Goal: Task Accomplishment & Management: Use online tool/utility

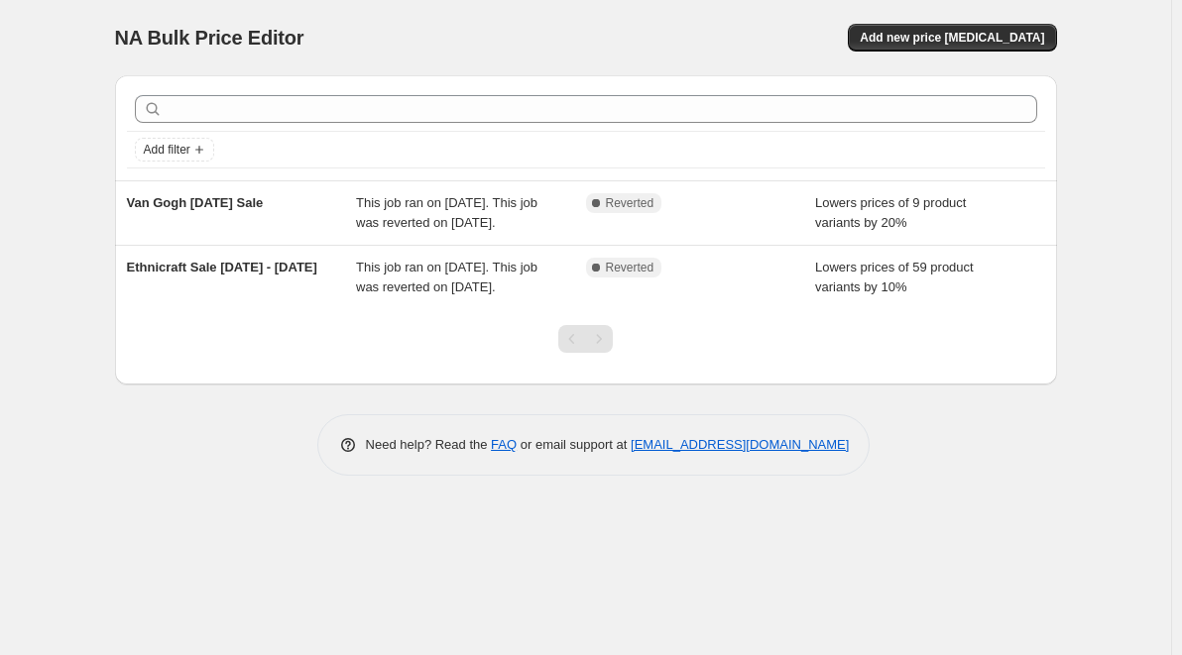
click at [597, 339] on div "Pagination" at bounding box center [599, 339] width 28 height 28
click at [985, 42] on span "Add new price change job" at bounding box center [952, 38] width 184 height 16
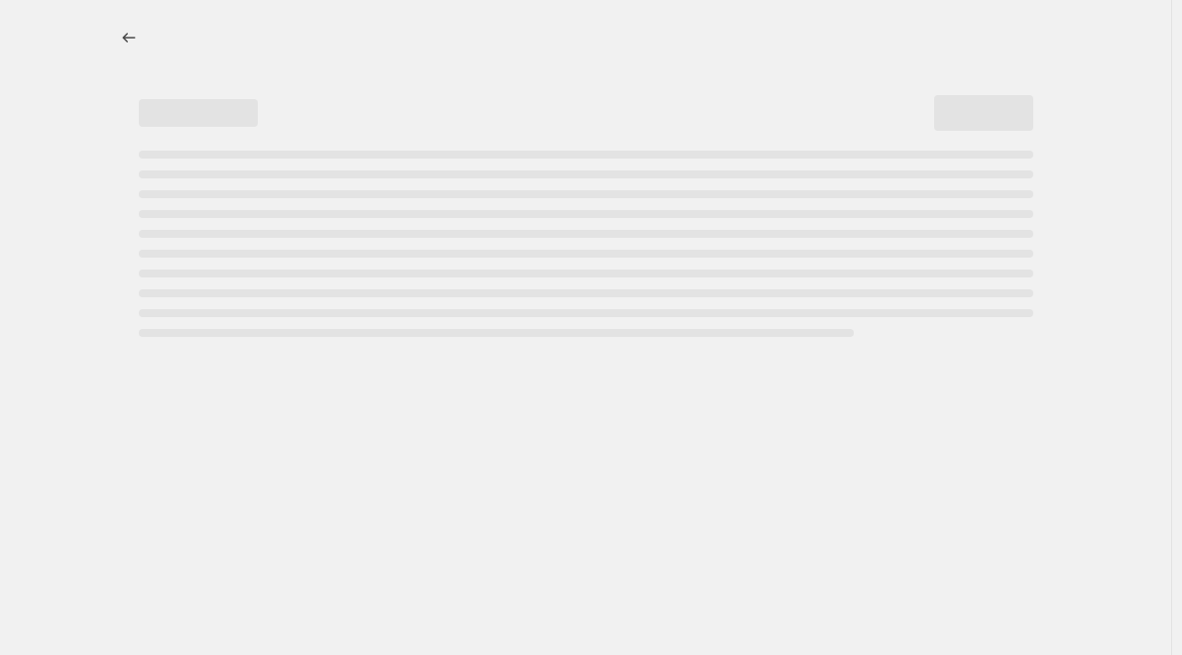
select select "percentage"
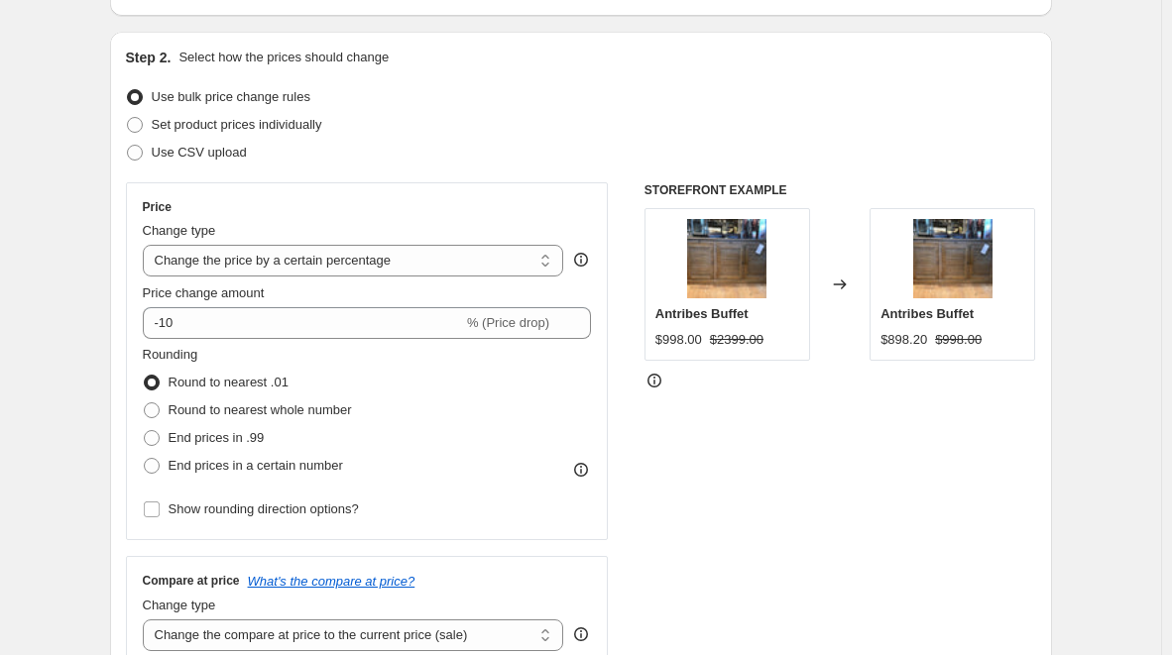
scroll to position [179, 0]
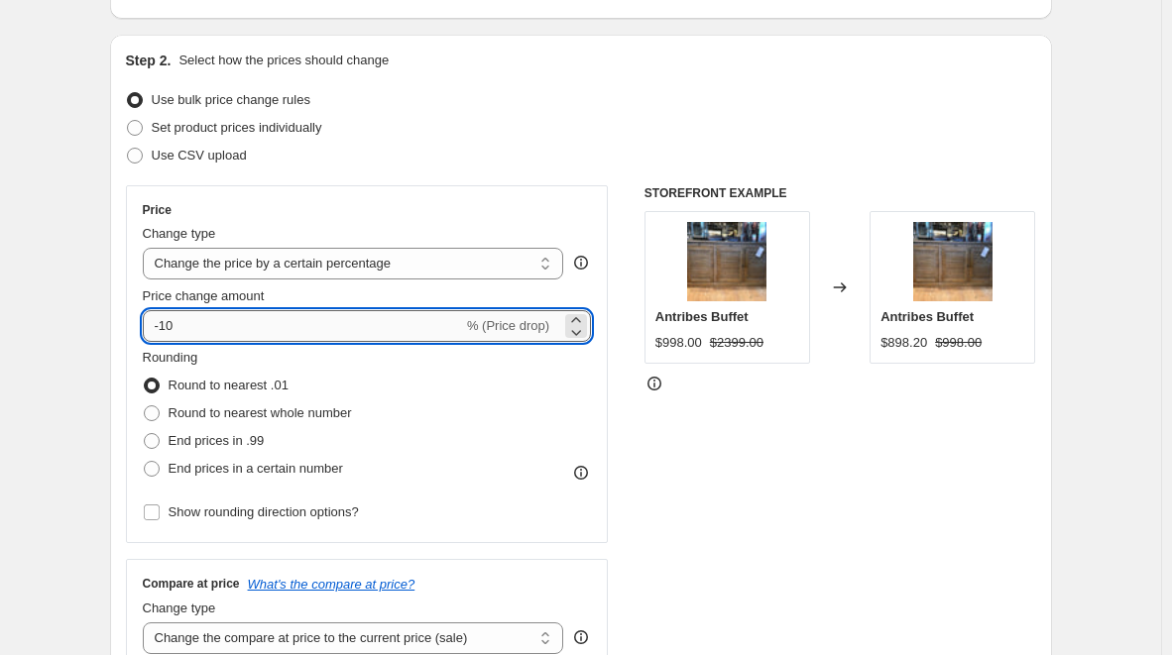
click at [197, 328] on input "-10" at bounding box center [303, 326] width 320 height 32
type input "-1"
type input "-20"
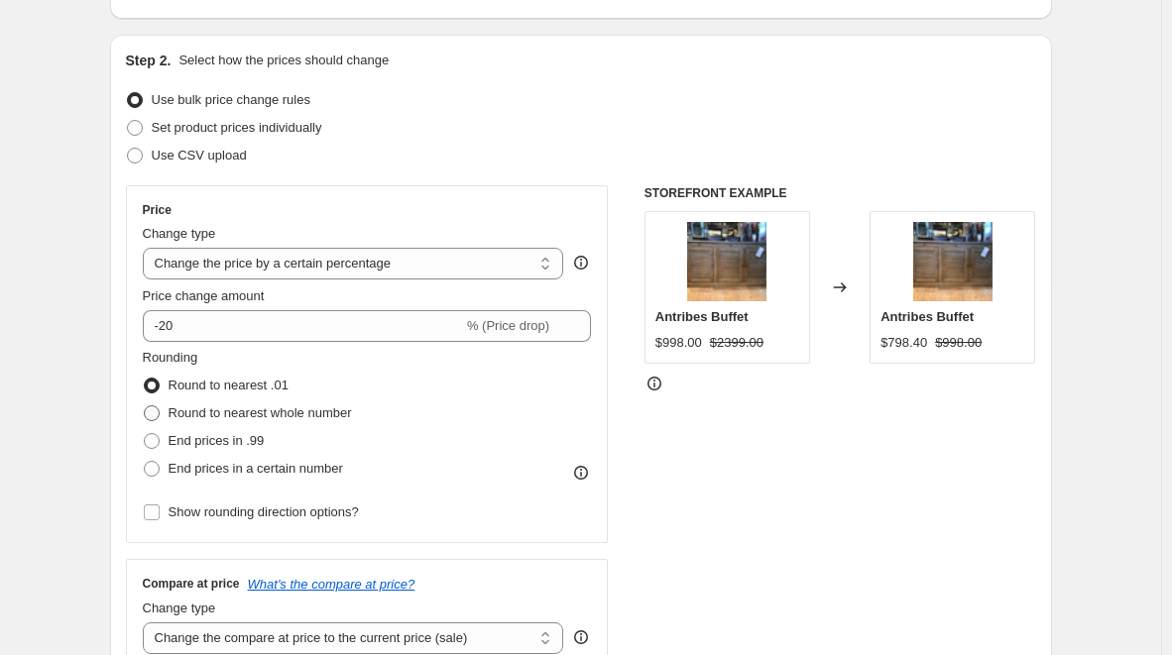
click at [159, 414] on span at bounding box center [152, 414] width 16 height 16
click at [145, 407] on input "Round to nearest whole number" at bounding box center [144, 406] width 1 height 1
radio input "true"
click at [160, 389] on span at bounding box center [152, 386] width 16 height 16
click at [145, 379] on input "Round to nearest .01" at bounding box center [144, 378] width 1 height 1
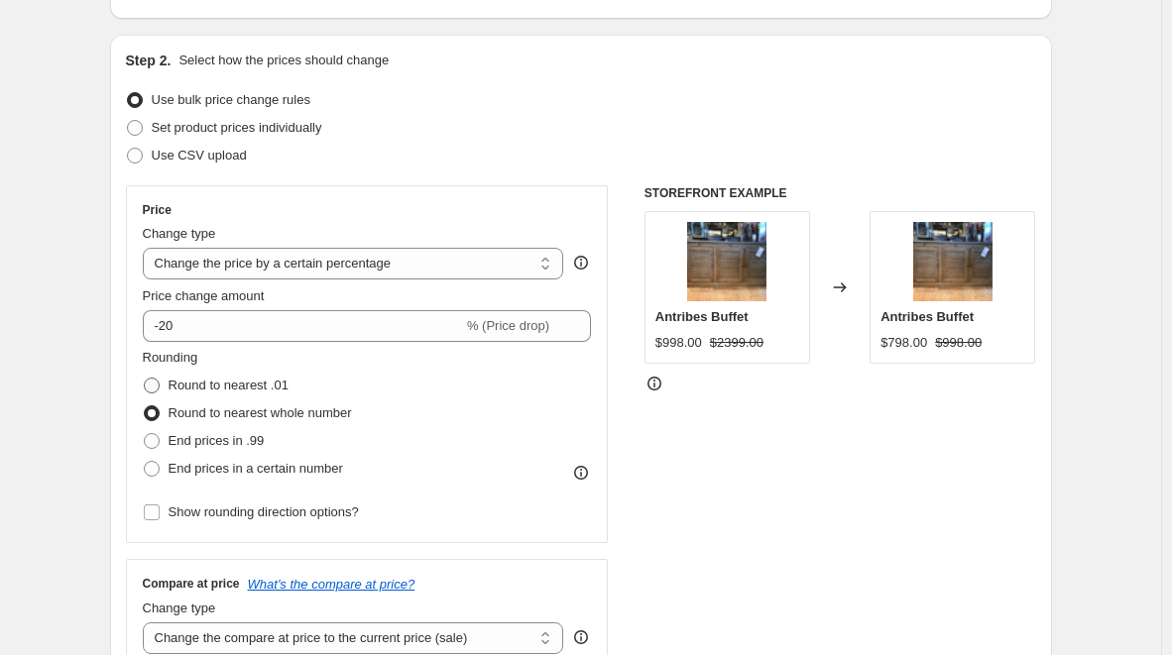
radio input "true"
click at [158, 408] on span at bounding box center [152, 414] width 16 height 16
click at [145, 407] on input "Round to nearest whole number" at bounding box center [144, 406] width 1 height 1
radio input "true"
click at [159, 441] on span at bounding box center [152, 441] width 16 height 16
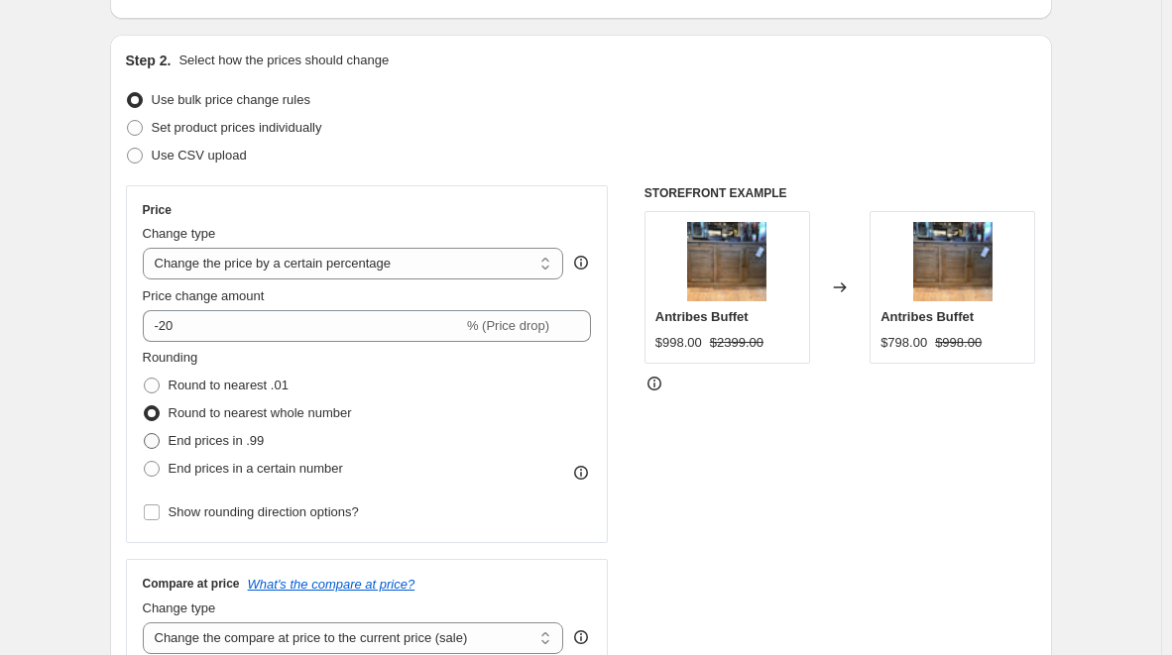
click at [145, 434] on input "End prices in .99" at bounding box center [144, 433] width 1 height 1
radio input "true"
click at [159, 379] on span at bounding box center [152, 386] width 16 height 16
click at [145, 379] on input "Round to nearest .01" at bounding box center [144, 378] width 1 height 1
radio input "true"
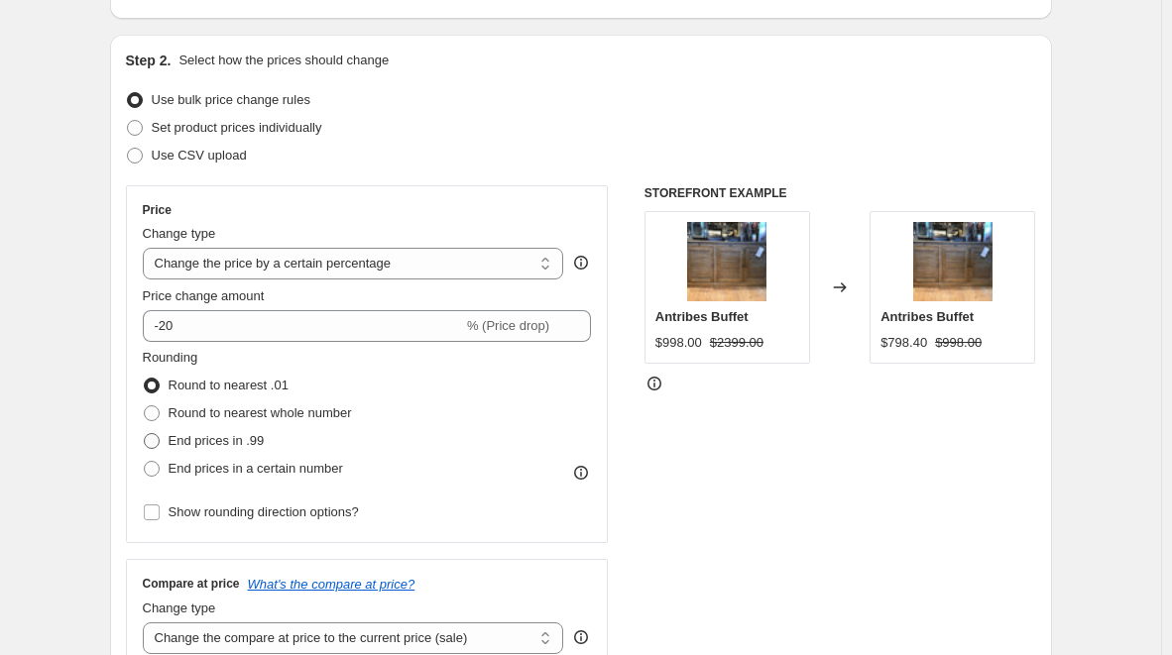
click at [153, 439] on span at bounding box center [152, 441] width 16 height 16
click at [145, 434] on input "End prices in .99" at bounding box center [144, 433] width 1 height 1
radio input "true"
click at [159, 417] on span at bounding box center [152, 414] width 16 height 16
click at [145, 407] on input "Round to nearest whole number" at bounding box center [144, 406] width 1 height 1
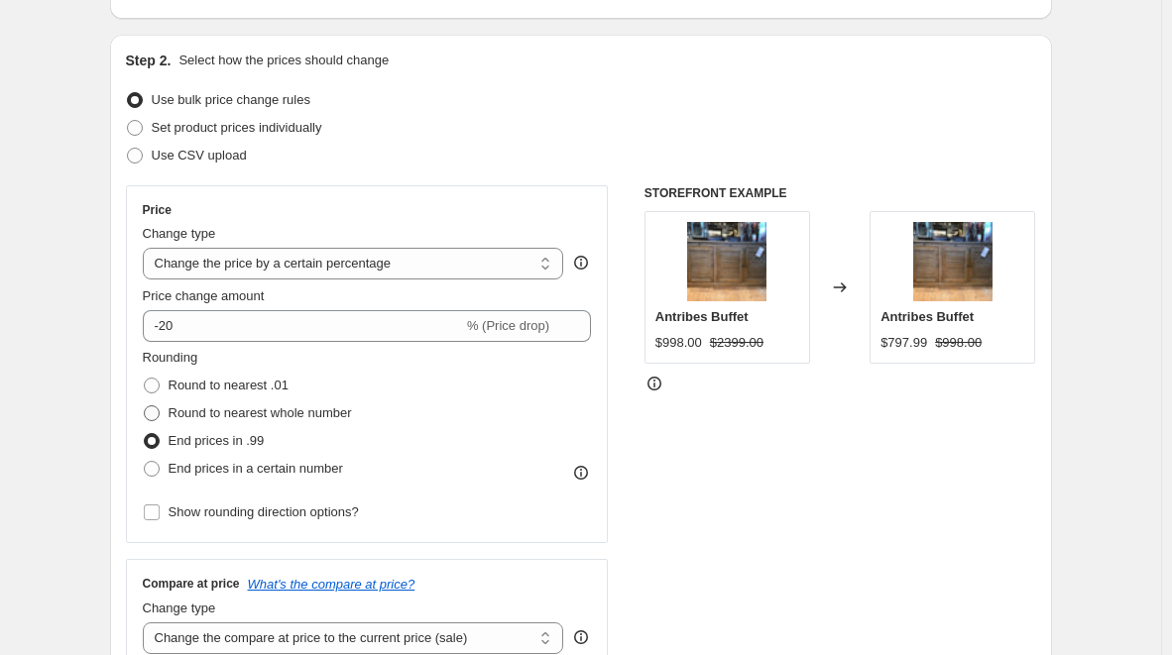
radio input "true"
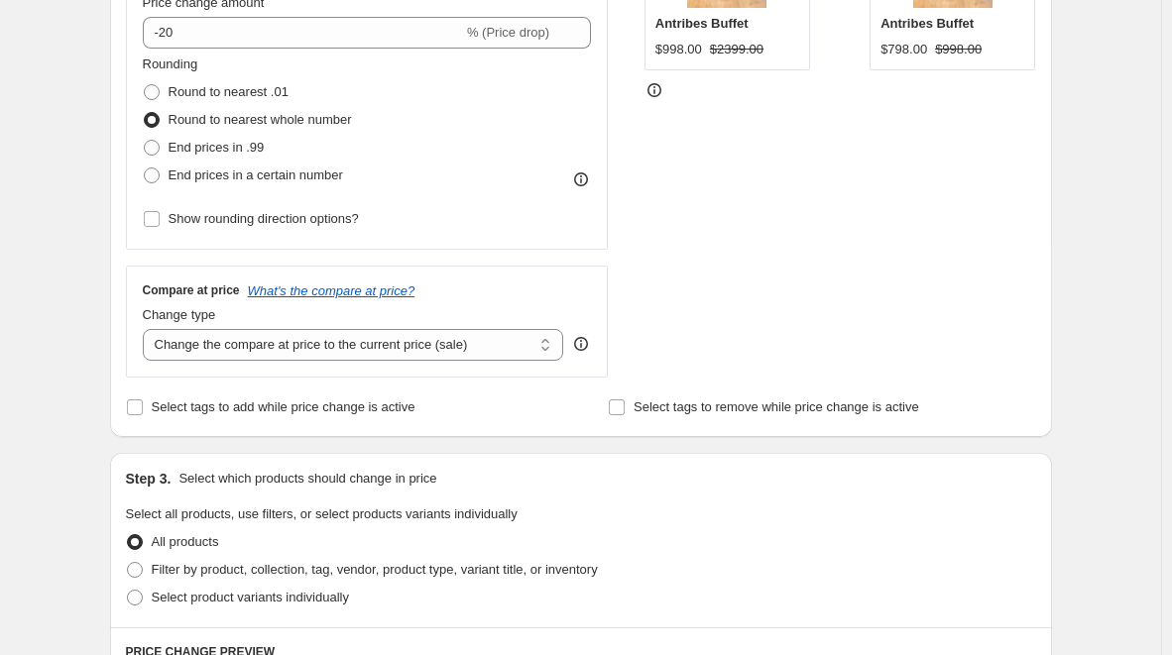
scroll to position [491, 0]
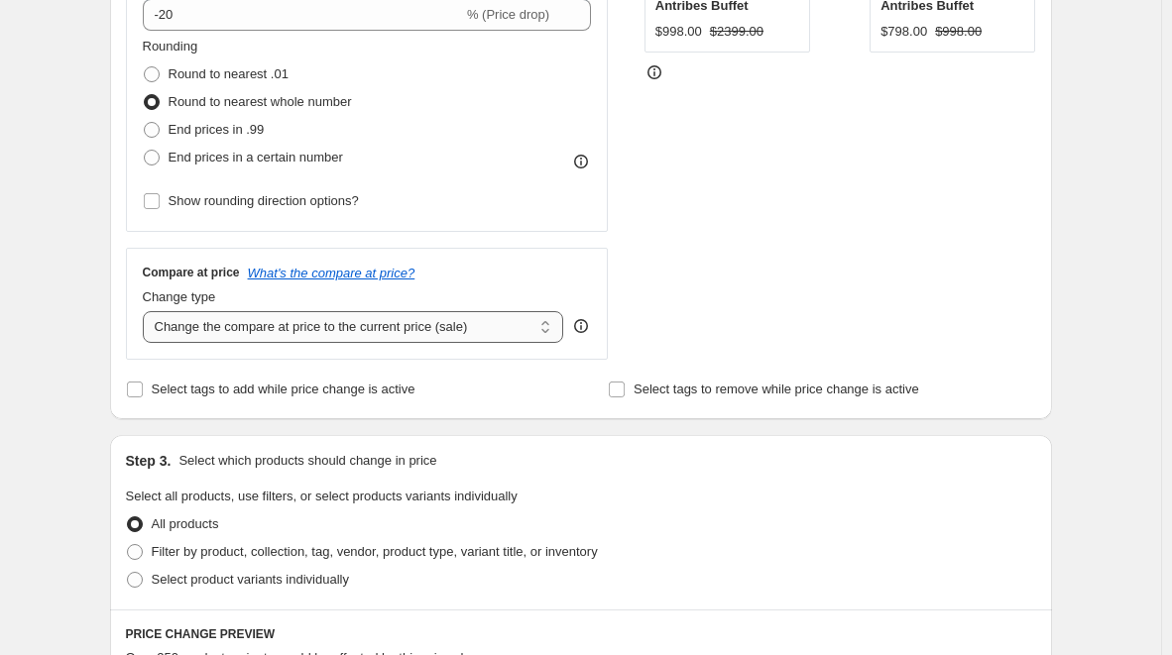
click at [542, 333] on select "Change the compare at price to the current price (sale) Change the compare at p…" at bounding box center [353, 327] width 421 height 32
click at [699, 229] on div "STOREFRONT EXAMPLE Antribes Buffet $998.00 $2399.00 Changed to Antribes Buffet …" at bounding box center [841, 117] width 392 height 486
click at [143, 392] on input "Select tags to add while price change is active" at bounding box center [135, 390] width 16 height 16
checkbox input "true"
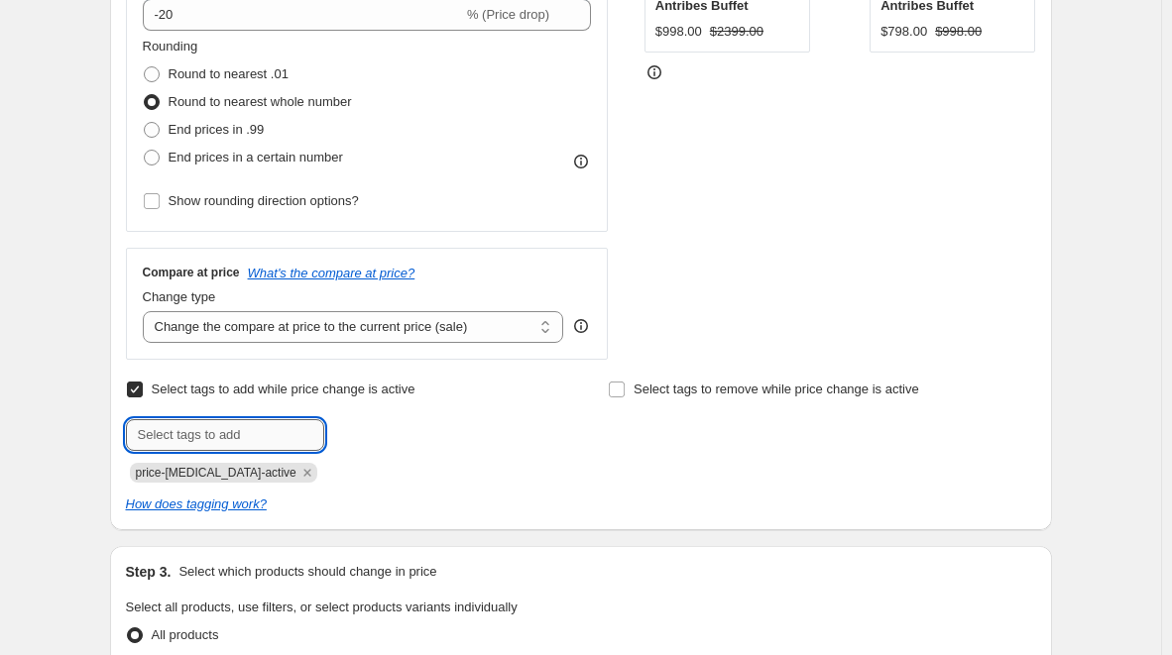
click at [176, 436] on input "text" at bounding box center [225, 435] width 198 height 32
type input "Fall Indoor Sale"
click at [413, 437] on span "Fall Indoor ..." at bounding box center [404, 433] width 74 height 14
click at [303, 475] on icon "Remove price-change-job-active" at bounding box center [306, 472] width 7 height 7
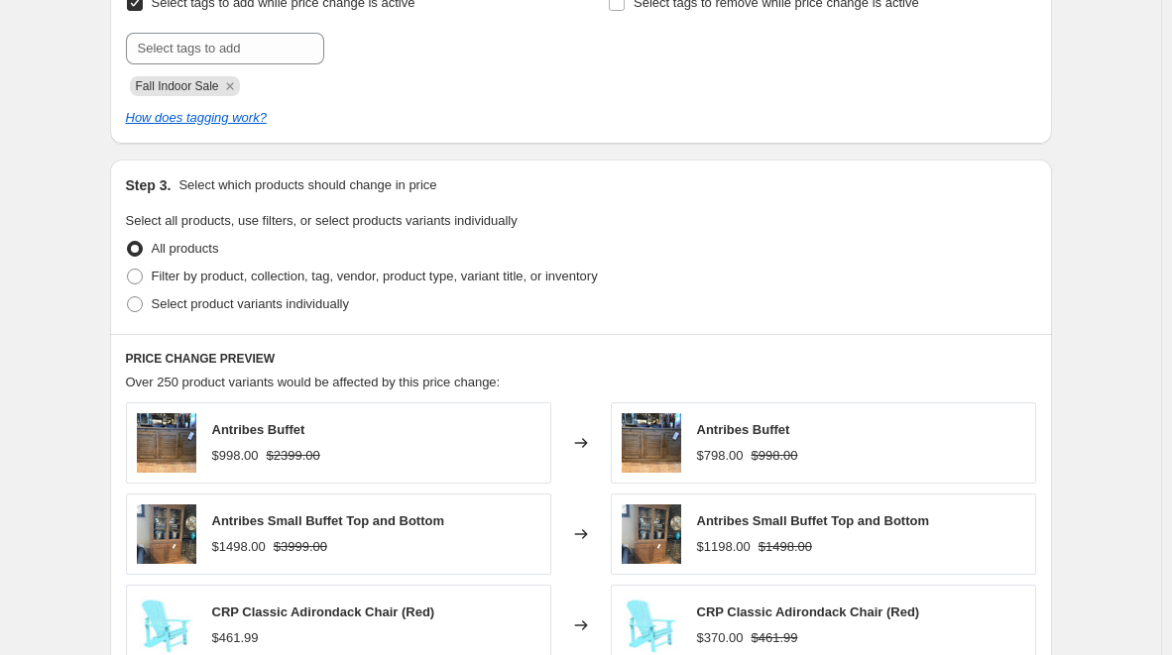
scroll to position [919, 0]
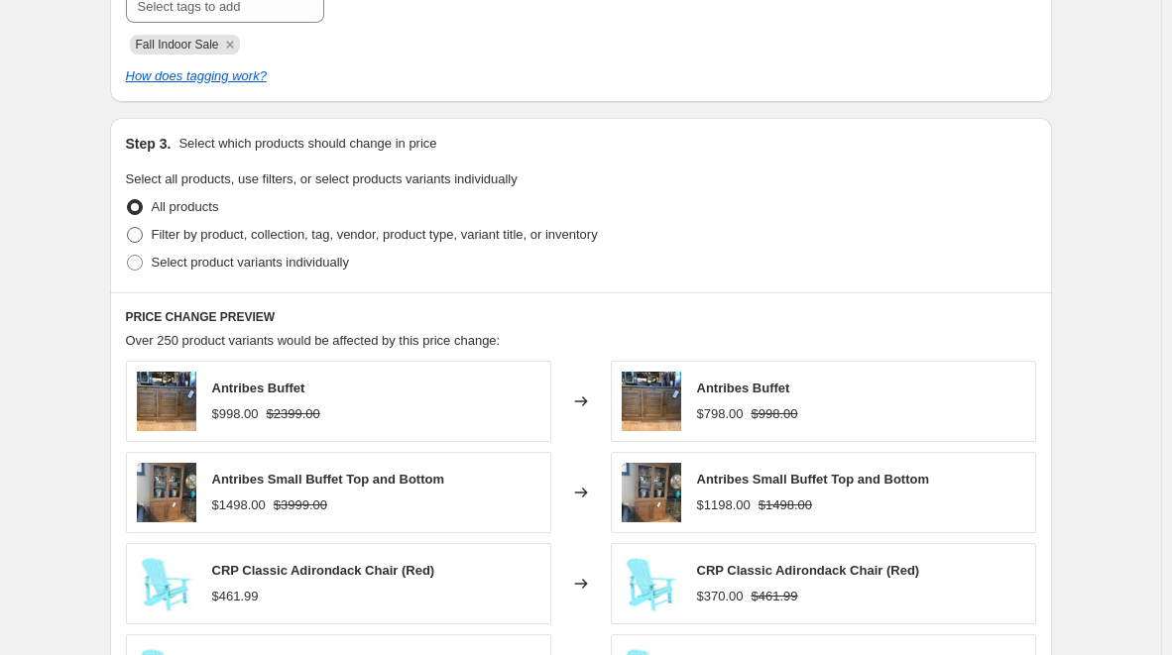
click at [139, 240] on span at bounding box center [135, 235] width 16 height 16
click at [128, 228] on input "Filter by product, collection, tag, vendor, product type, variant title, or inv…" at bounding box center [127, 227] width 1 height 1
radio input "true"
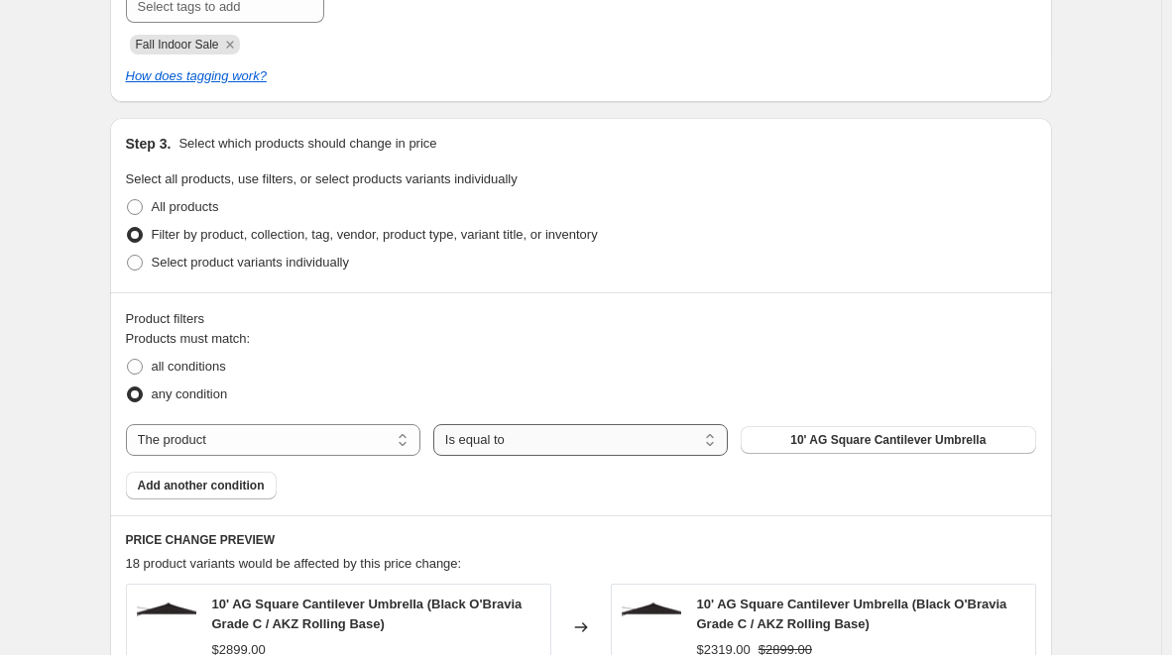
click at [575, 432] on select "Is equal to Is not equal to" at bounding box center [580, 440] width 295 height 32
click at [606, 437] on select "Is equal to Is not equal to" at bounding box center [580, 440] width 295 height 32
click at [837, 434] on span "10' AG Square Cantilever Umbrella" at bounding box center [887, 440] width 195 height 16
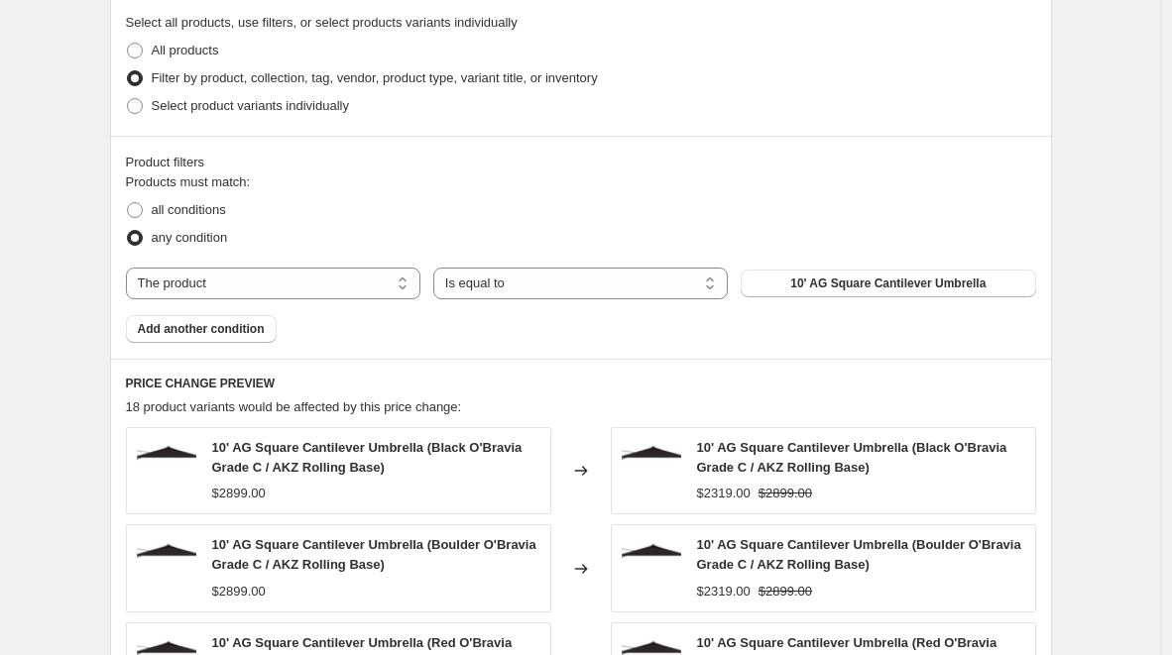
scroll to position [1065, 0]
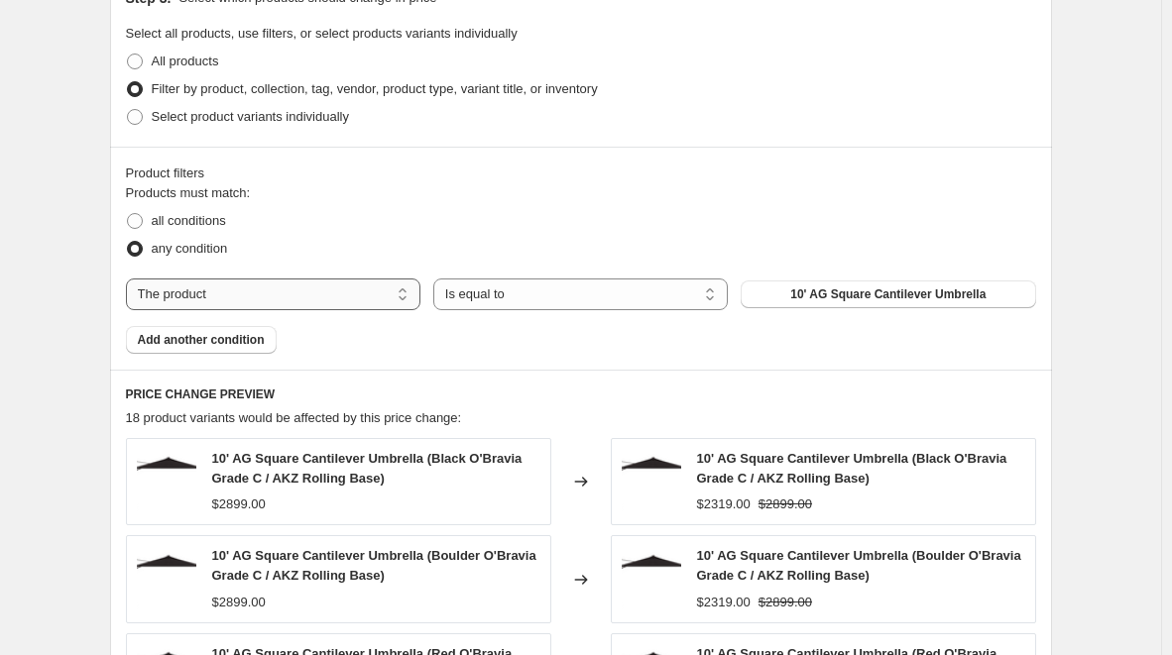
click at [406, 291] on select "The product The product's collection The product's tag The product's vendor The…" at bounding box center [273, 295] width 295 height 32
select select "product_type"
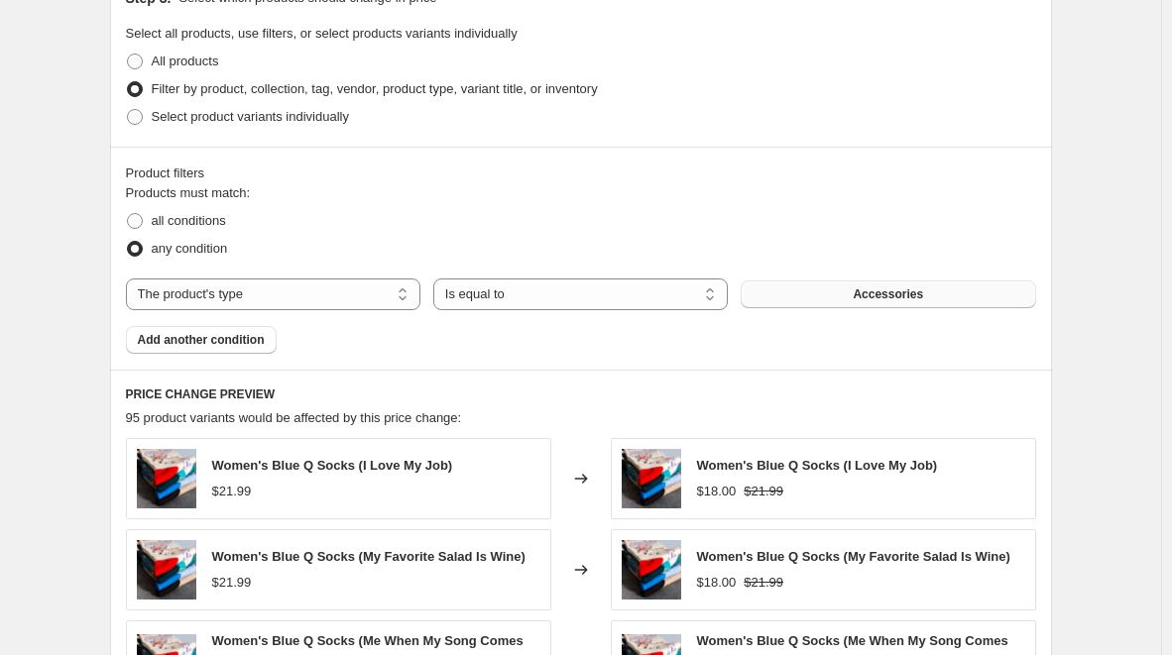
click at [873, 289] on span "Accessories" at bounding box center [888, 295] width 70 height 16
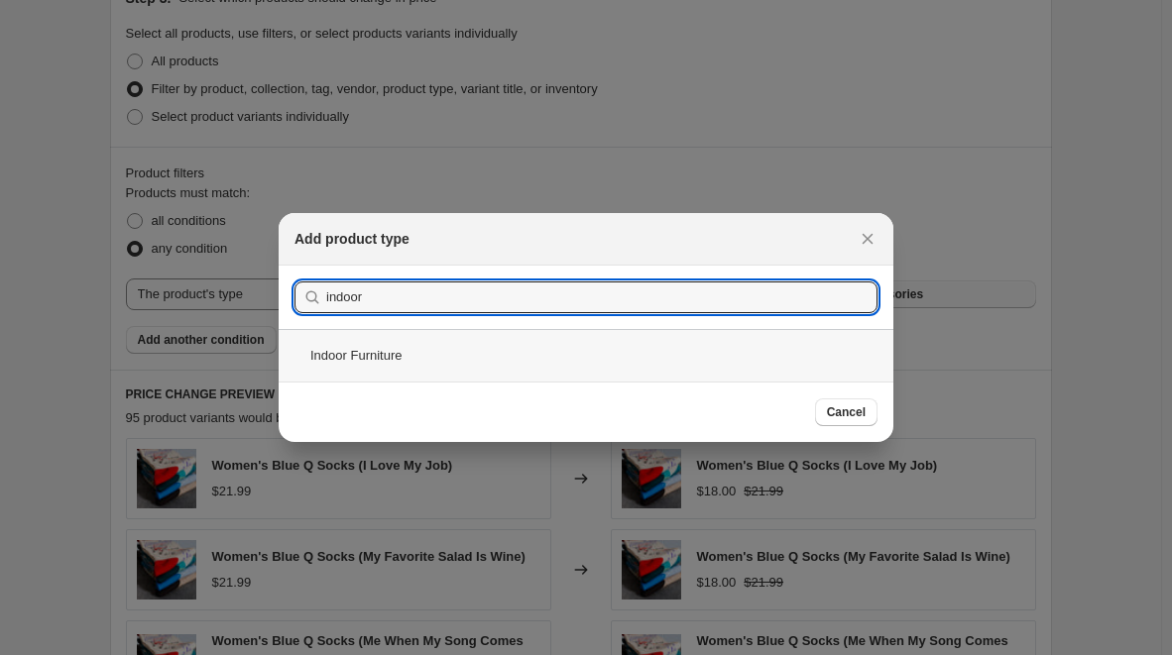
type input "indoor"
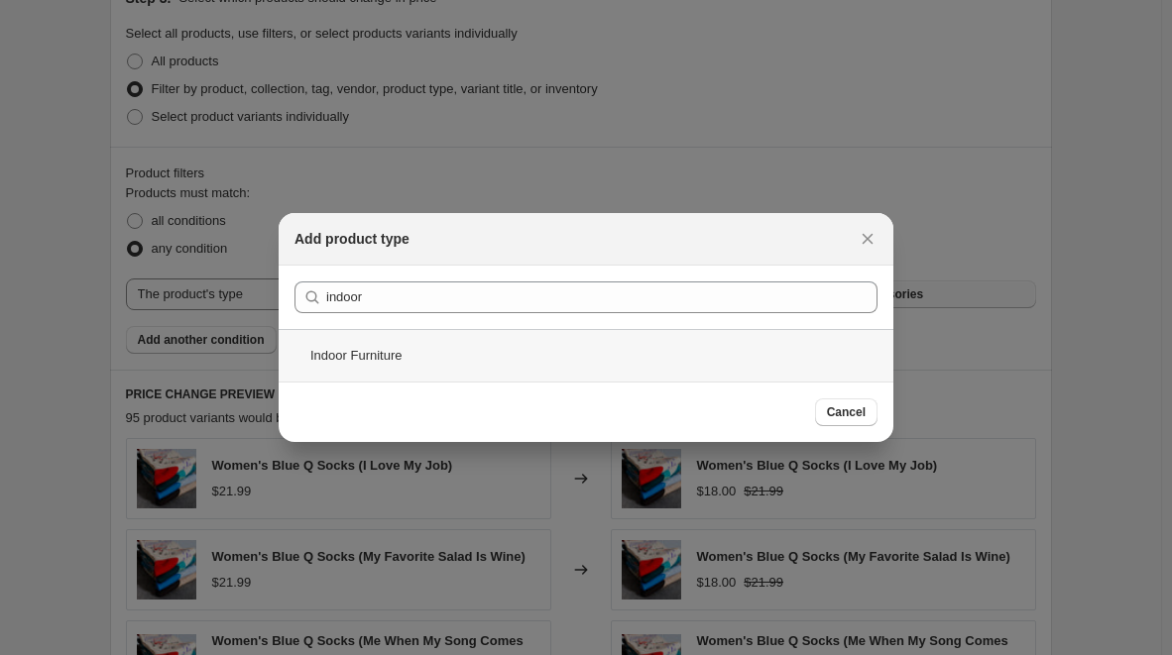
click at [376, 353] on div "Indoor Furniture" at bounding box center [586, 355] width 615 height 53
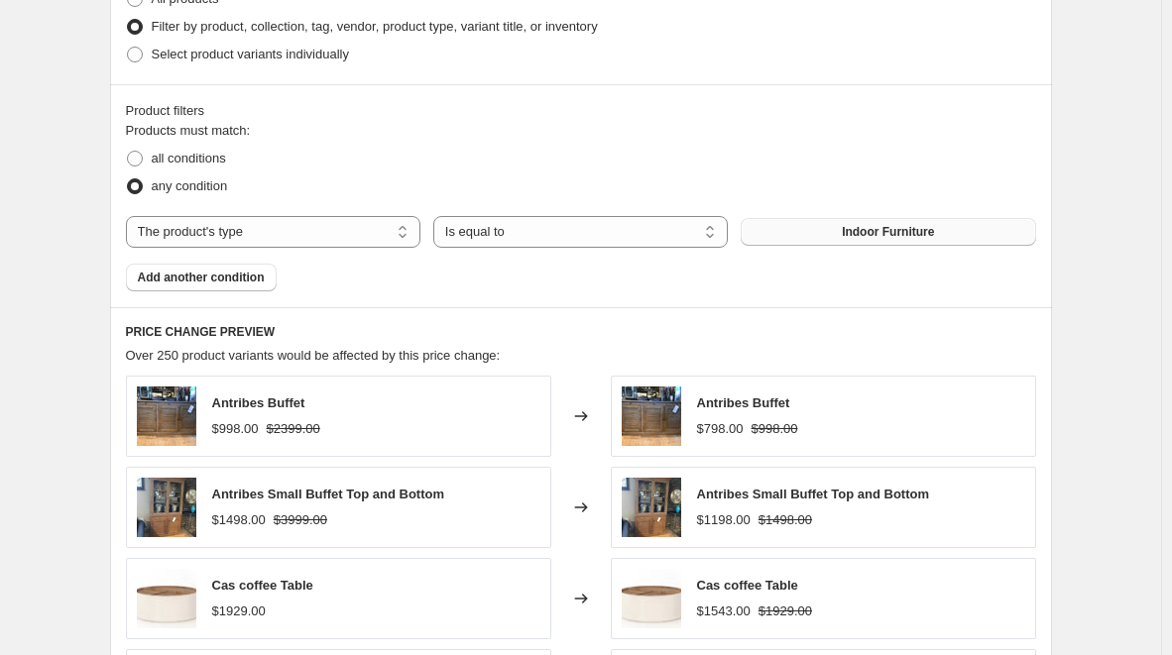
scroll to position [1102, 0]
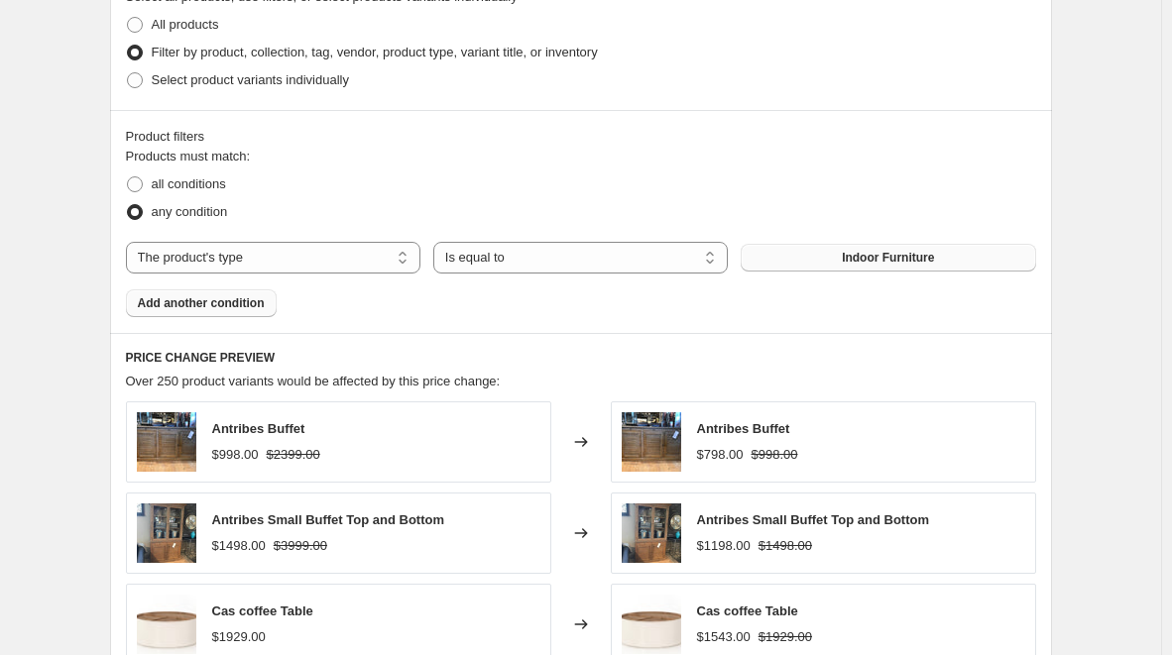
click at [223, 309] on span "Add another condition" at bounding box center [201, 303] width 127 height 16
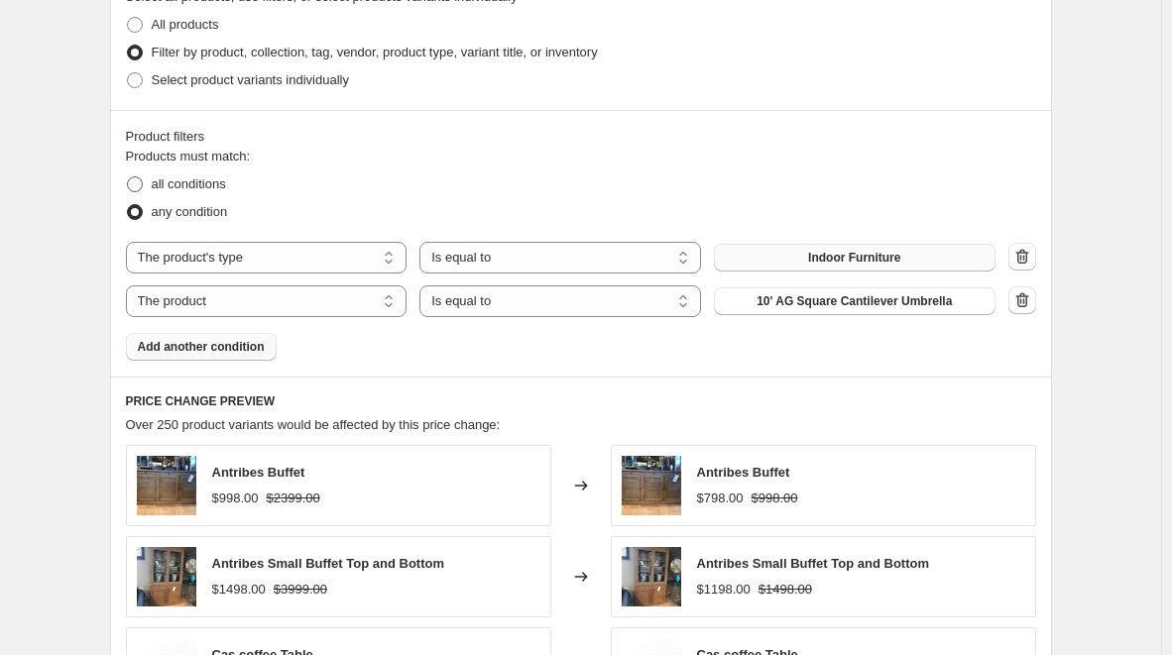
click at [198, 184] on span "all conditions" at bounding box center [189, 184] width 74 height 15
click at [128, 177] on input "all conditions" at bounding box center [127, 177] width 1 height 1
radio input "true"
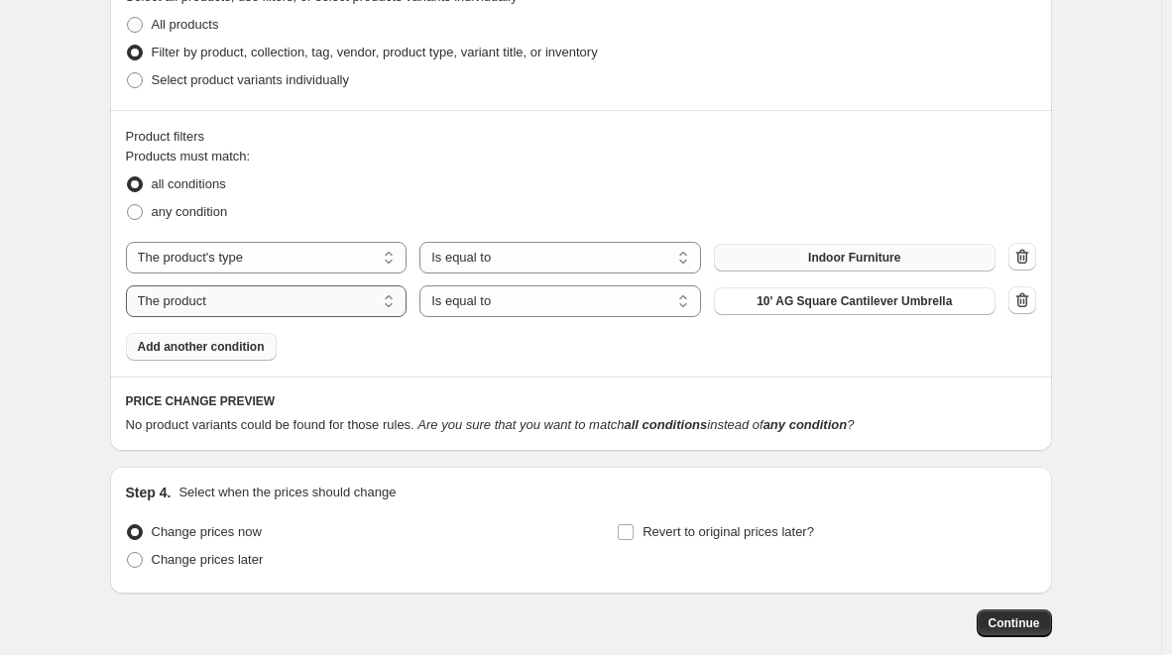
click at [336, 300] on select "The product The product's collection The product's tag The product's vendor The…" at bounding box center [267, 302] width 282 height 32
select select "tag"
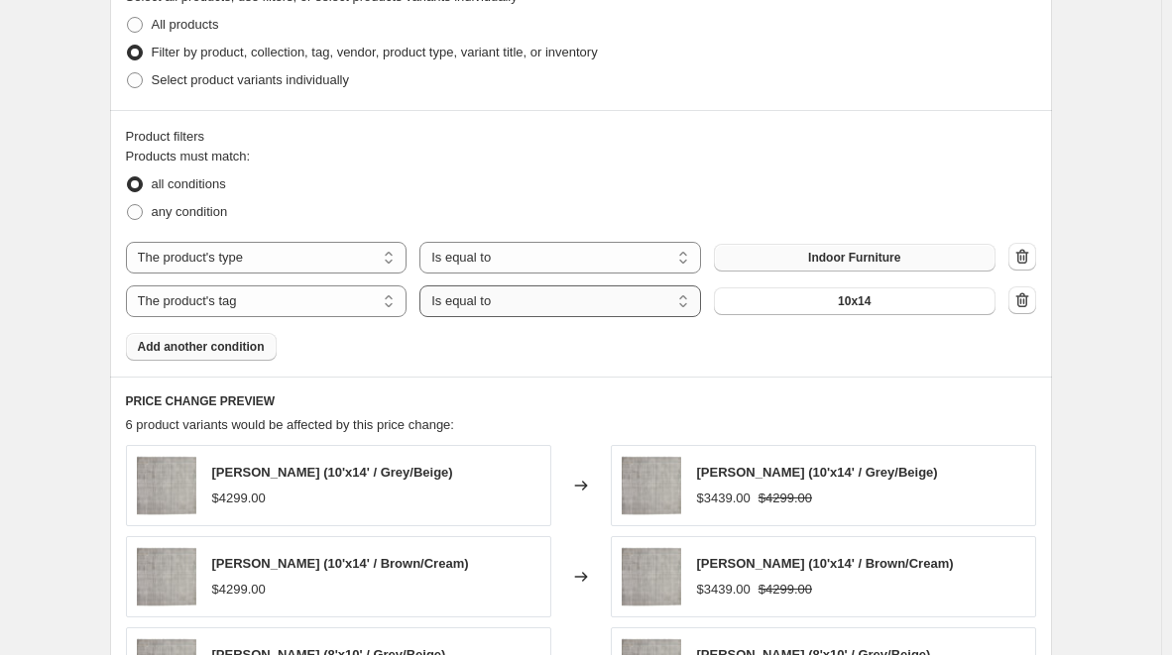
click at [633, 308] on select "Is equal to Is not equal to" at bounding box center [560, 302] width 282 height 32
select select "not_equal"
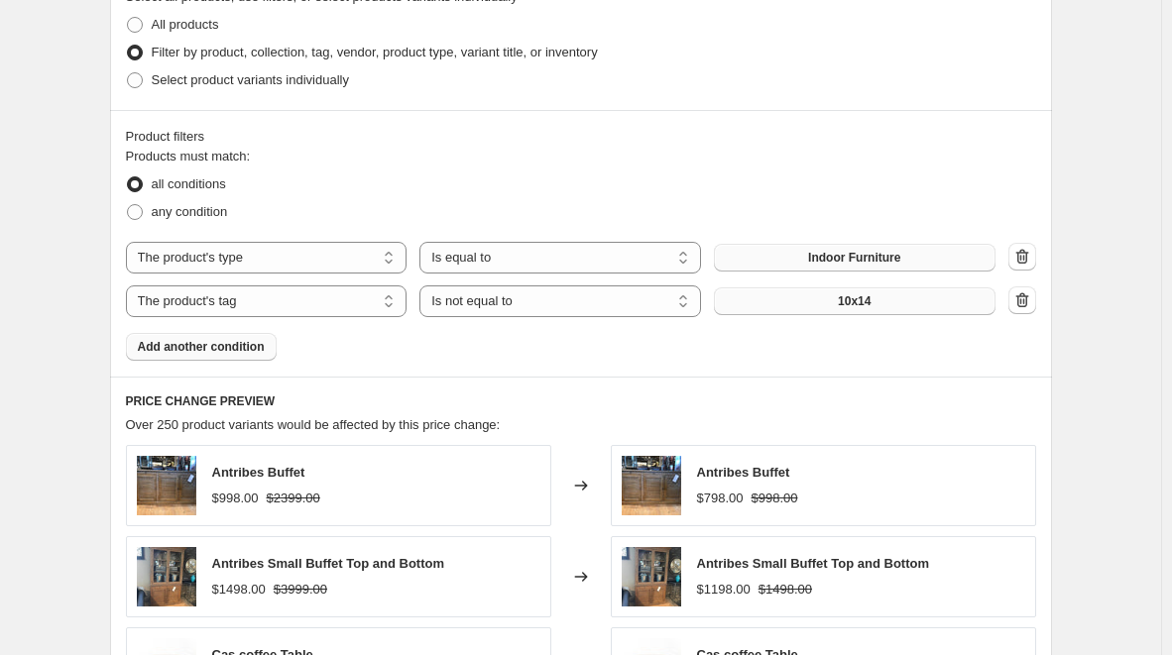
click at [951, 303] on button "10x14" at bounding box center [855, 302] width 282 height 28
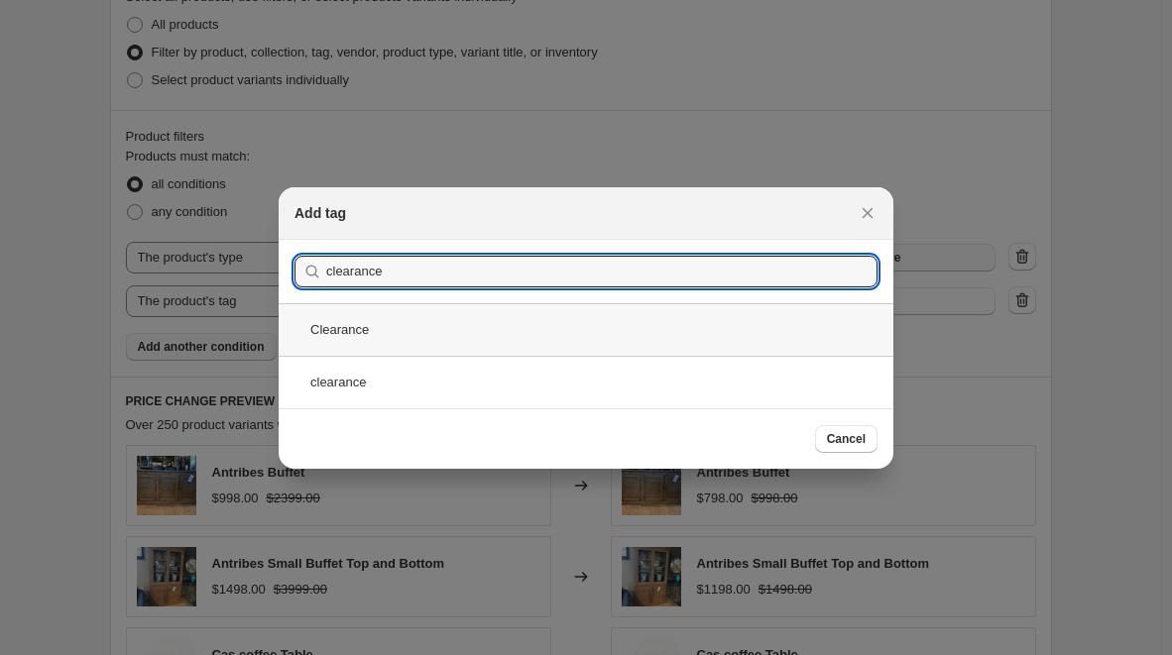
type input "clearance"
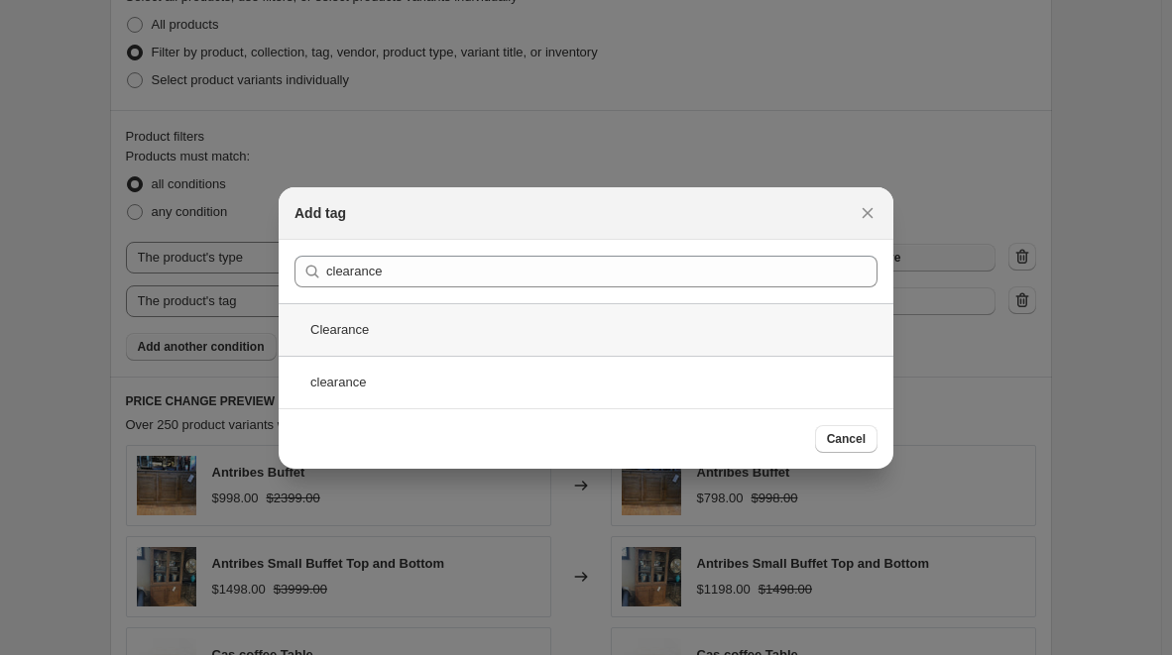
click at [530, 328] on div "Clearance" at bounding box center [586, 329] width 615 height 53
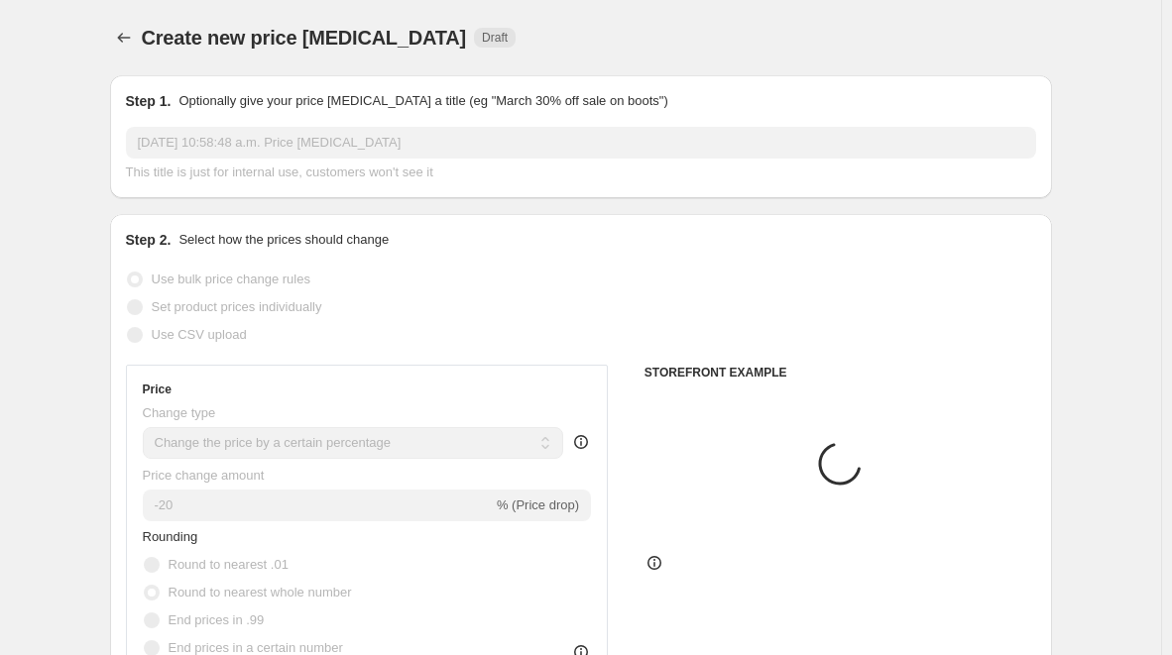
scroll to position [1102, 0]
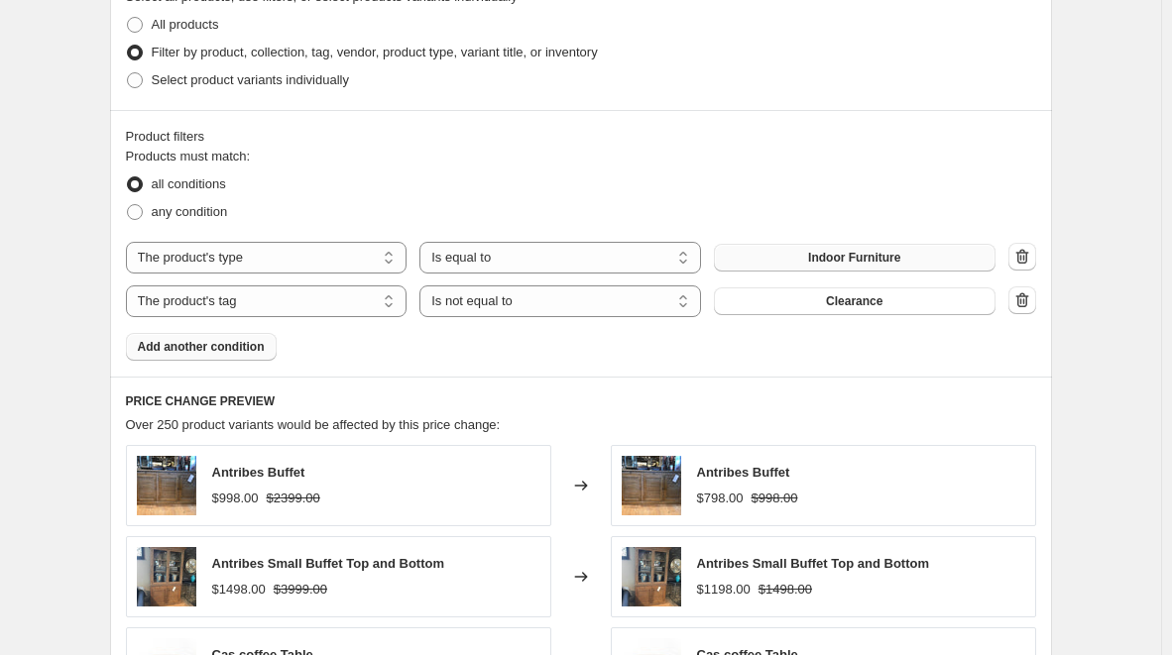
click at [200, 349] on span "Add another condition" at bounding box center [201, 347] width 127 height 16
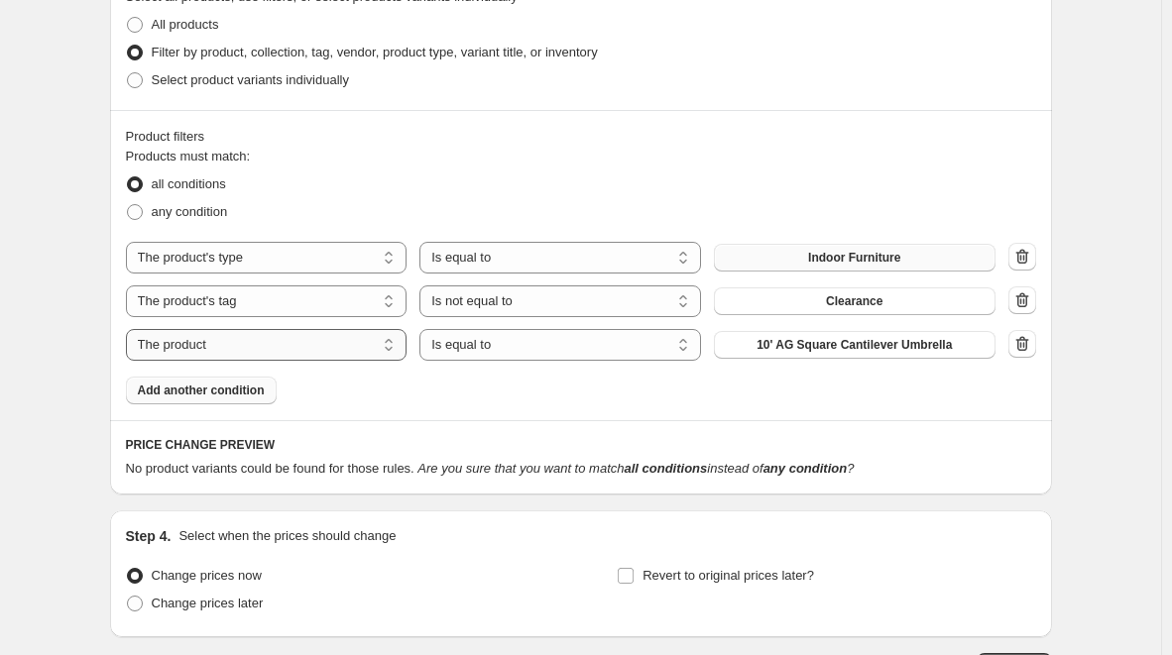
click at [241, 353] on select "The product The product's collection The product's tag The product's vendor The…" at bounding box center [267, 345] width 282 height 32
select select "tag"
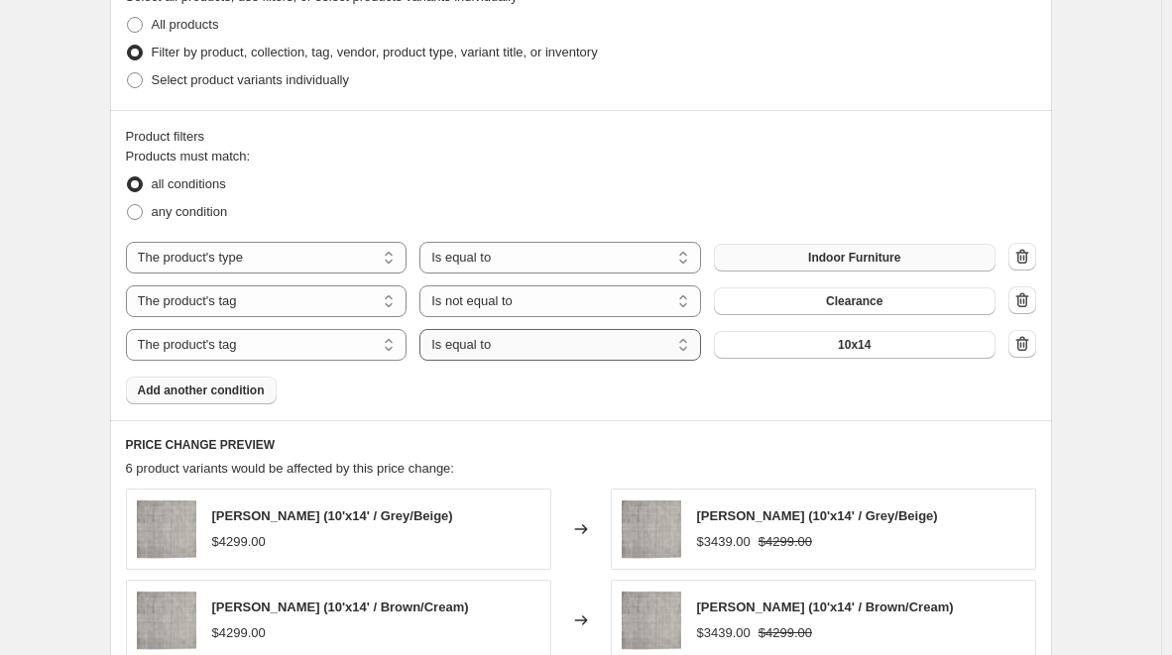
click at [549, 341] on select "Is equal to Is not equal to" at bounding box center [560, 345] width 282 height 32
select select "not_equal"
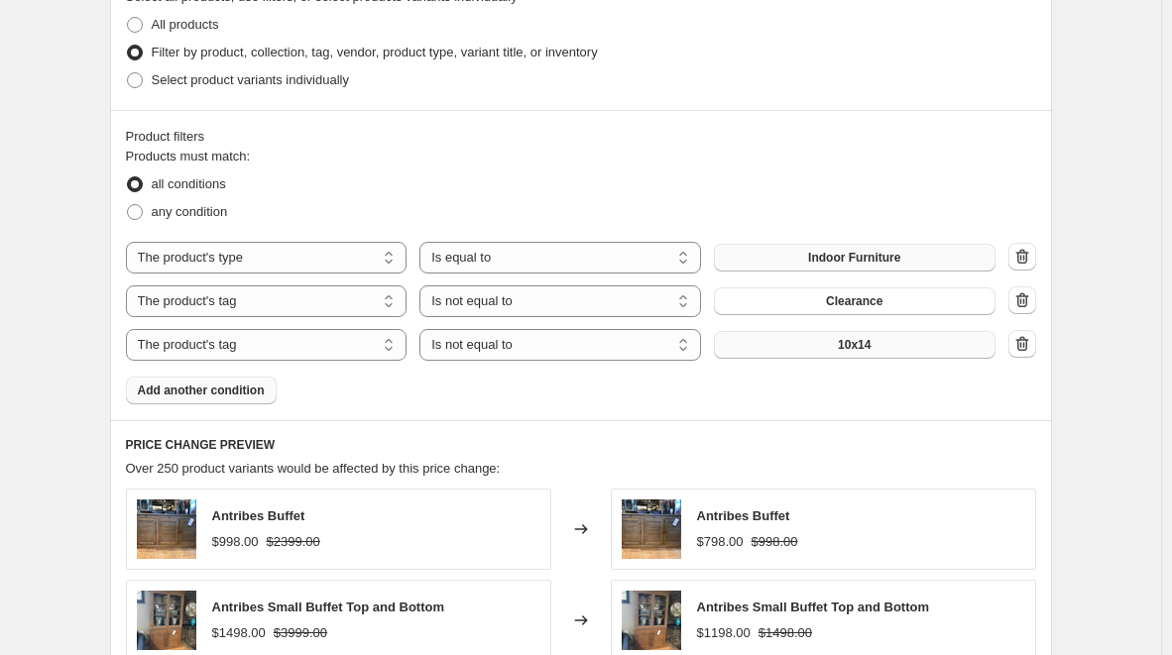
click at [901, 346] on button "10x14" at bounding box center [855, 345] width 282 height 28
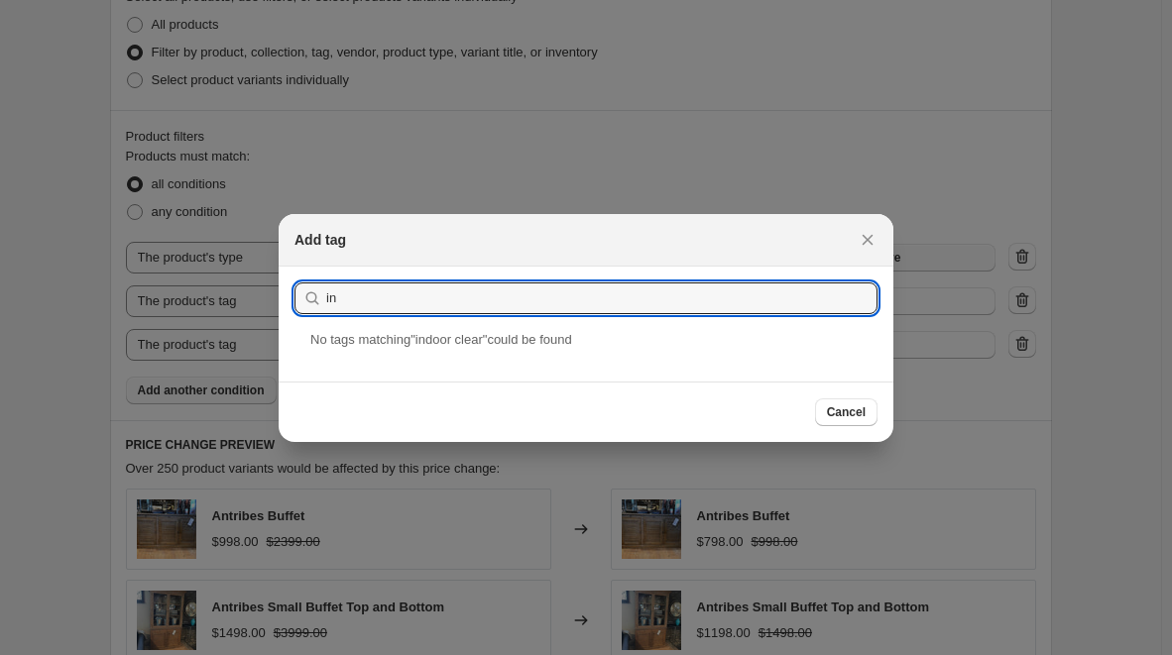
type input "i"
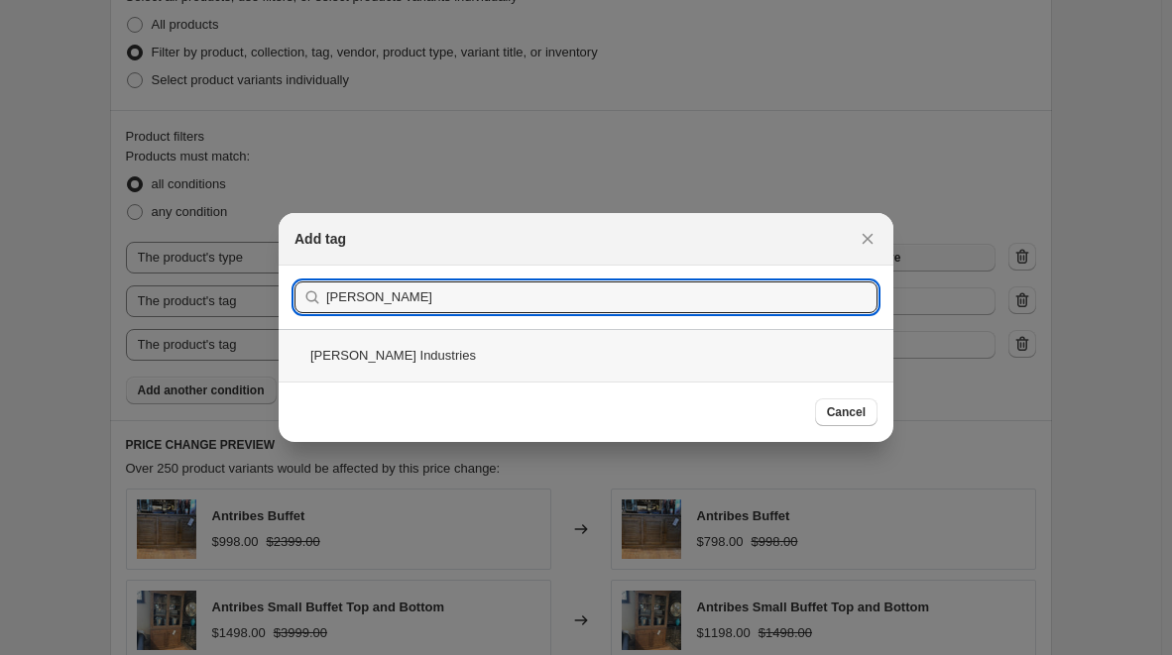
type input "Lee"
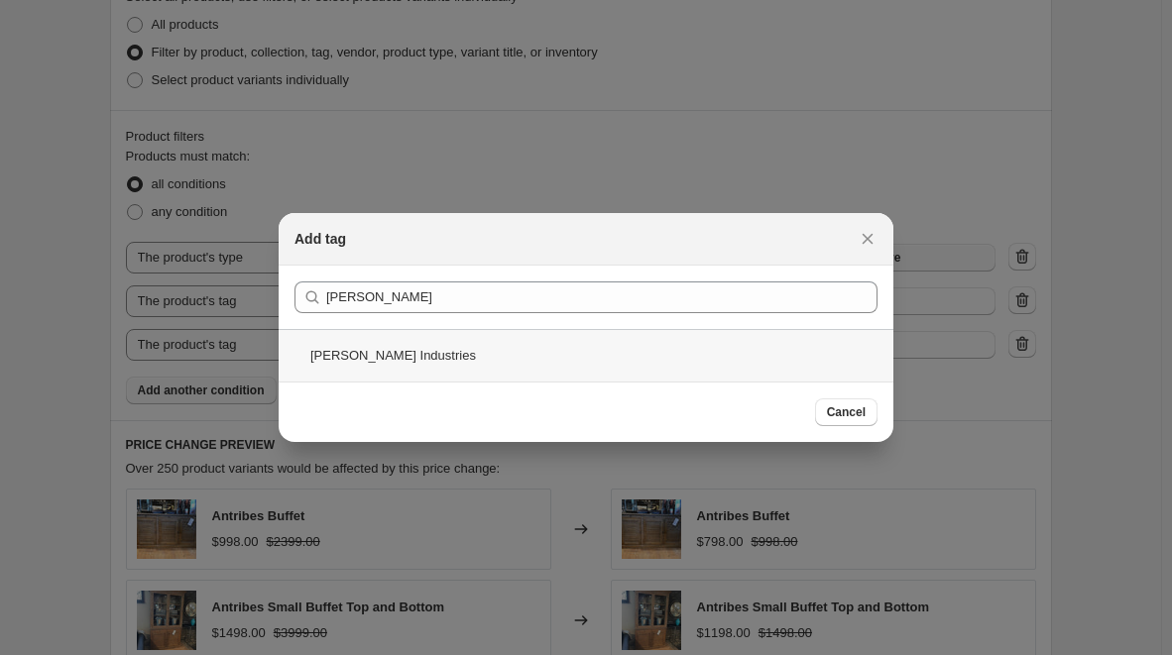
click at [375, 347] on div "Lee Industries" at bounding box center [586, 355] width 615 height 53
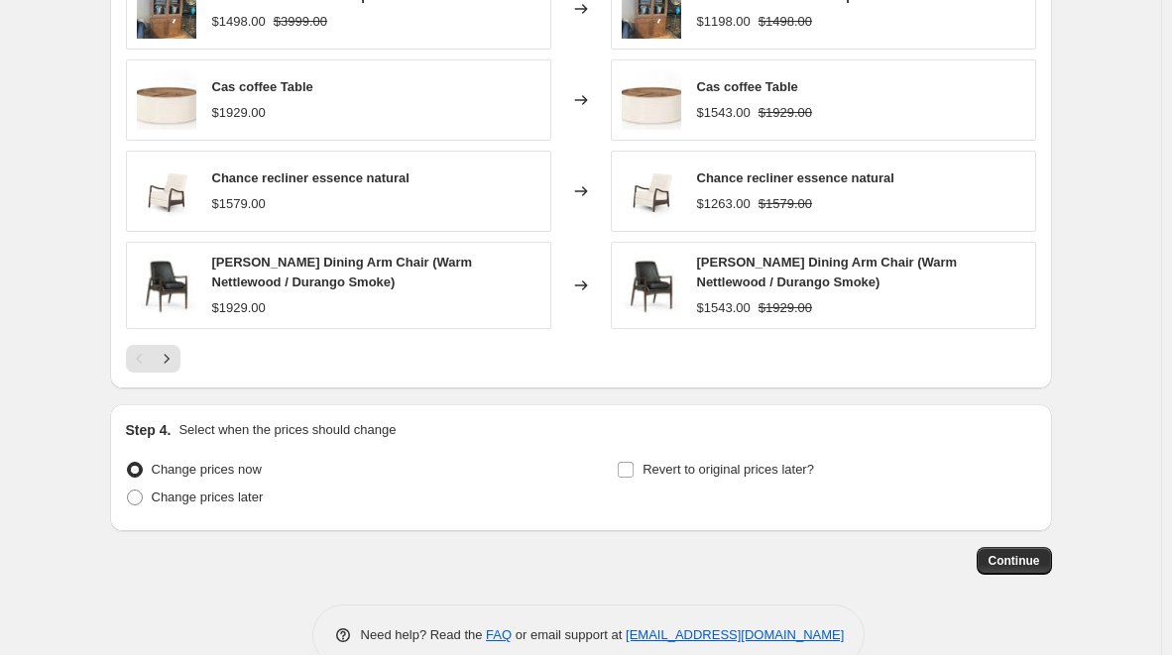
scroll to position [1730, 0]
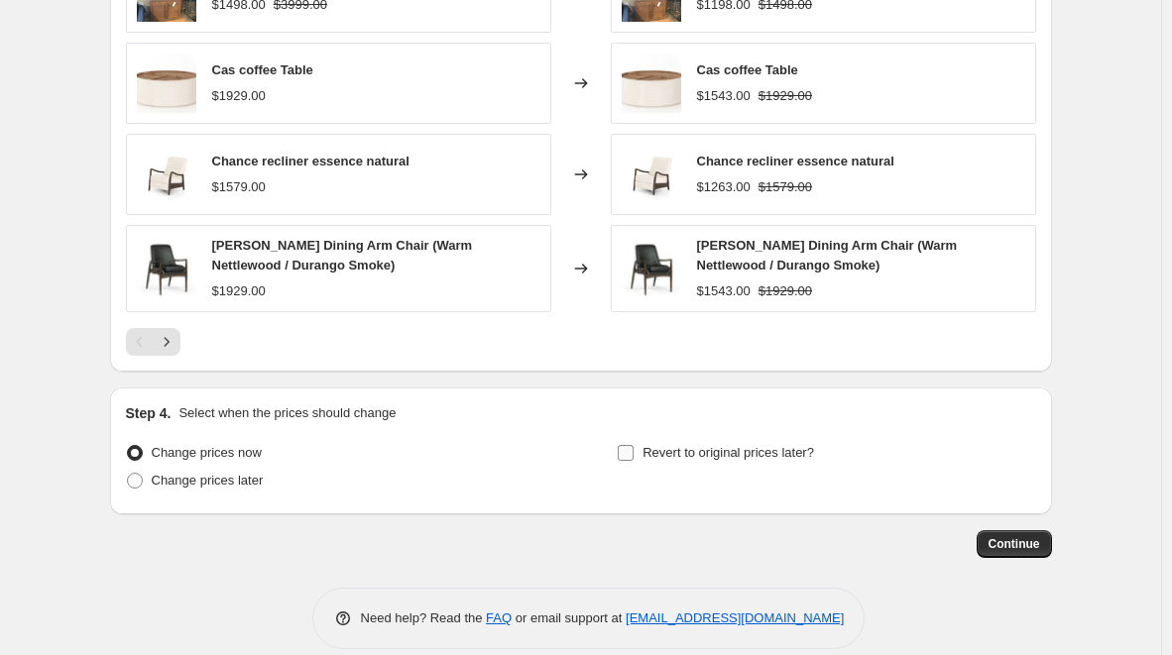
click at [629, 456] on input "Revert to original prices later?" at bounding box center [626, 453] width 16 height 16
checkbox input "true"
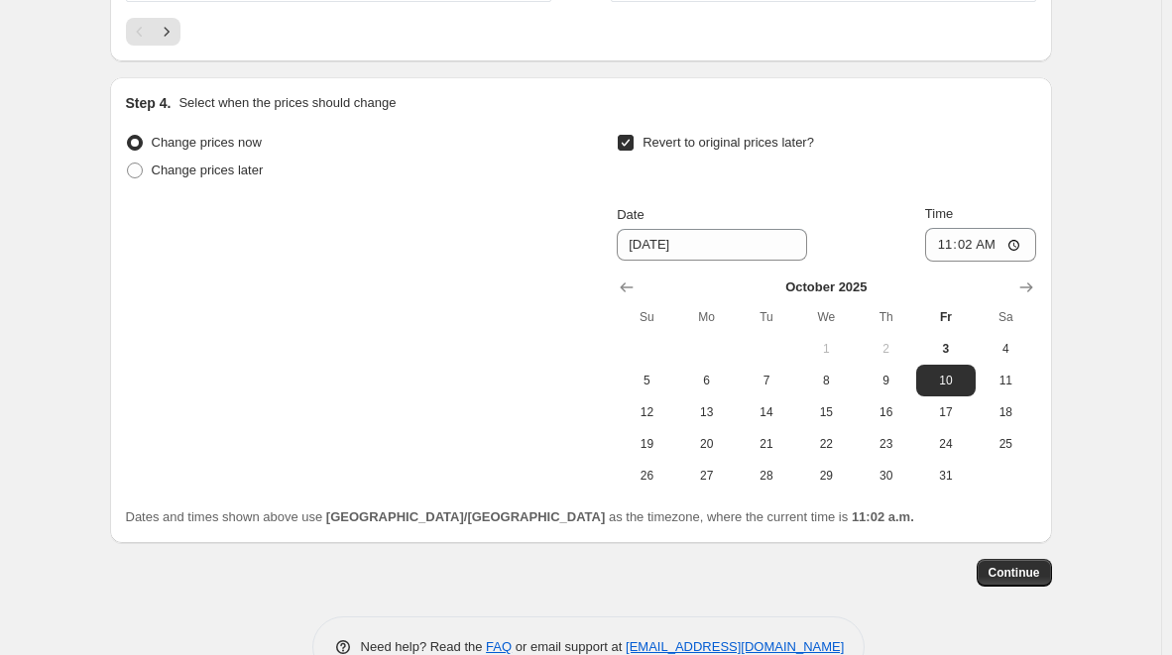
scroll to position [2043, 0]
click at [1026, 294] on icon "Show next month, November 2025" at bounding box center [1026, 286] width 20 height 20
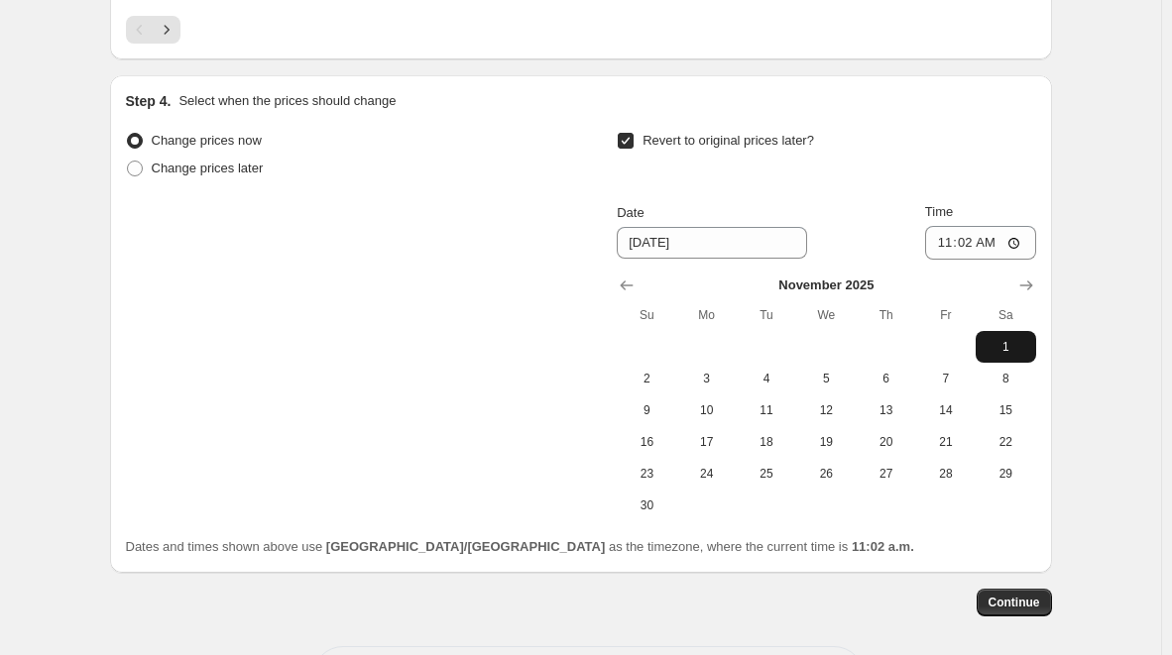
click at [993, 343] on span "1" at bounding box center [1006, 347] width 44 height 16
type input "11/1/2025"
click at [1008, 349] on span "1" at bounding box center [1006, 347] width 44 height 16
click at [1017, 245] on input "11:02" at bounding box center [980, 243] width 111 height 34
type input "23:59"
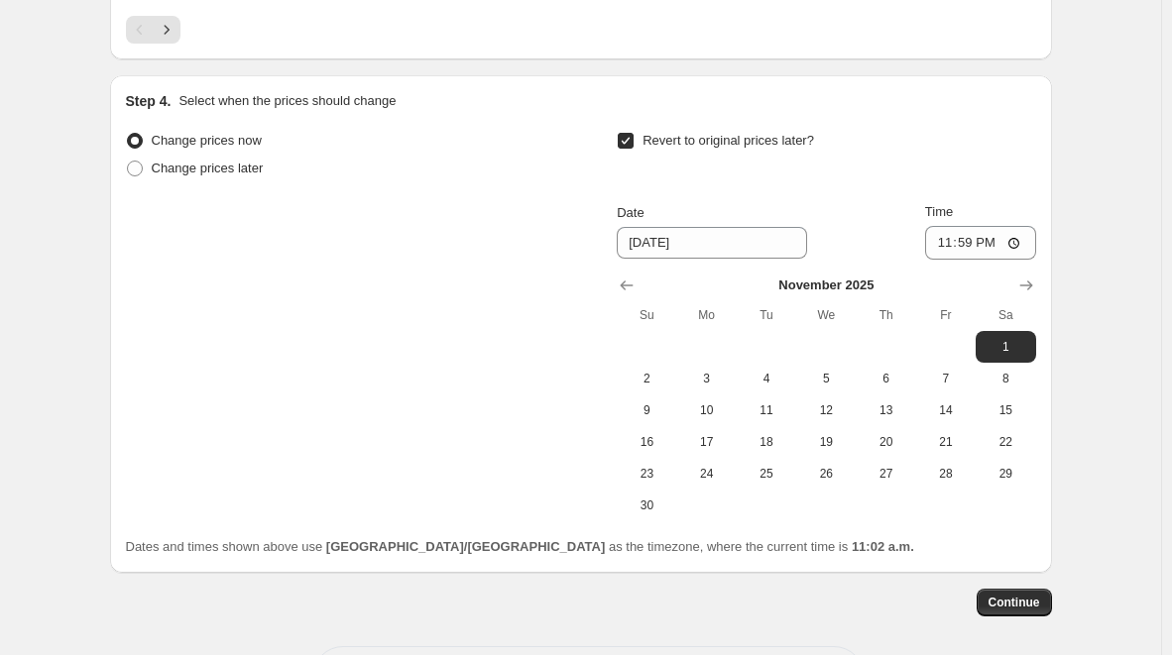
click at [1034, 601] on span "Continue" at bounding box center [1015, 603] width 52 height 16
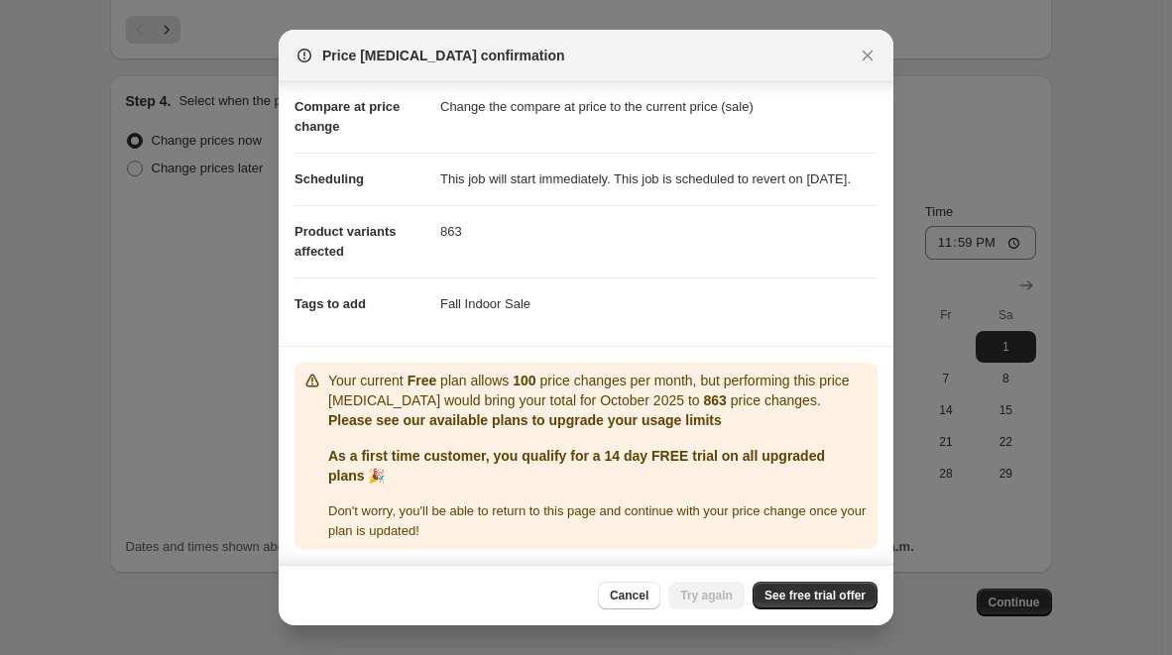
scroll to position [109, 0]
click at [811, 596] on span "See free trial offer" at bounding box center [815, 596] width 101 height 16
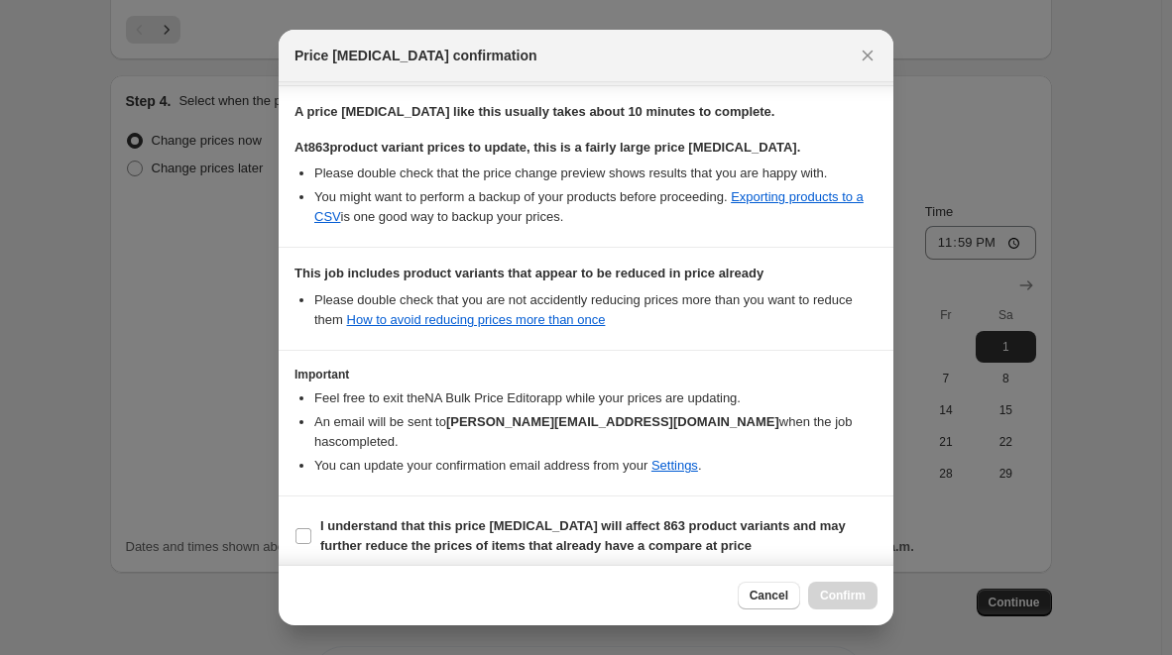
scroll to position [361, 0]
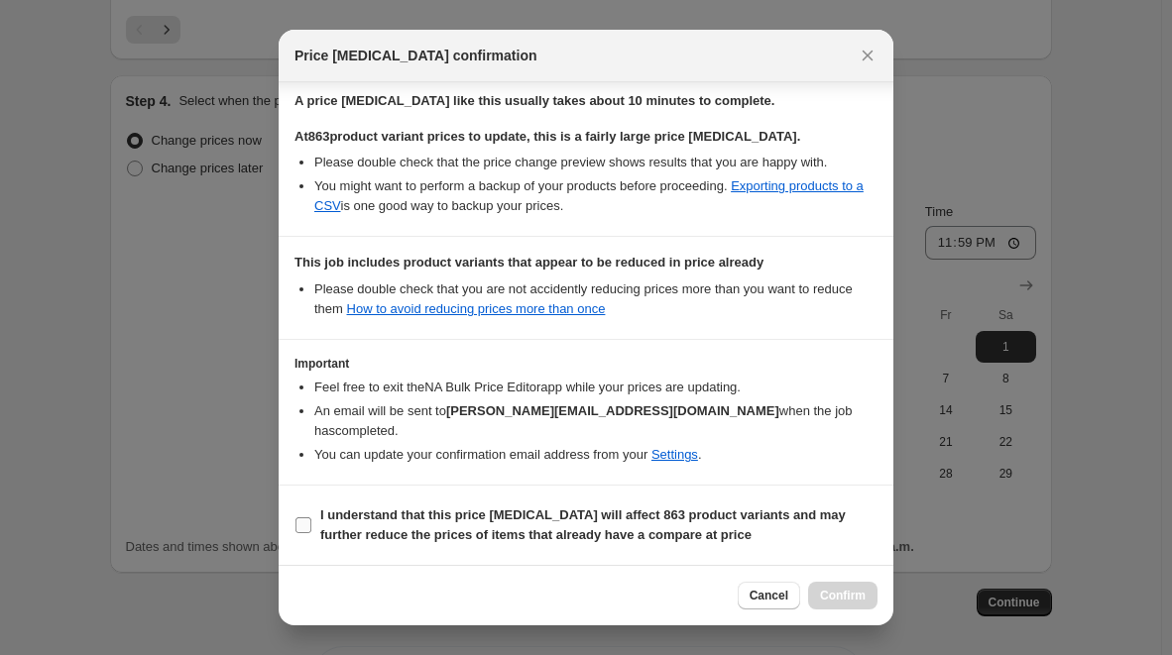
click at [300, 528] on input "I understand that this price change job will affect 863 product variants and ma…" at bounding box center [303, 526] width 16 height 16
checkbox input "true"
click at [854, 593] on span "Confirm" at bounding box center [843, 596] width 46 height 16
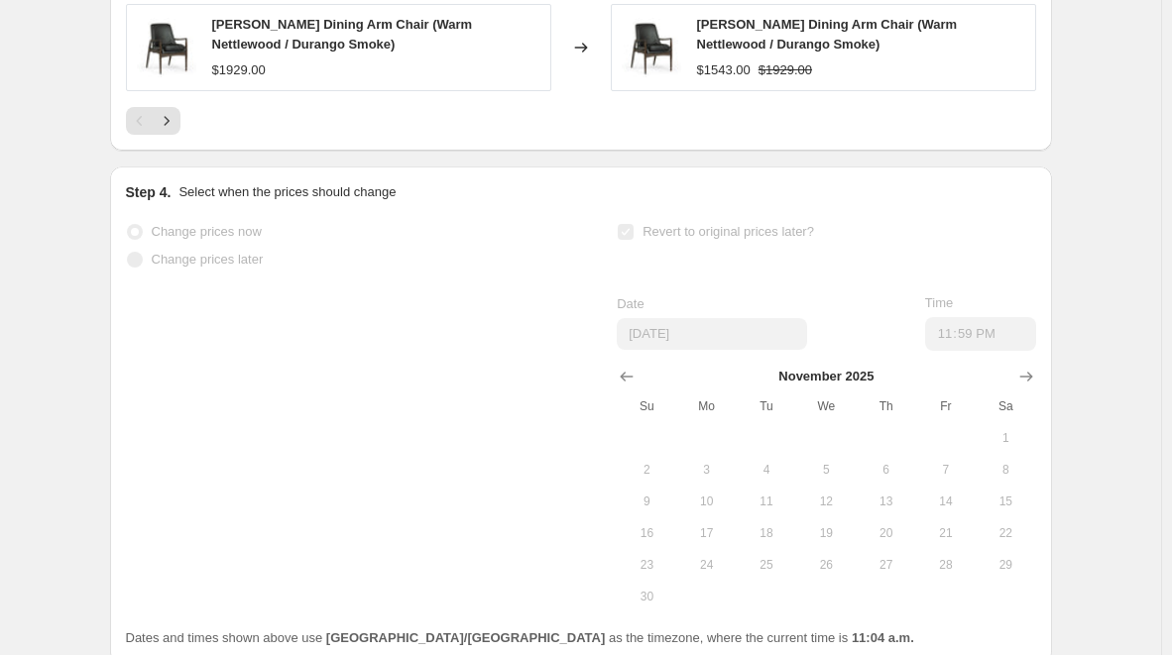
scroll to position [2226, 0]
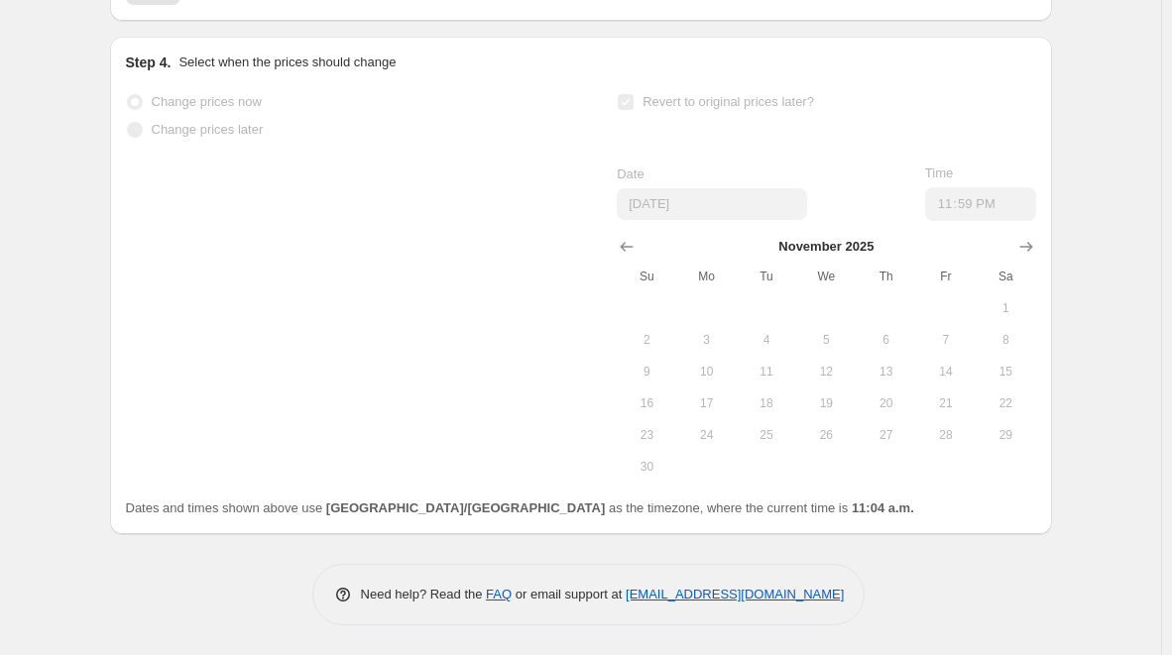
click at [214, 104] on span "Change prices now" at bounding box center [207, 101] width 110 height 15
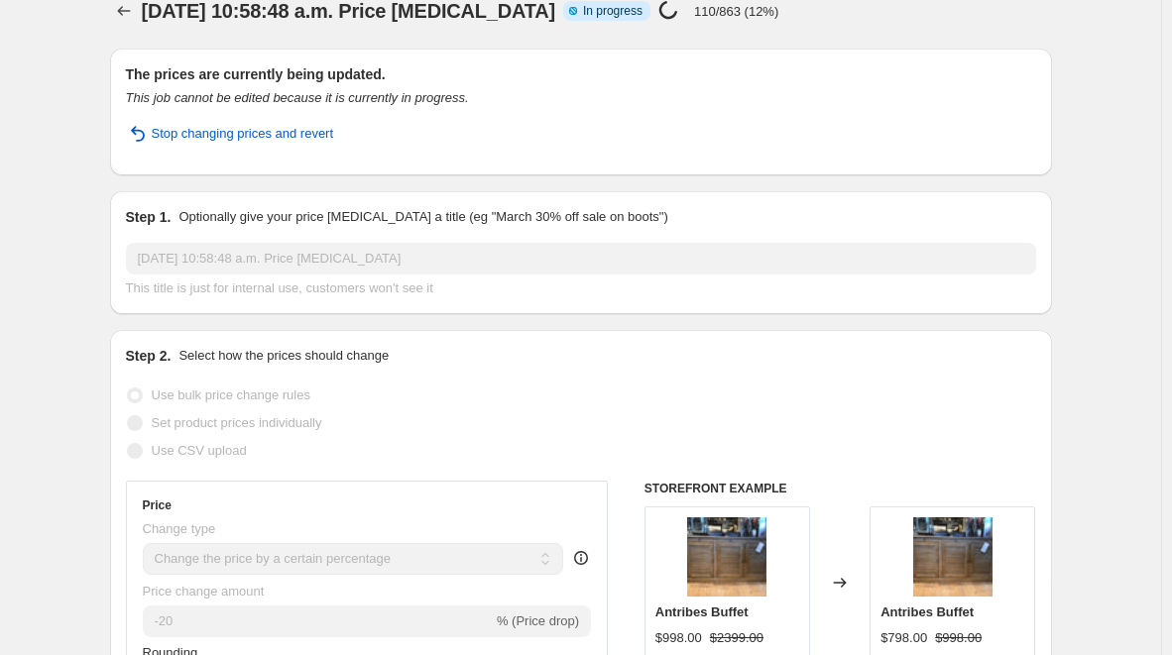
scroll to position [0, 0]
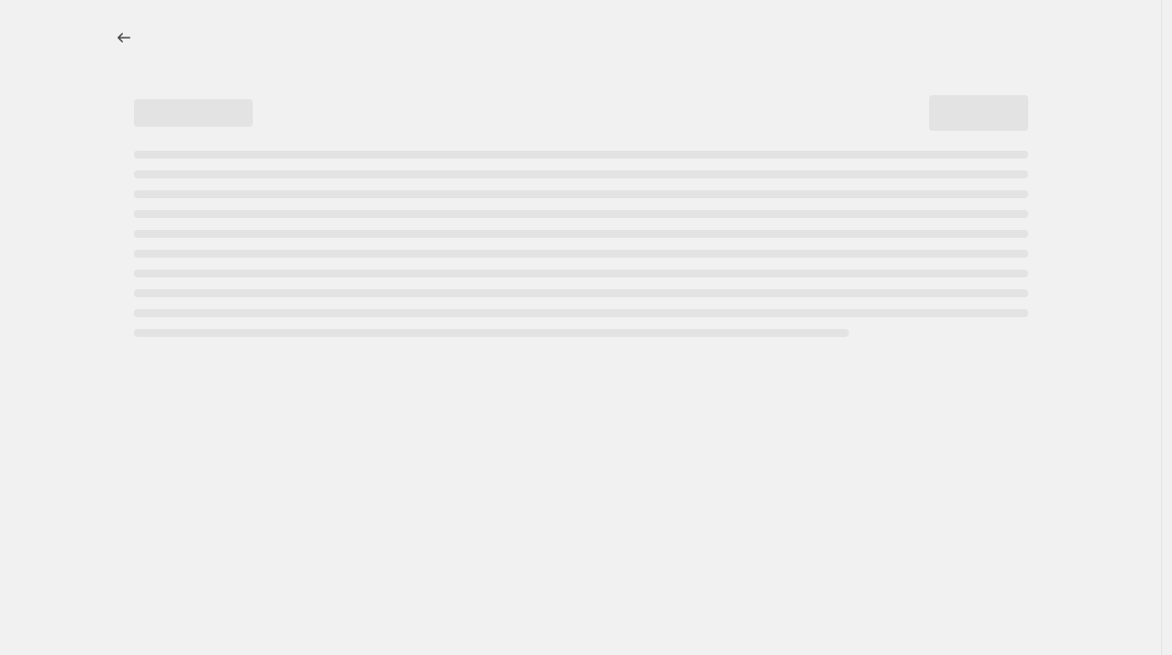
select select "percentage"
select select "product_type"
select select "tag"
select select "not_equal"
select select "tag"
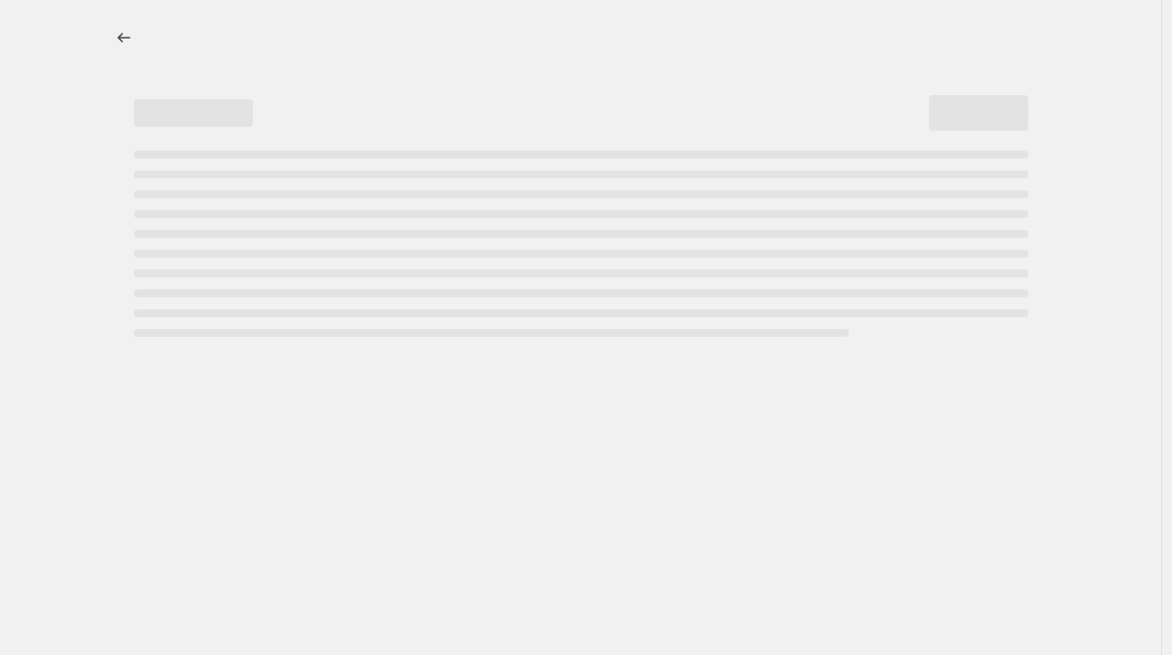
select select "not_equal"
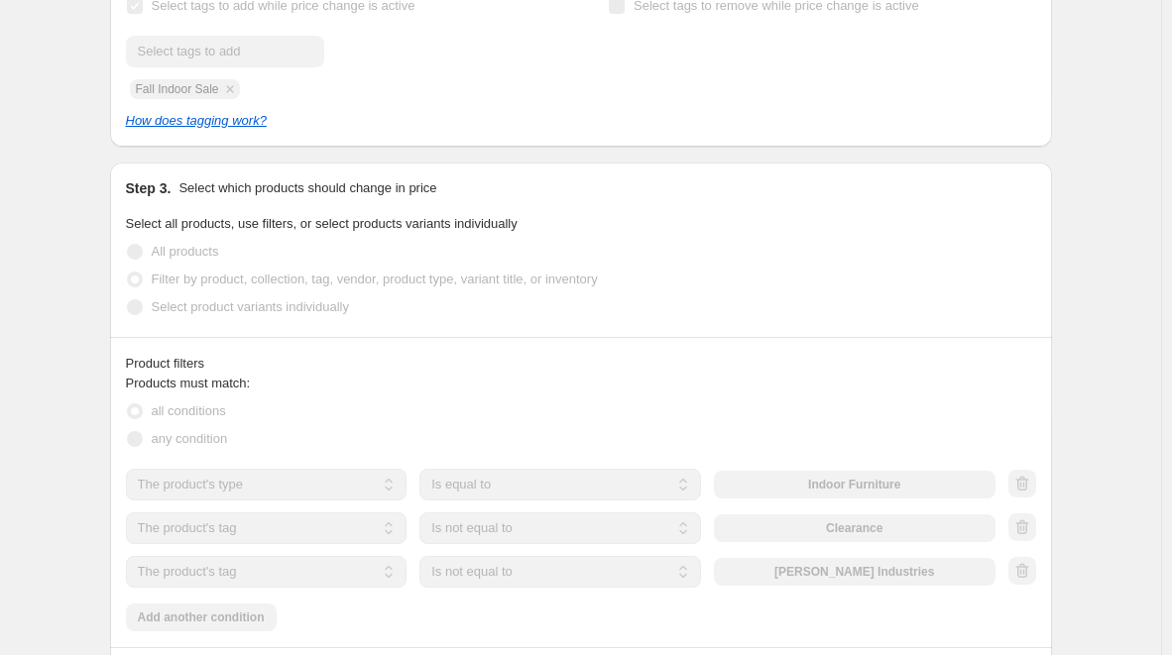
scroll to position [1101, 0]
click at [605, 292] on div "Select product variants individually" at bounding box center [581, 306] width 910 height 28
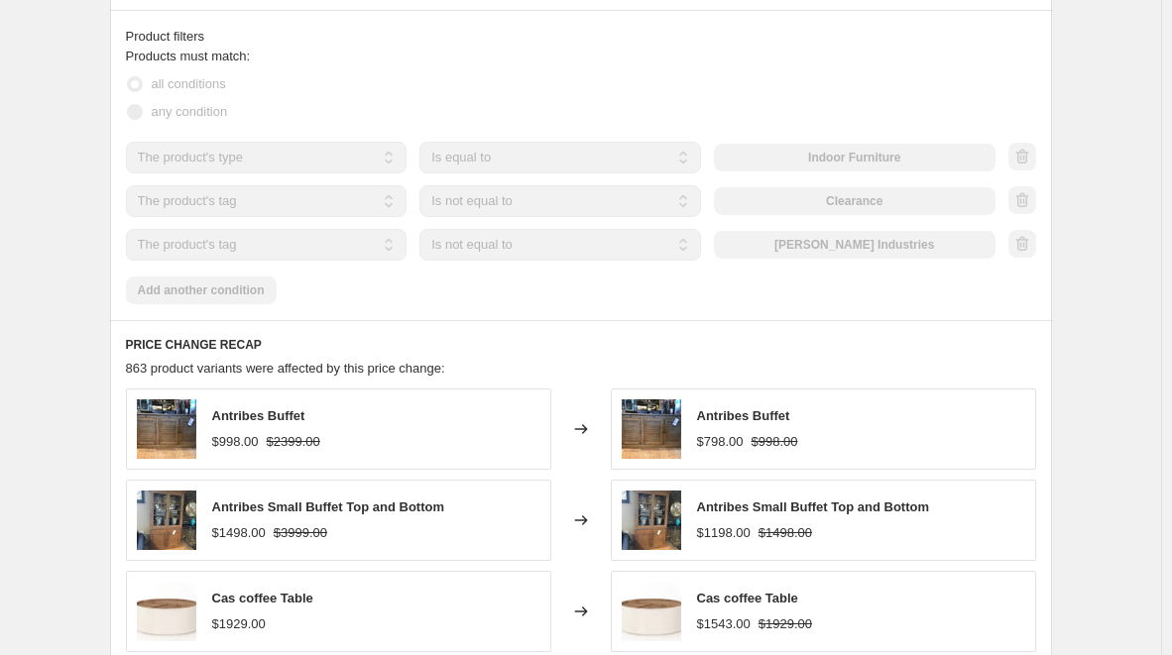
scroll to position [0, 0]
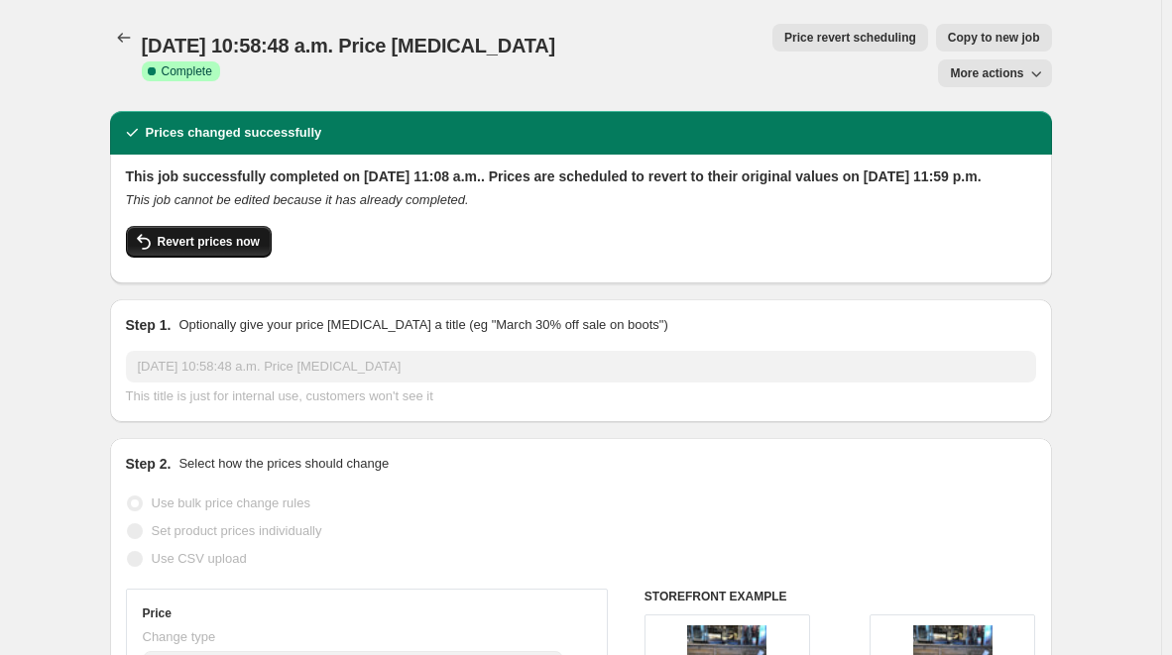
click at [207, 234] on span "Revert prices now" at bounding box center [209, 242] width 102 height 16
checkbox input "false"
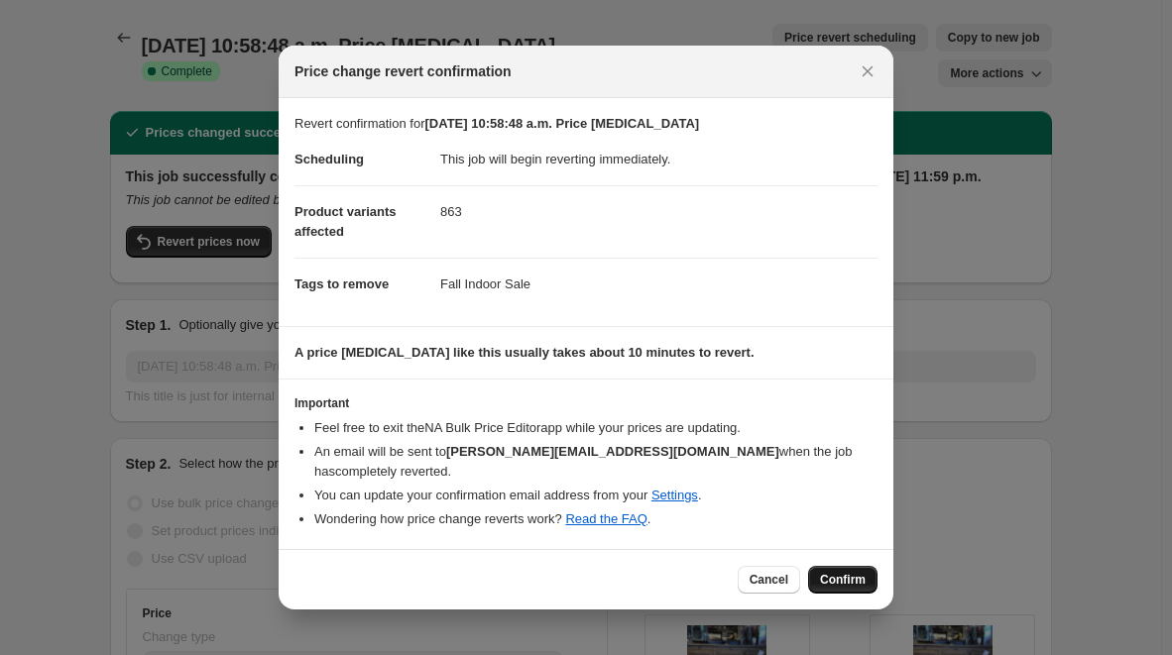
click at [835, 566] on button "Confirm" at bounding box center [842, 580] width 69 height 28
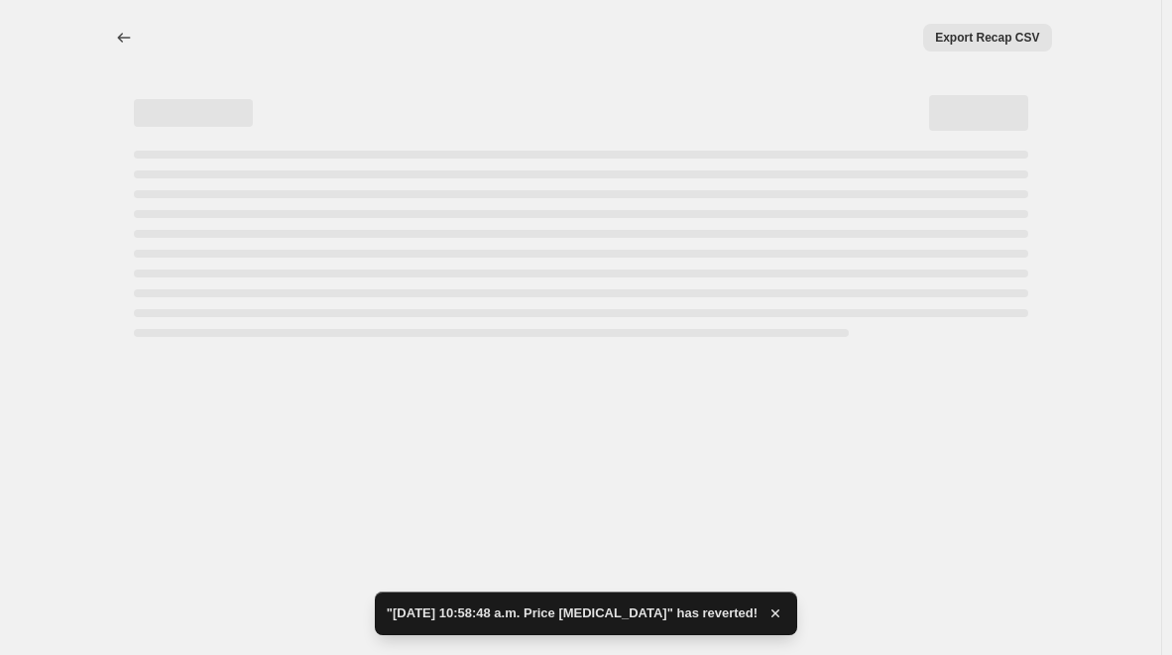
select select "percentage"
select select "product_type"
select select "tag"
select select "not_equal"
select select "tag"
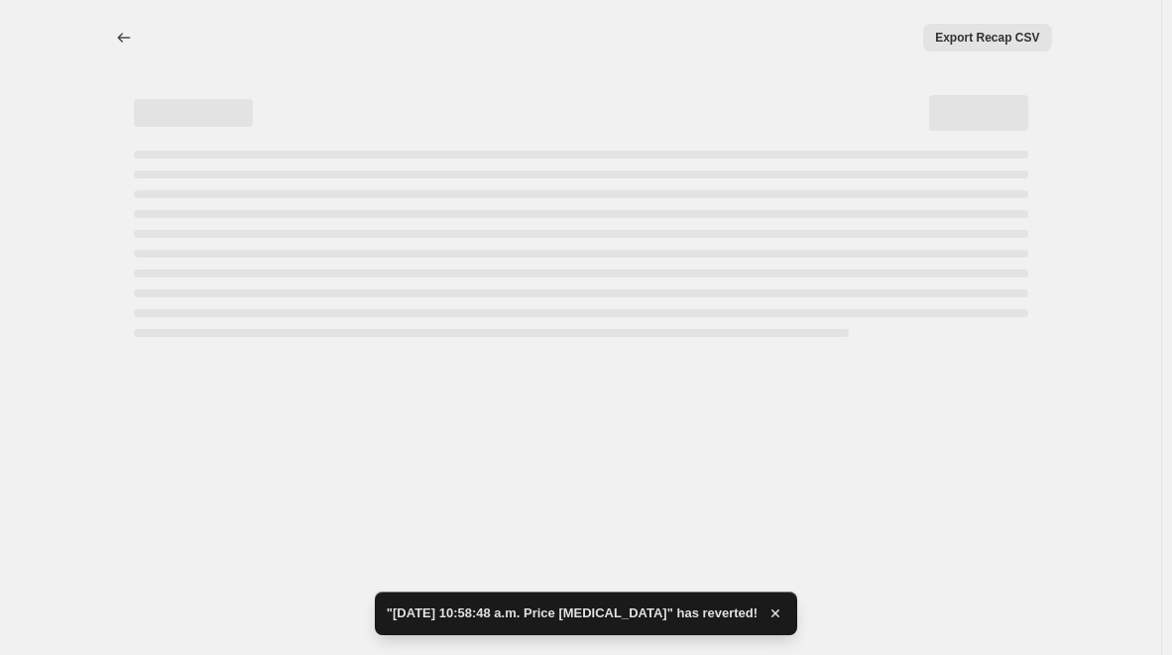
select select "not_equal"
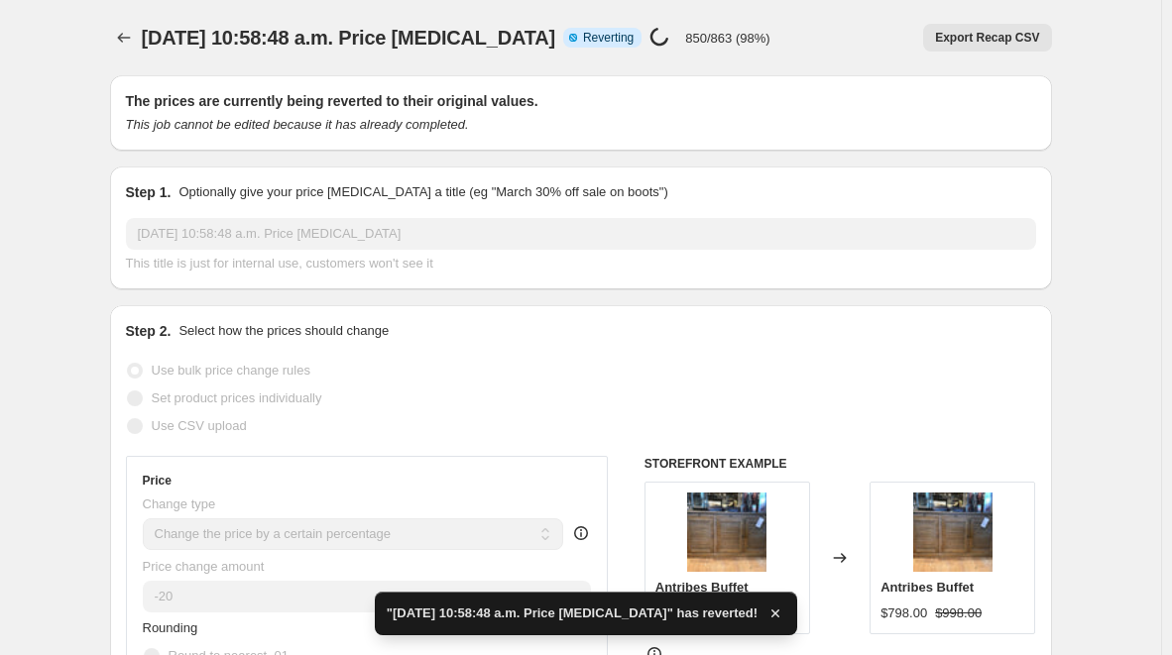
checkbox input "true"
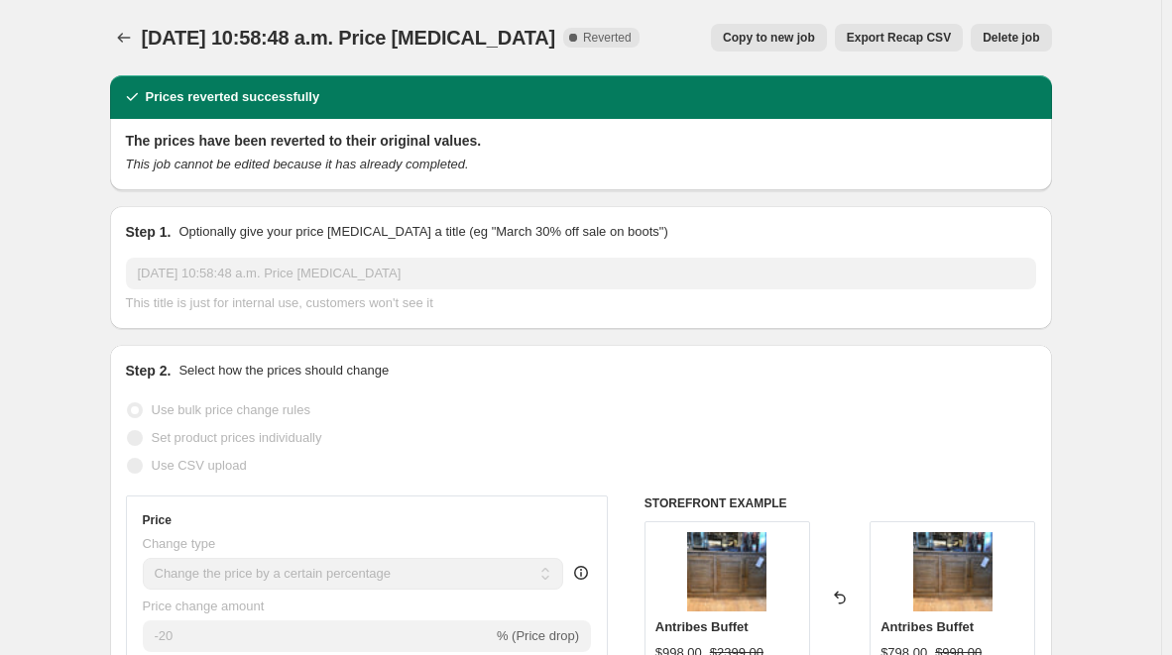
click at [764, 41] on span "Copy to new job" at bounding box center [769, 38] width 92 height 16
select select "percentage"
select select "product_type"
select select "tag"
select select "not_equal"
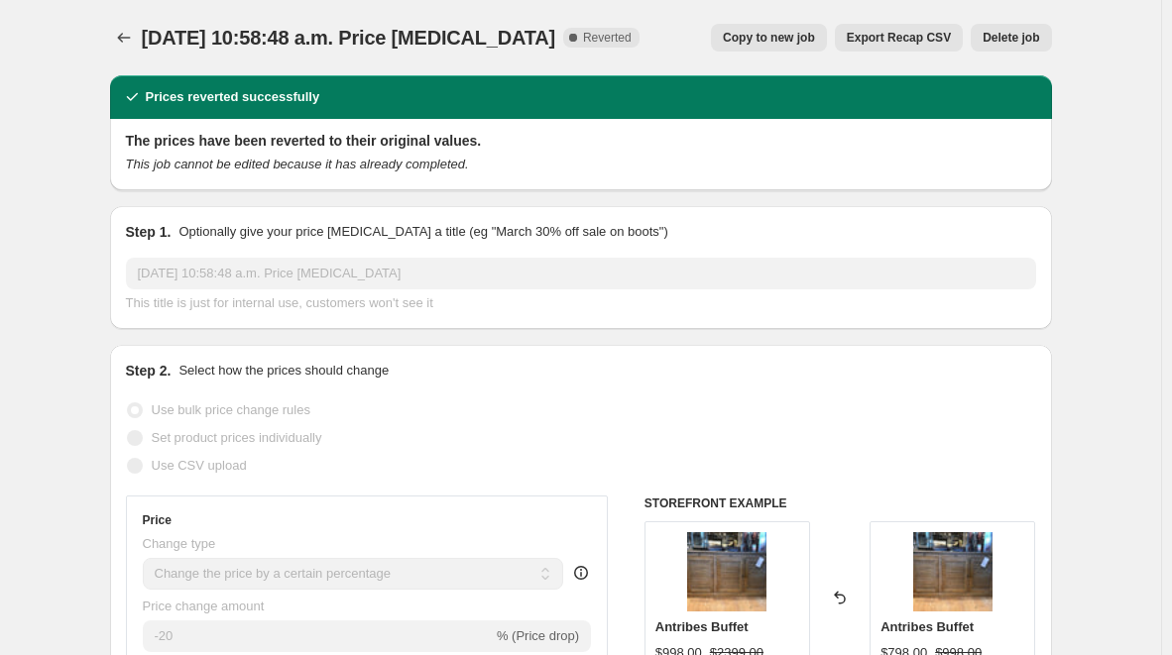
select select "tag"
select select "not_equal"
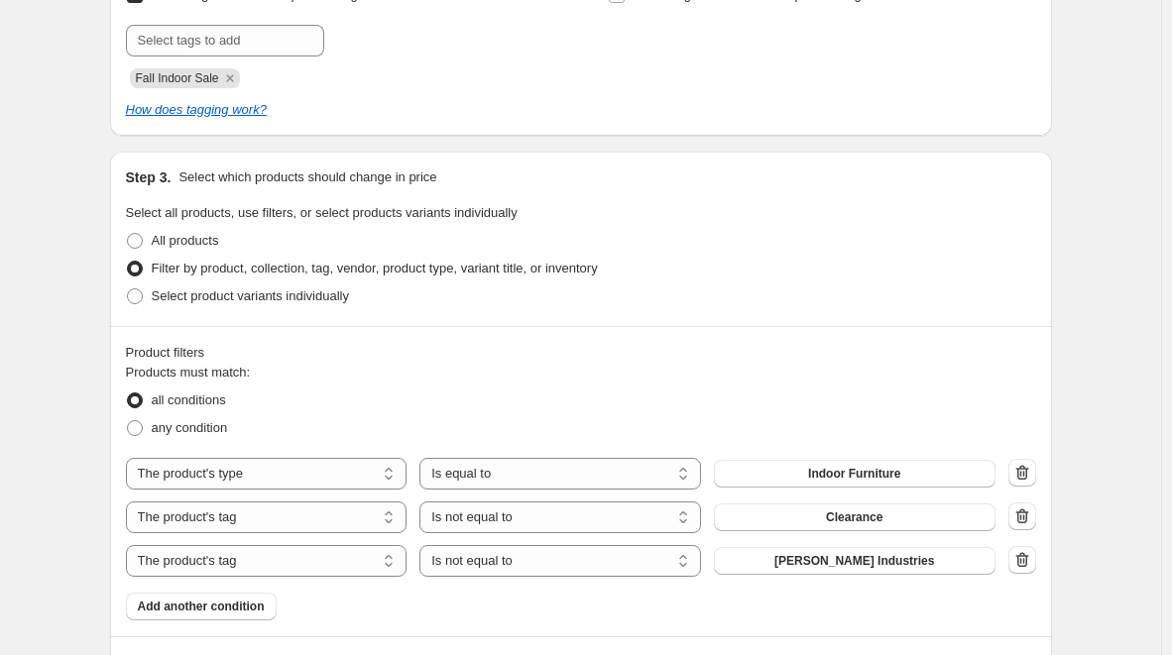
scroll to position [891, 0]
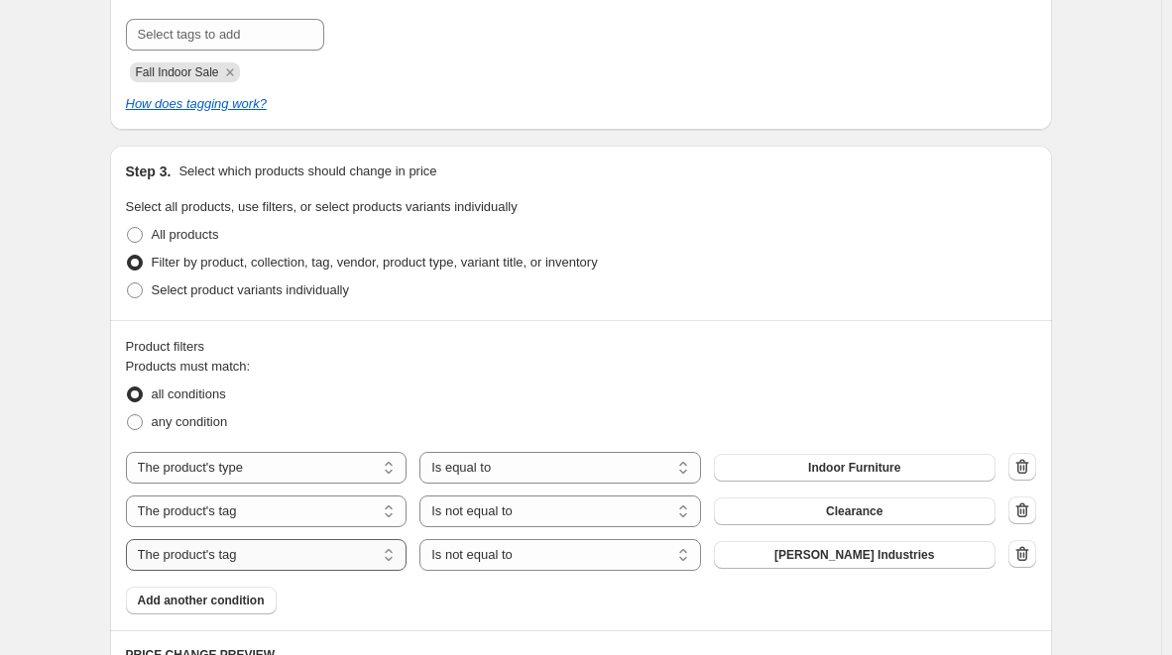
click at [396, 554] on select "The product The product's collection The product's tag The product's vendor The…" at bounding box center [267, 555] width 282 height 32
select select "vendor"
click at [915, 556] on button "Amisco" at bounding box center [855, 555] width 282 height 28
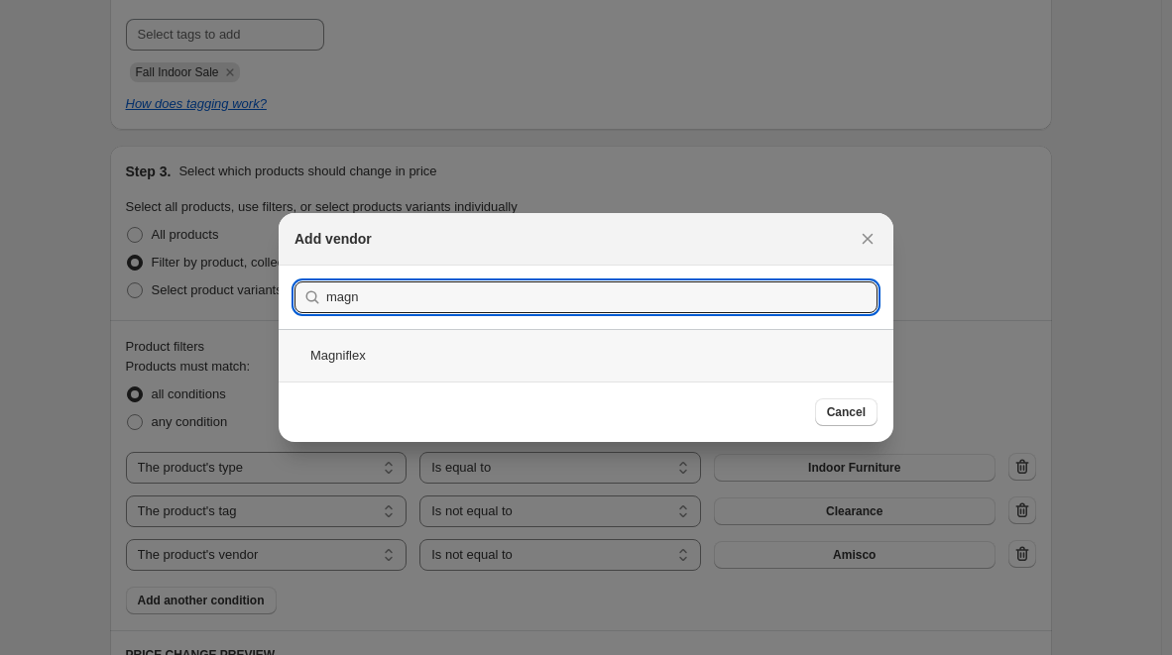
type input "magn"
click at [334, 363] on div "Magniflex" at bounding box center [586, 355] width 615 height 53
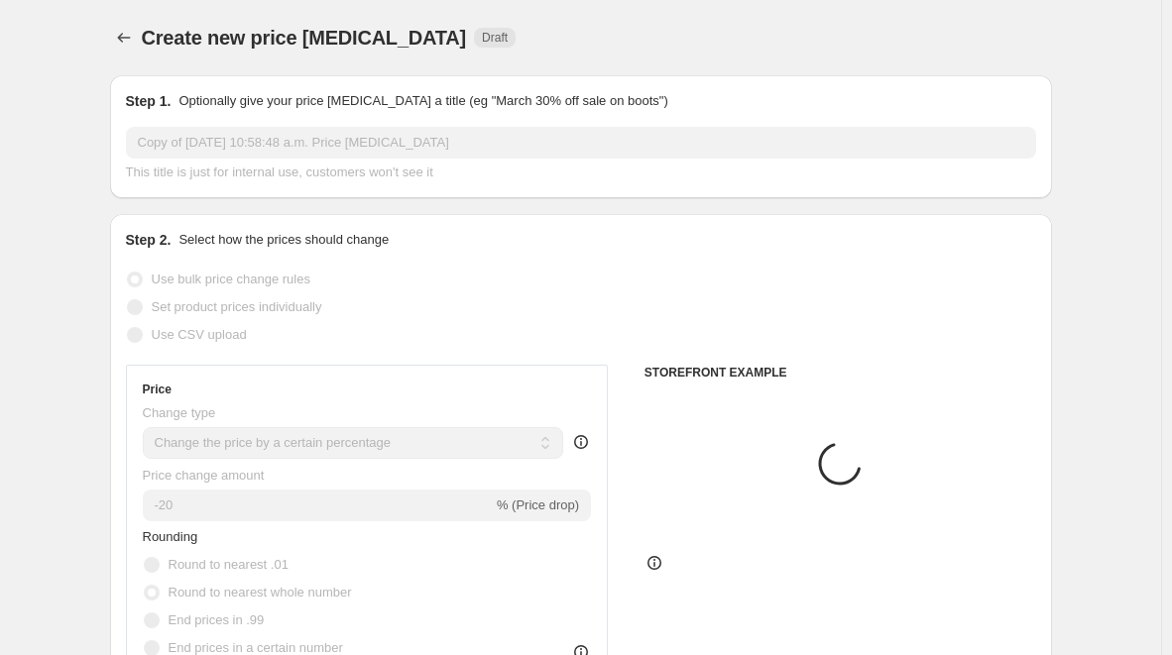
scroll to position [891, 0]
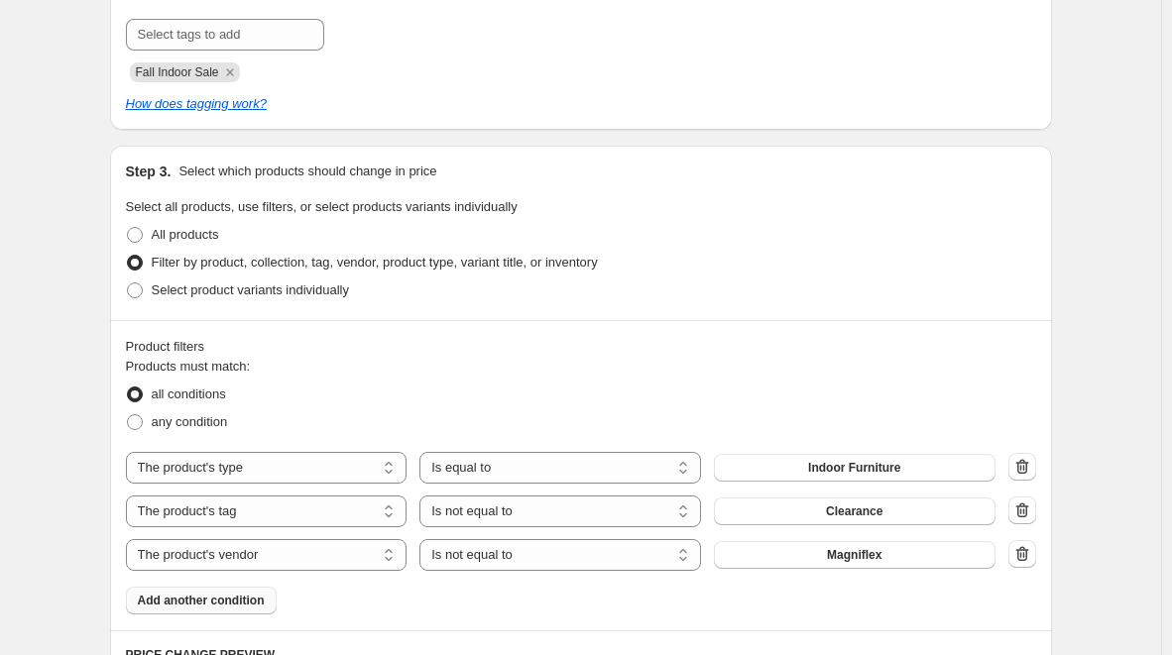
click at [247, 601] on span "Add another condition" at bounding box center [201, 601] width 127 height 16
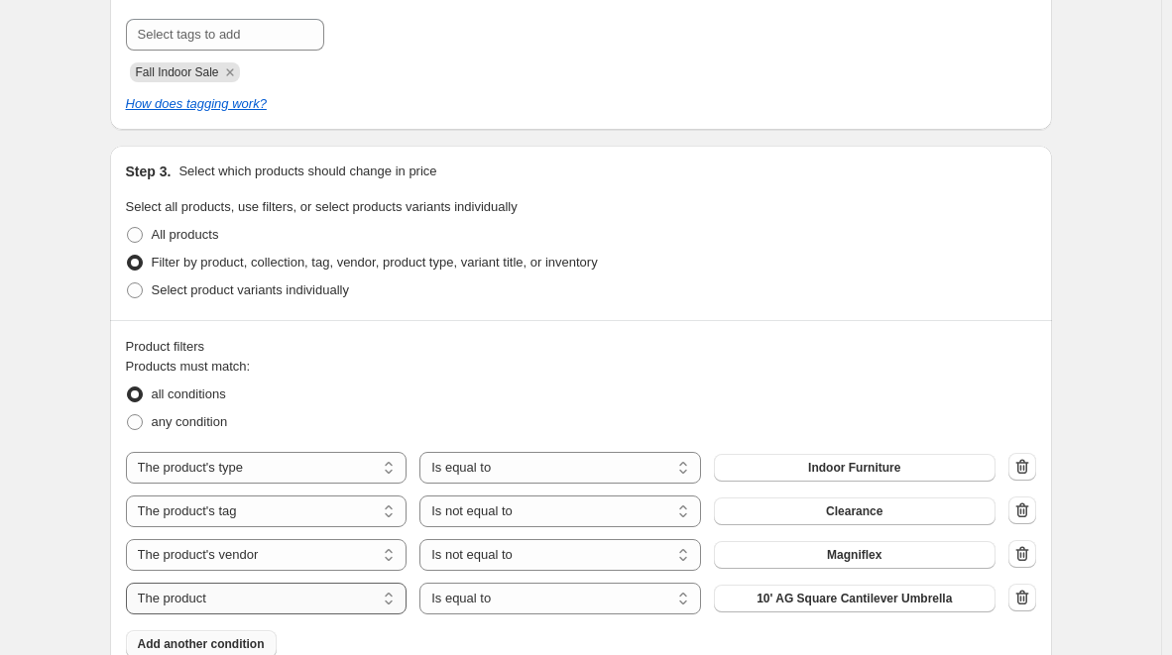
click at [195, 604] on select "The product The product's collection The product's tag The product's vendor The…" at bounding box center [267, 599] width 282 height 32
select select "vendor"
click at [511, 601] on select "Is equal to Is not equal to" at bounding box center [560, 599] width 282 height 32
select select "not_equal"
click at [833, 598] on button "Amisco" at bounding box center [855, 599] width 282 height 28
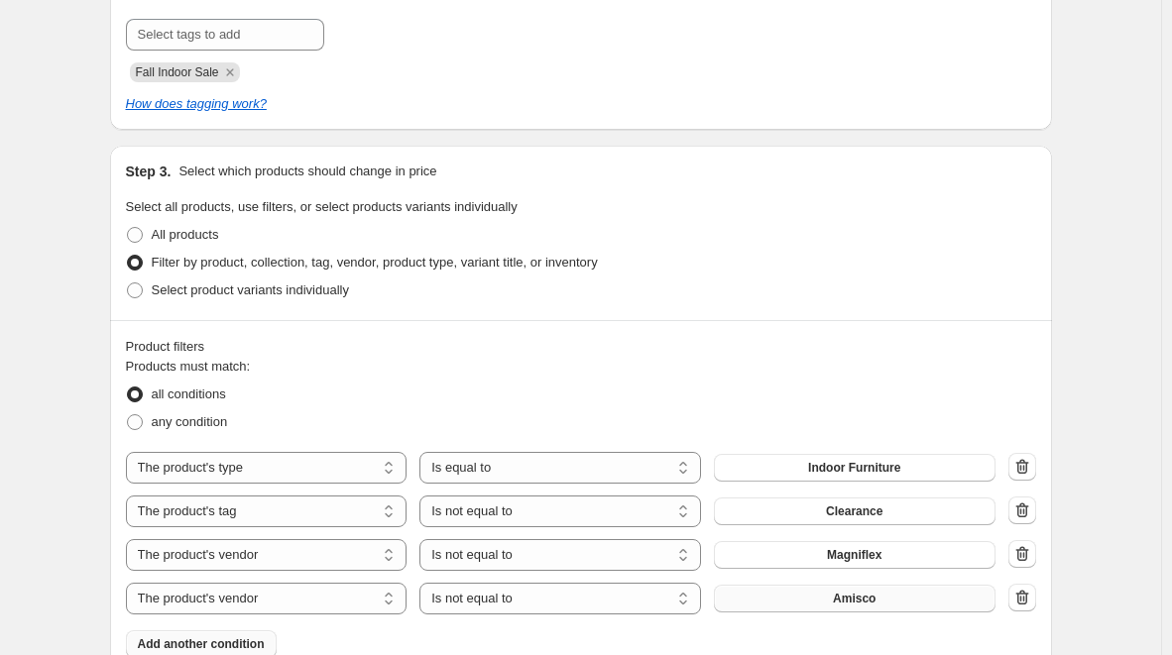
scroll to position [0, 0]
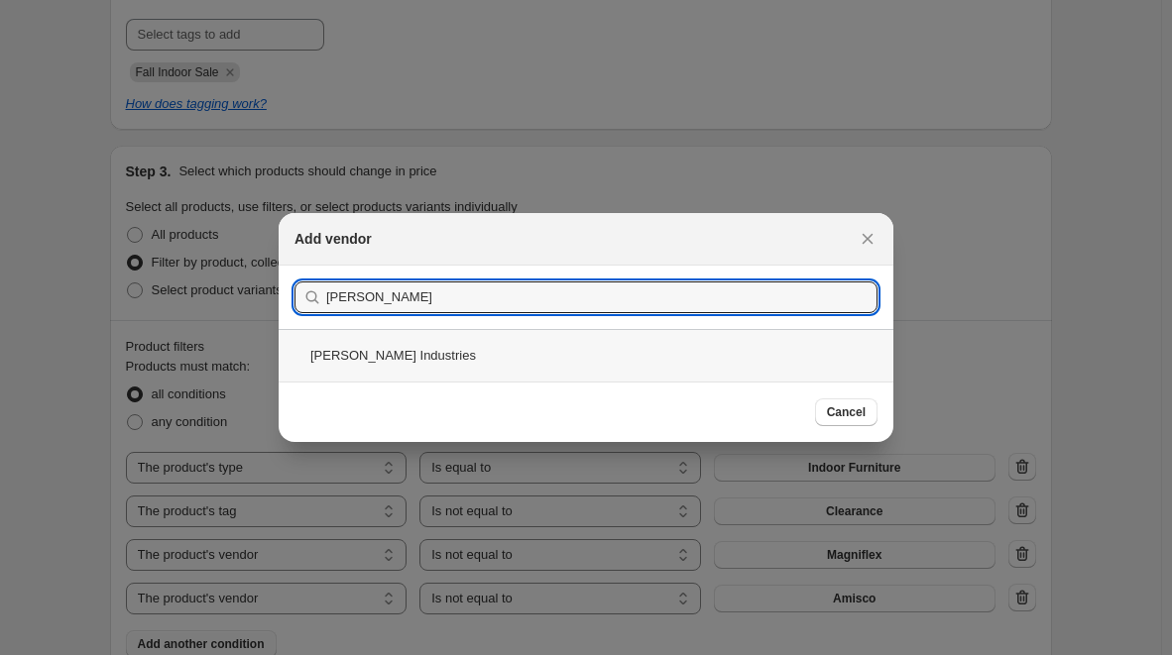
type input "lee"
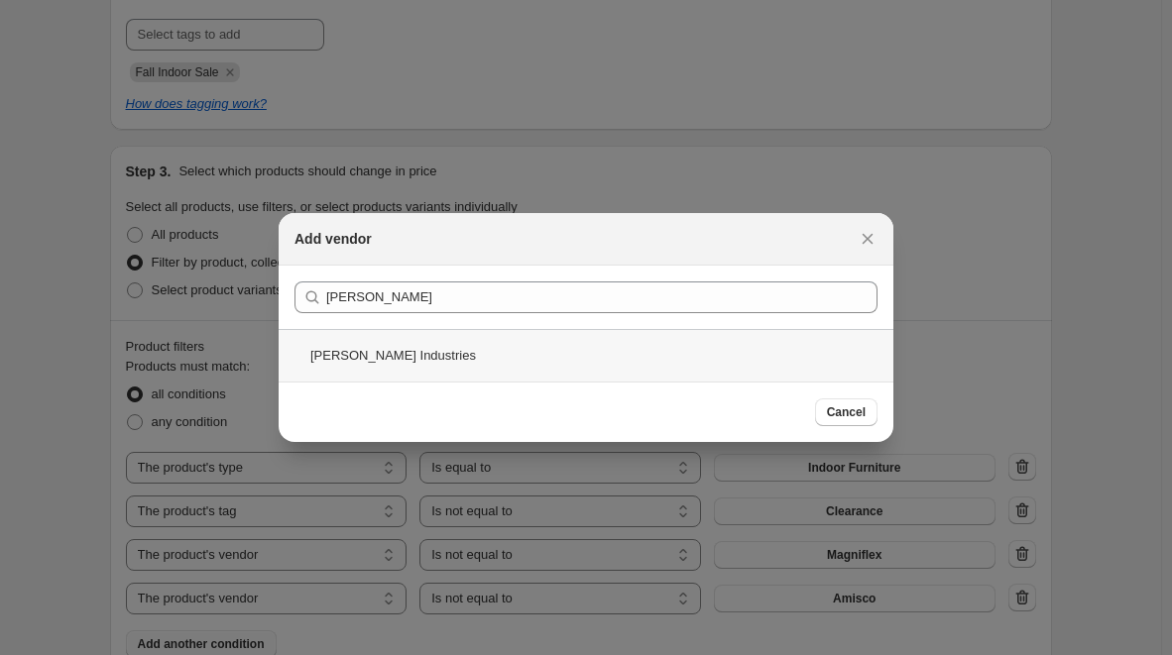
click at [401, 358] on div "Lee Industries" at bounding box center [586, 355] width 615 height 53
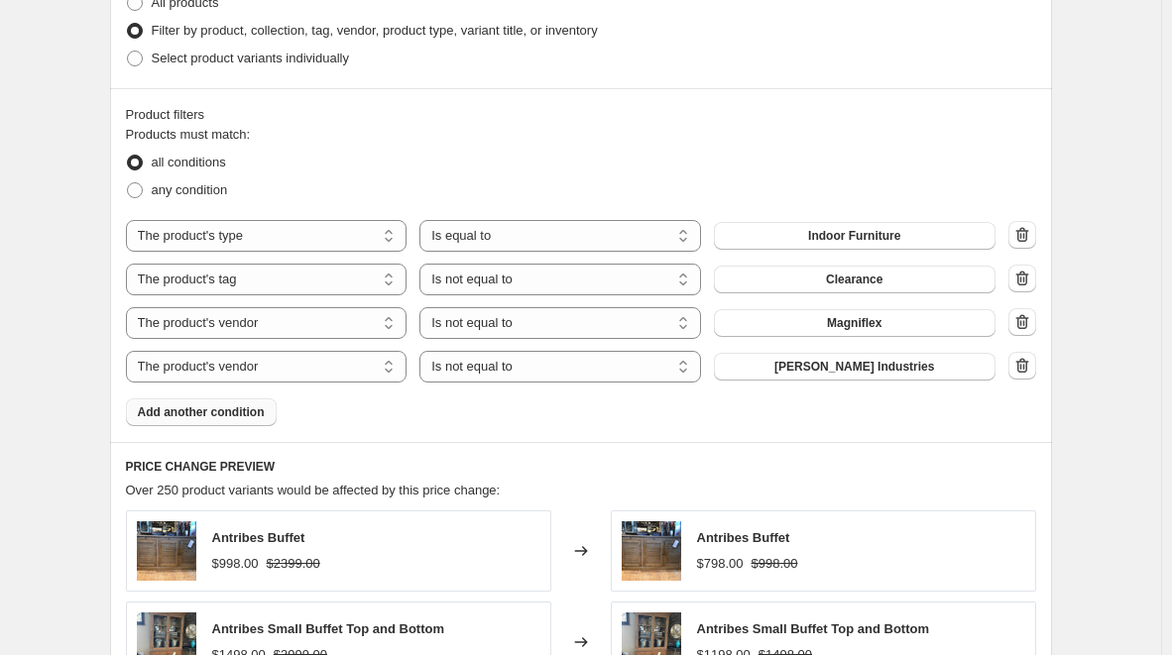
scroll to position [1136, 0]
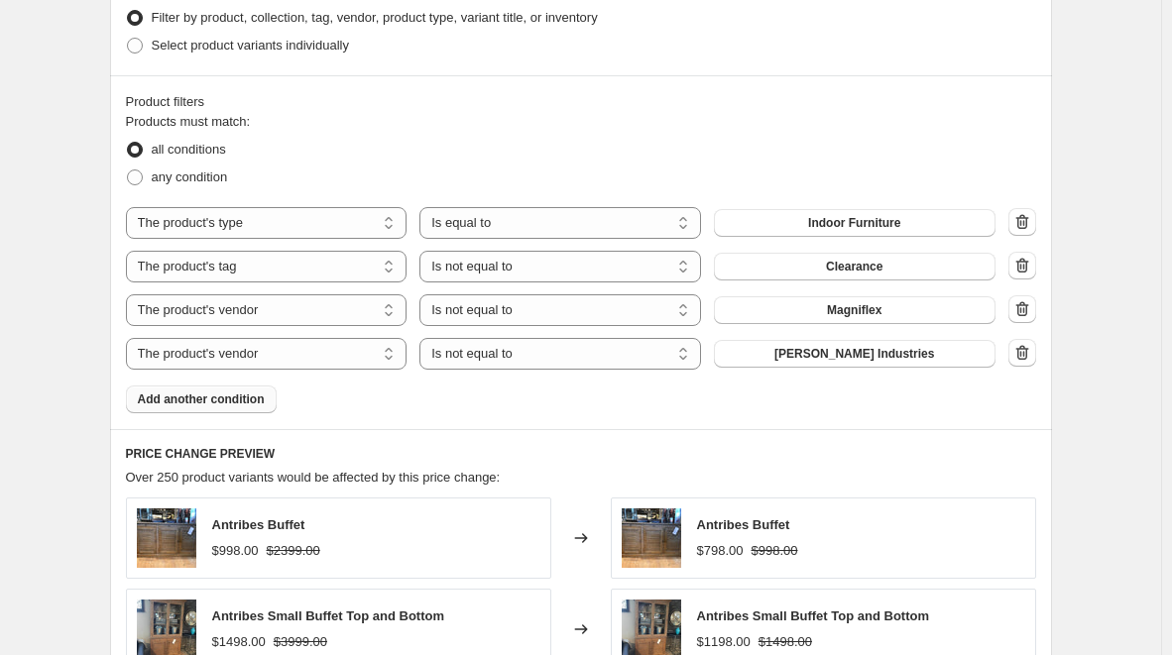
click at [266, 396] on button "Add another condition" at bounding box center [201, 400] width 151 height 28
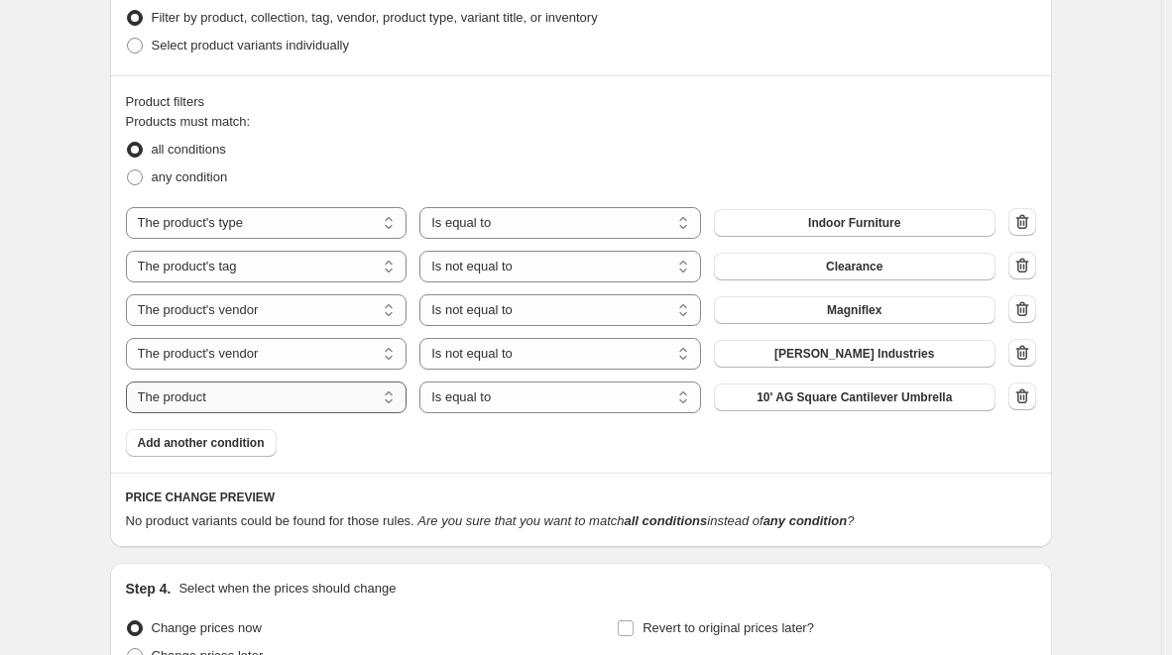
click at [394, 398] on select "The product The product's collection The product's tag The product's vendor The…" at bounding box center [267, 398] width 282 height 32
select select "vendor"
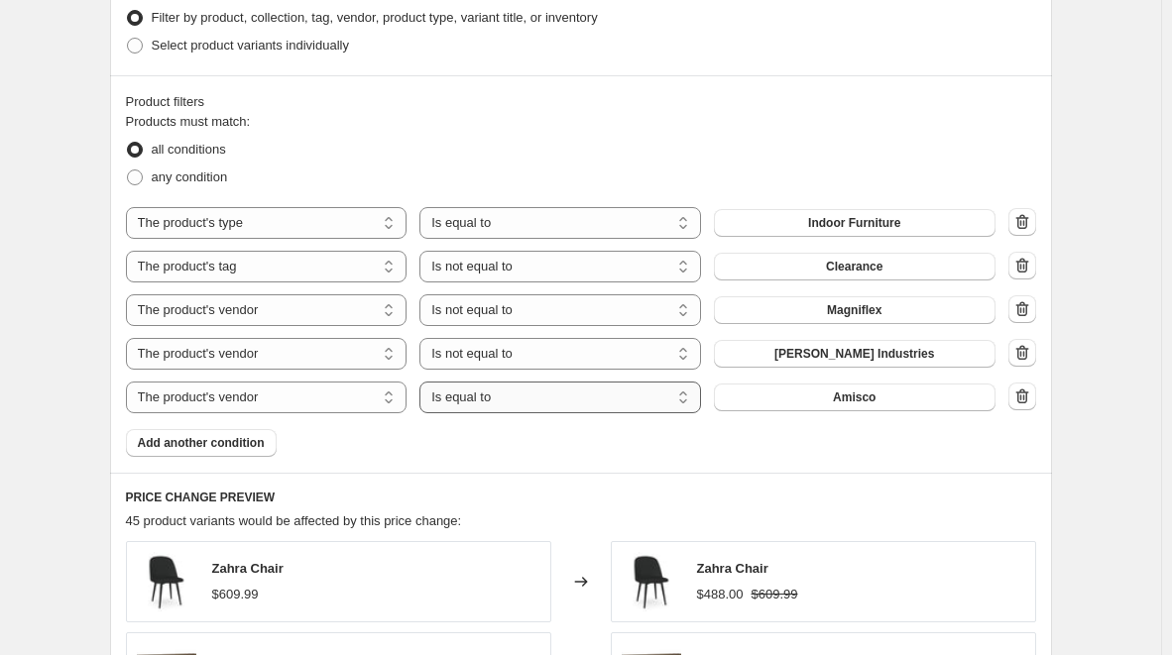
click at [548, 400] on select "Is equal to Is not equal to" at bounding box center [560, 398] width 282 height 32
select select "not_equal"
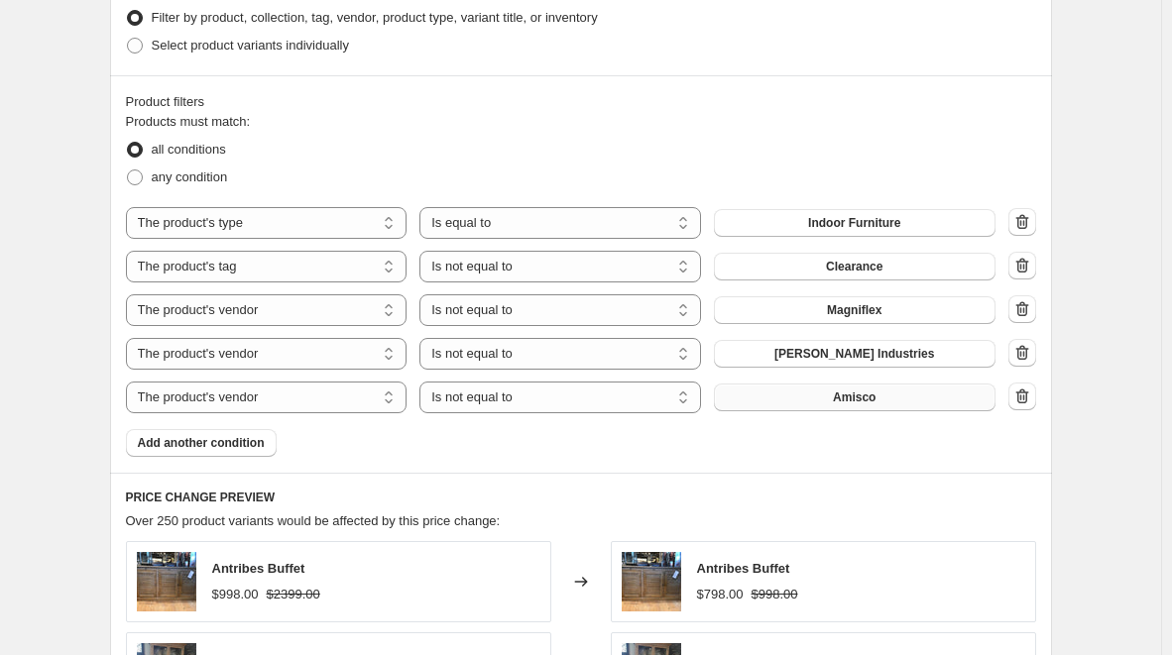
click at [849, 406] on span "Amisco" at bounding box center [854, 398] width 43 height 16
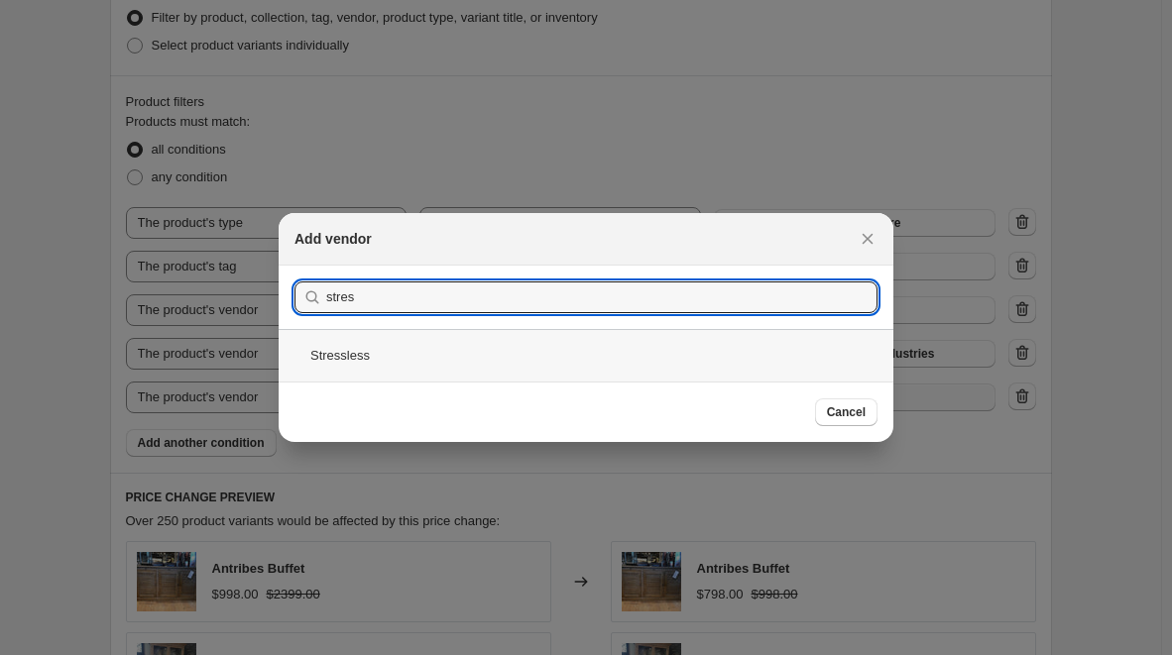
type input "stres"
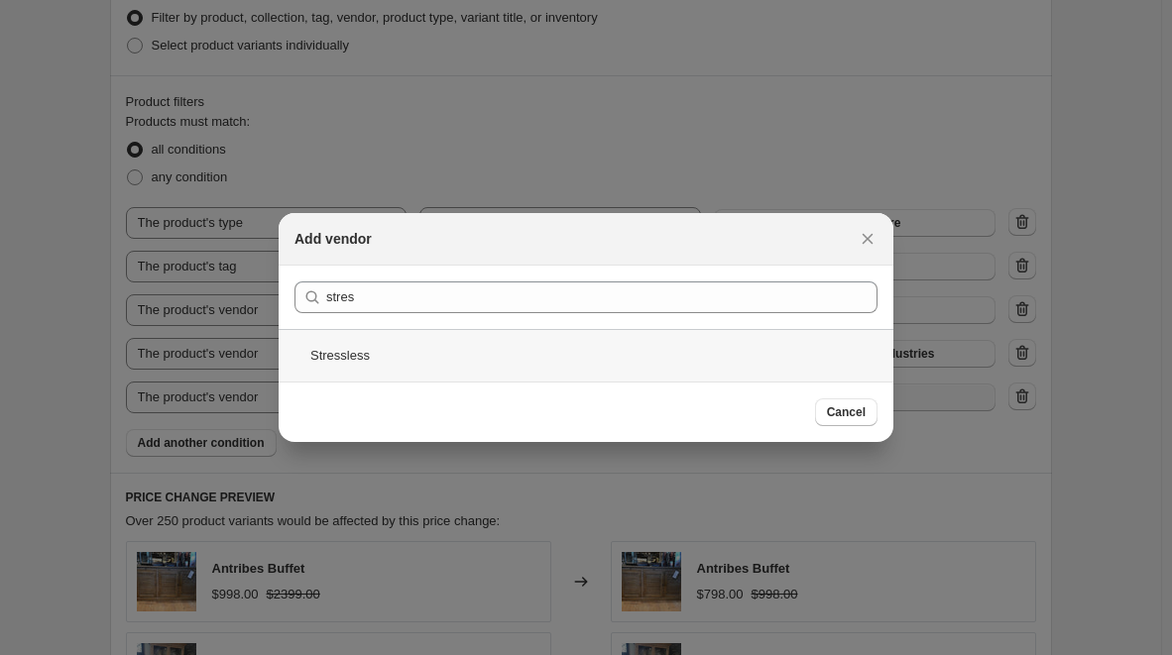
click at [415, 349] on div "Stressless" at bounding box center [586, 355] width 615 height 53
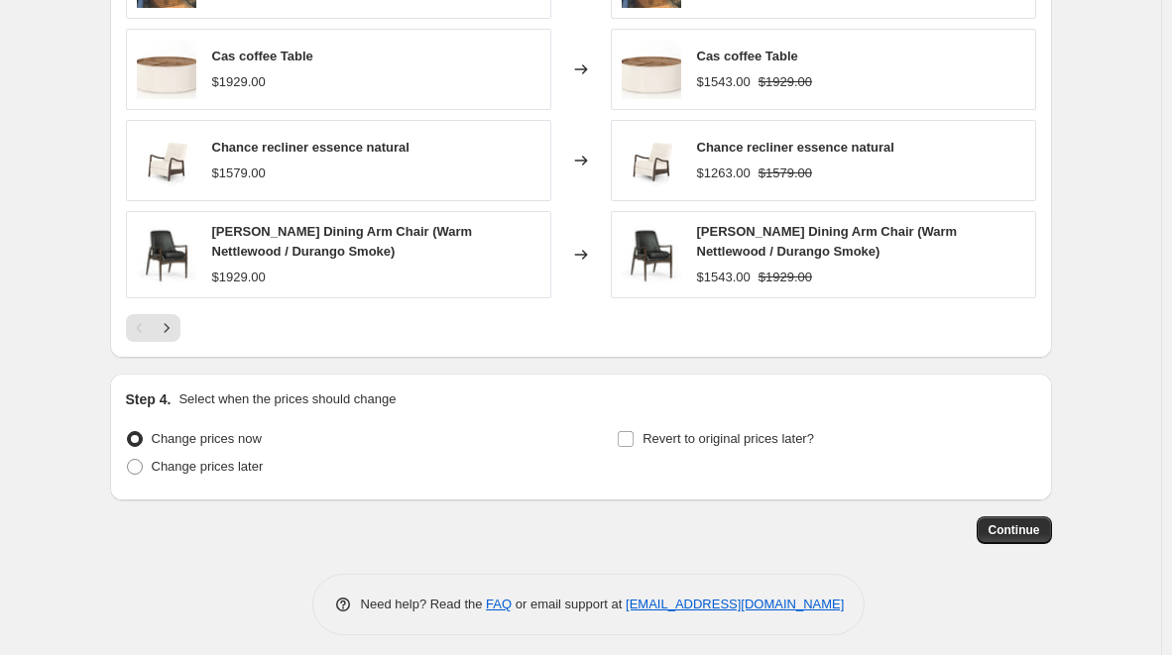
scroll to position [1843, 0]
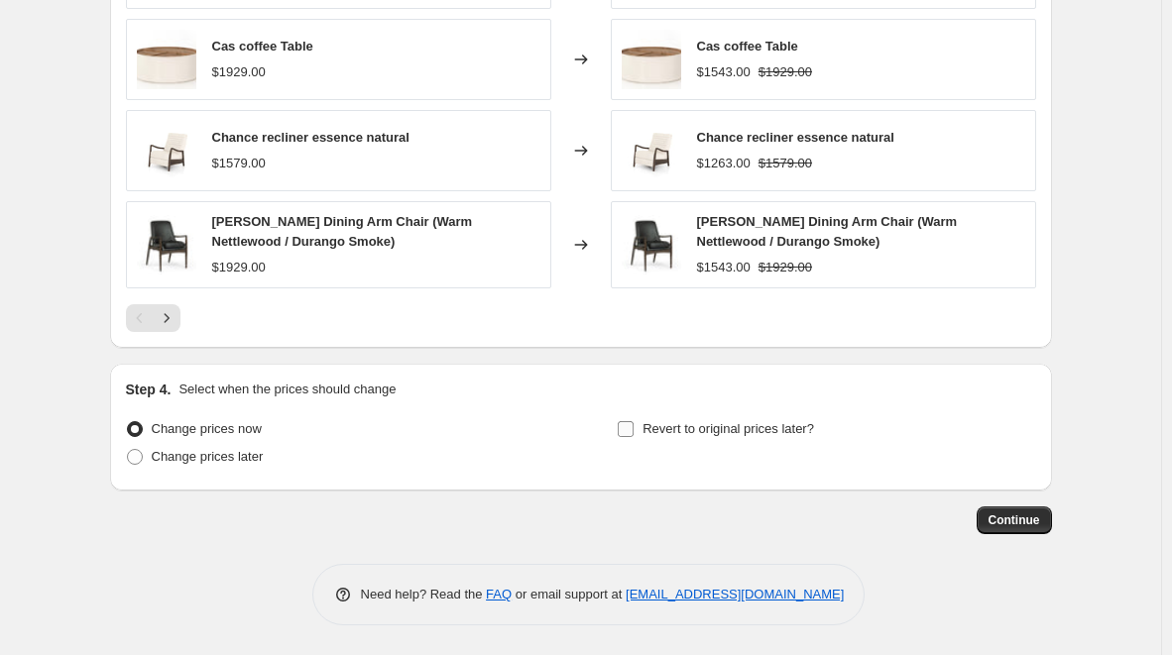
click at [634, 432] on input "Revert to original prices later?" at bounding box center [626, 429] width 16 height 16
checkbox input "true"
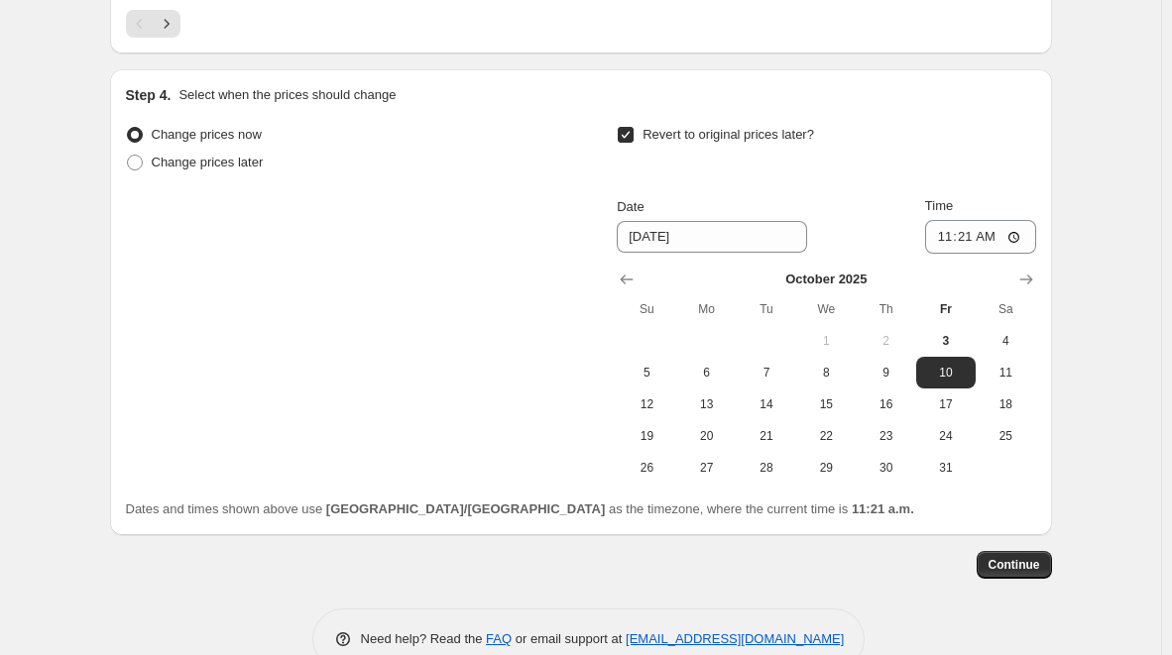
scroll to position [2183, 0]
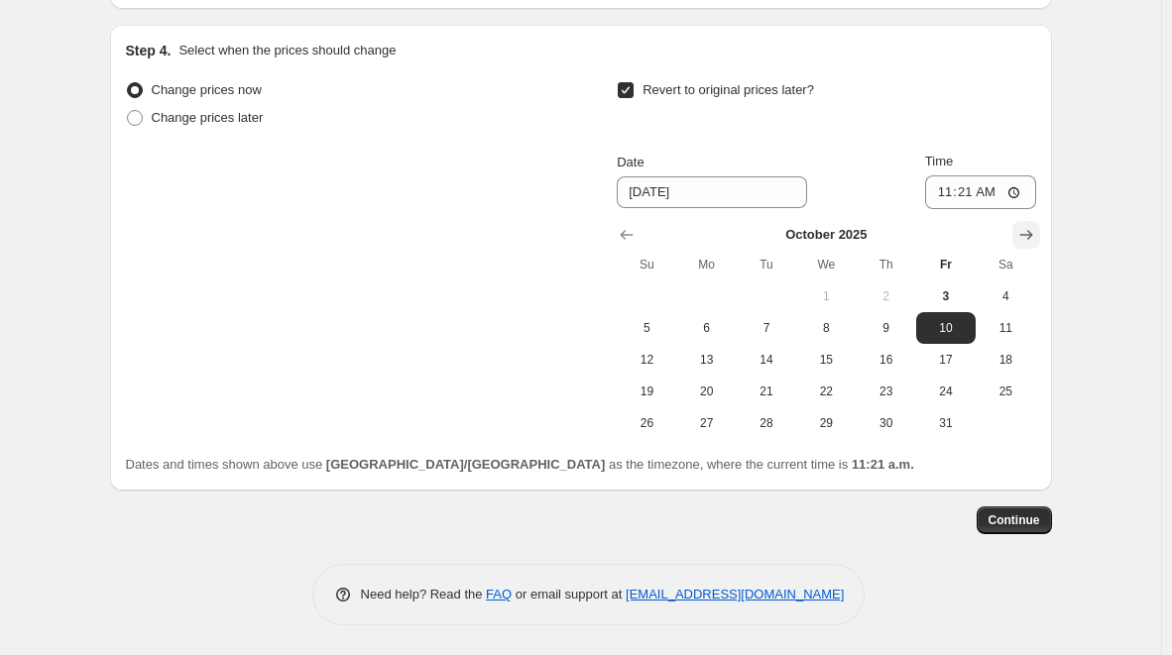
click at [1029, 235] on icon "Show next month, November 2025" at bounding box center [1025, 236] width 13 height 10
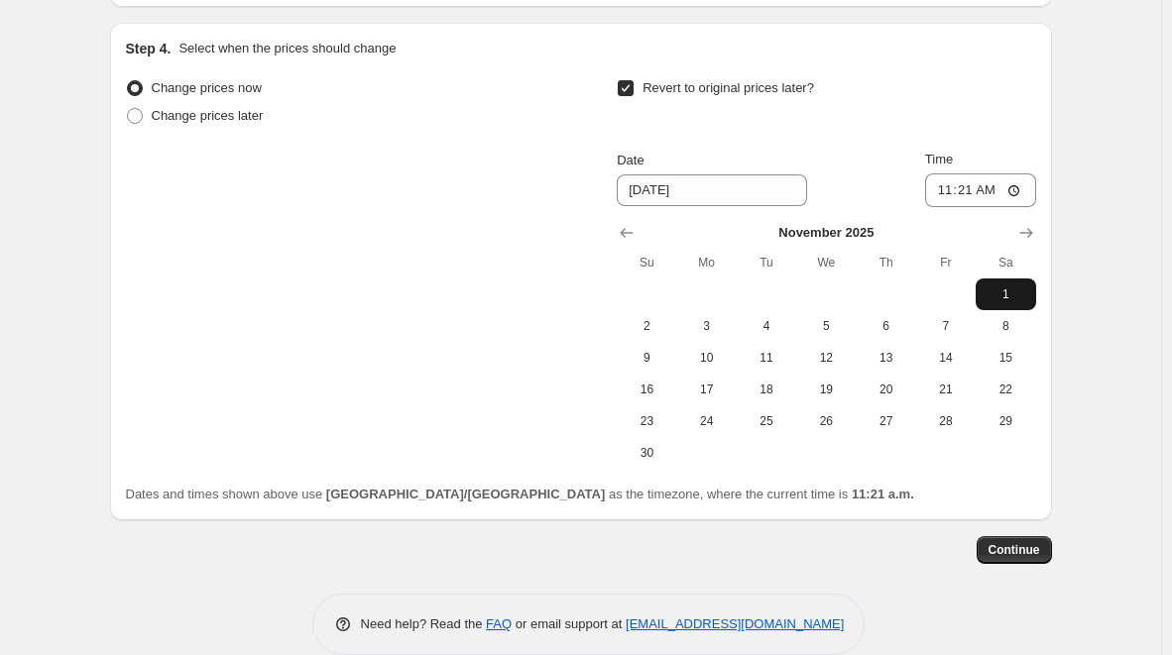
click at [1020, 299] on span "1" at bounding box center [1006, 295] width 44 height 16
type input "11/1/2025"
click at [1023, 190] on input "11:21" at bounding box center [980, 191] width 111 height 34
type input "23:59"
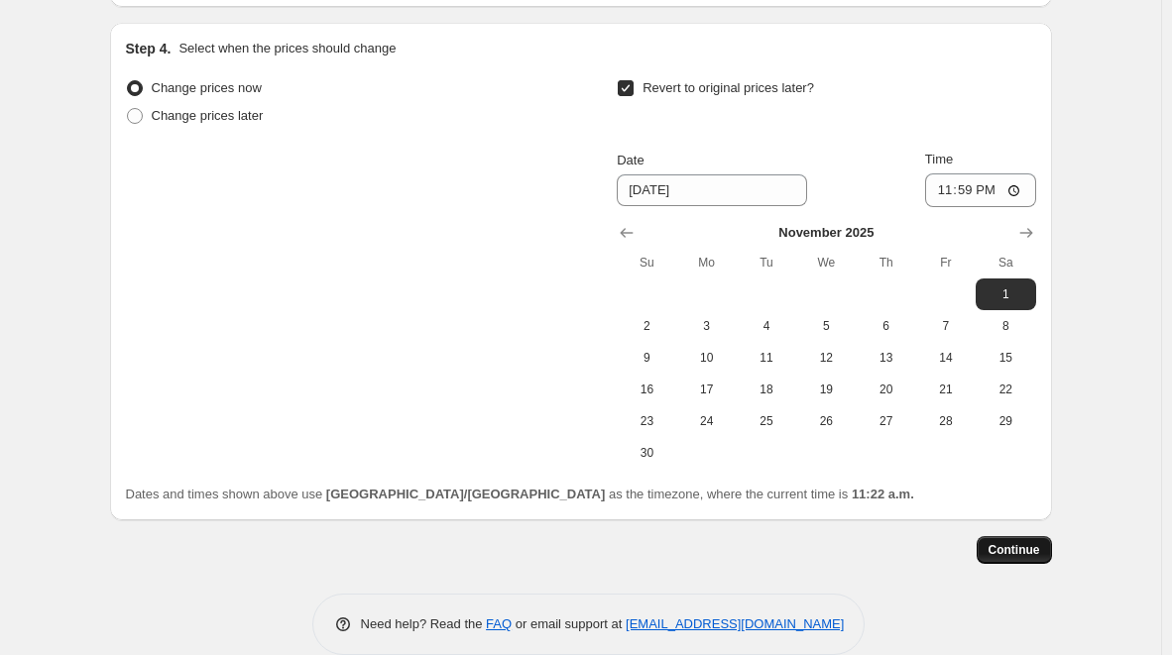
click at [1034, 545] on span "Continue" at bounding box center [1015, 550] width 52 height 16
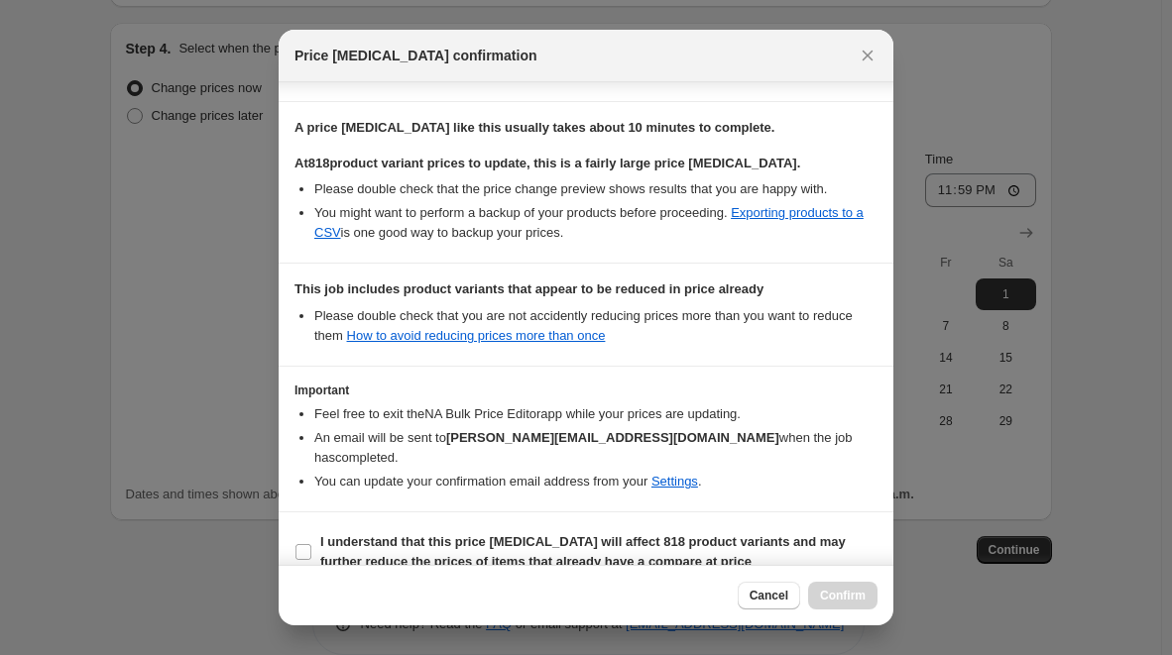
scroll to position [361, 0]
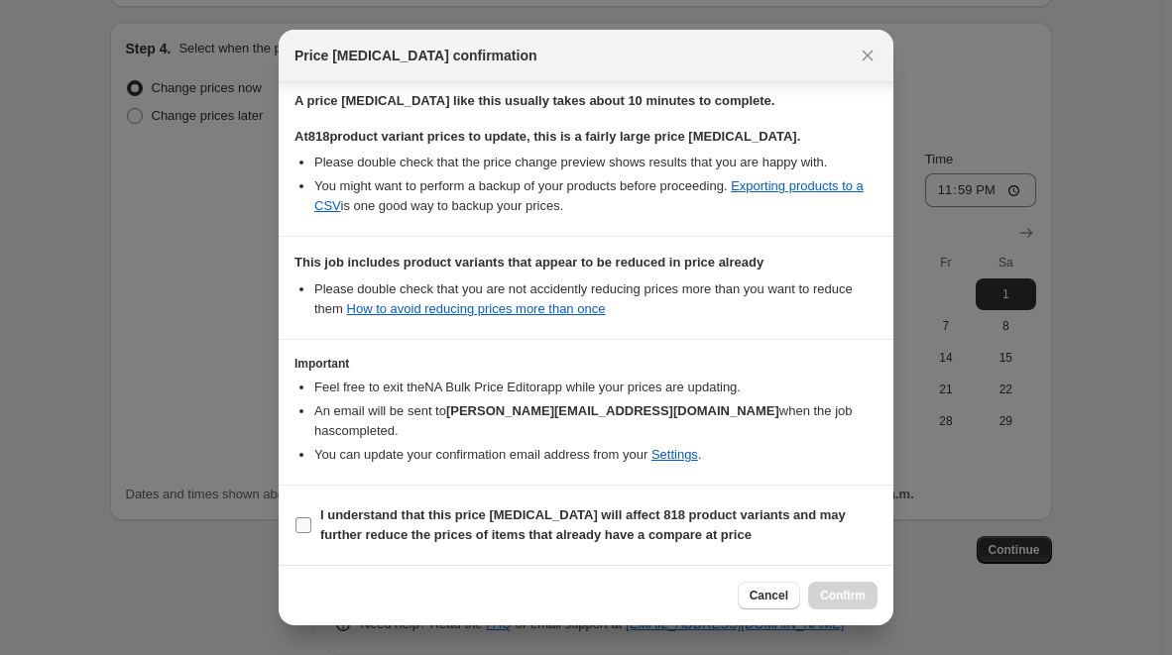
click at [300, 522] on input "I understand that this price change job will affect 818 product variants and ma…" at bounding box center [303, 526] width 16 height 16
checkbox input "true"
click at [839, 598] on span "Confirm" at bounding box center [843, 596] width 46 height 16
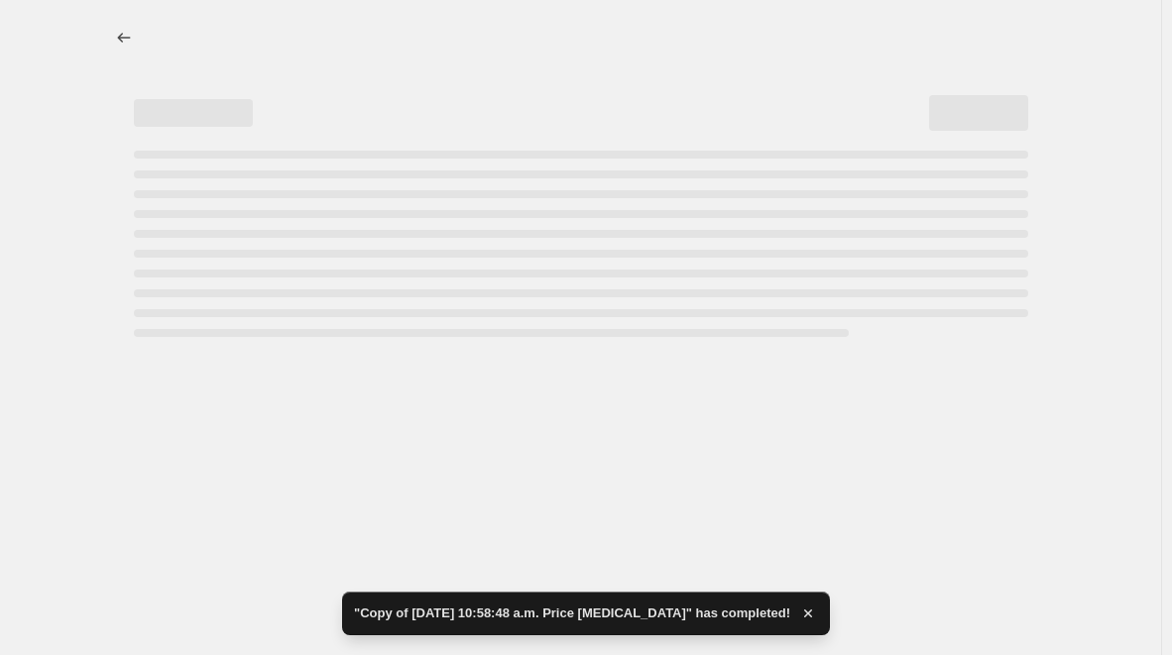
select select "percentage"
select select "product_type"
select select "tag"
select select "not_equal"
select select "vendor"
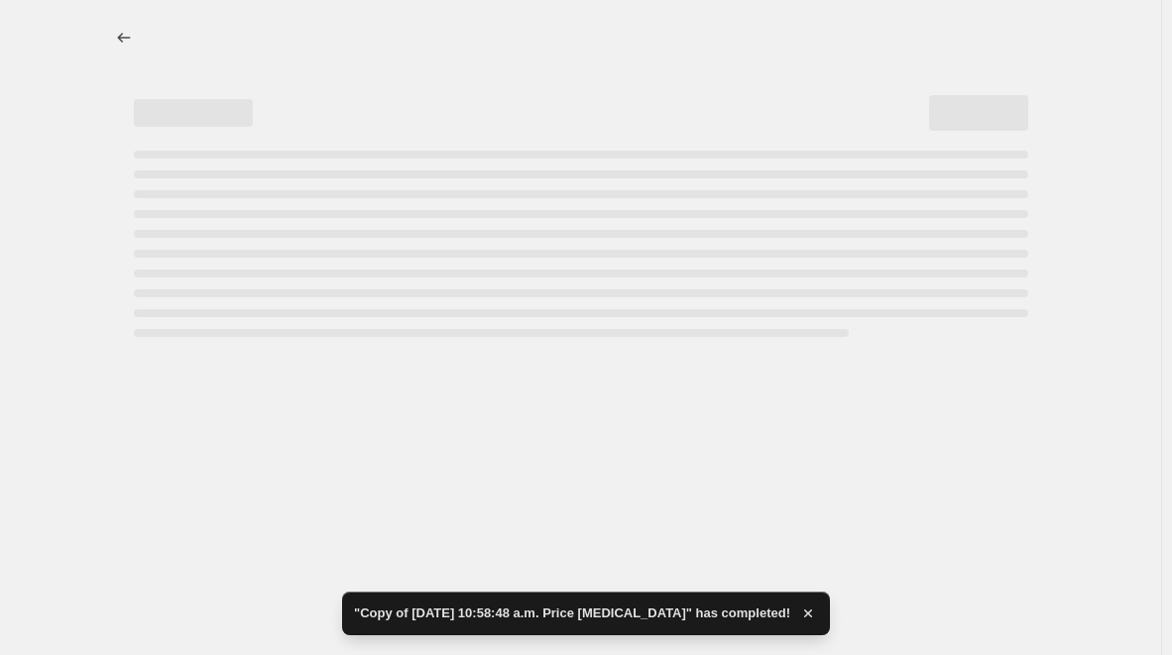
select select "not_equal"
select select "vendor"
select select "not_equal"
select select "vendor"
select select "not_equal"
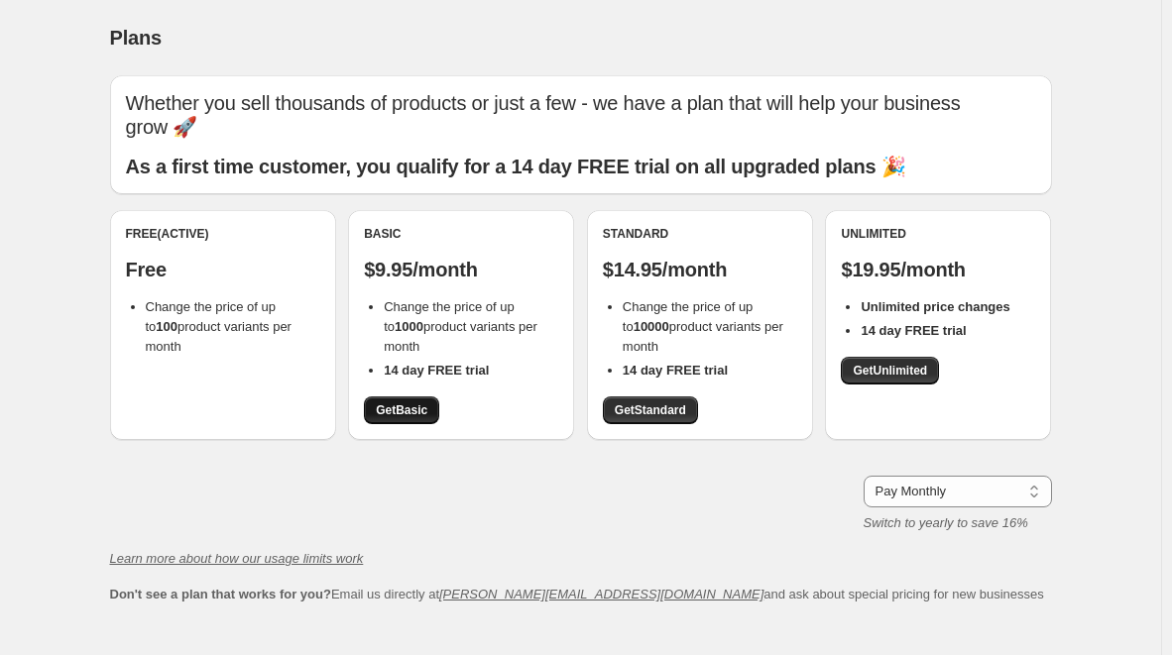
click at [418, 413] on span "Get Basic" at bounding box center [402, 411] width 52 height 16
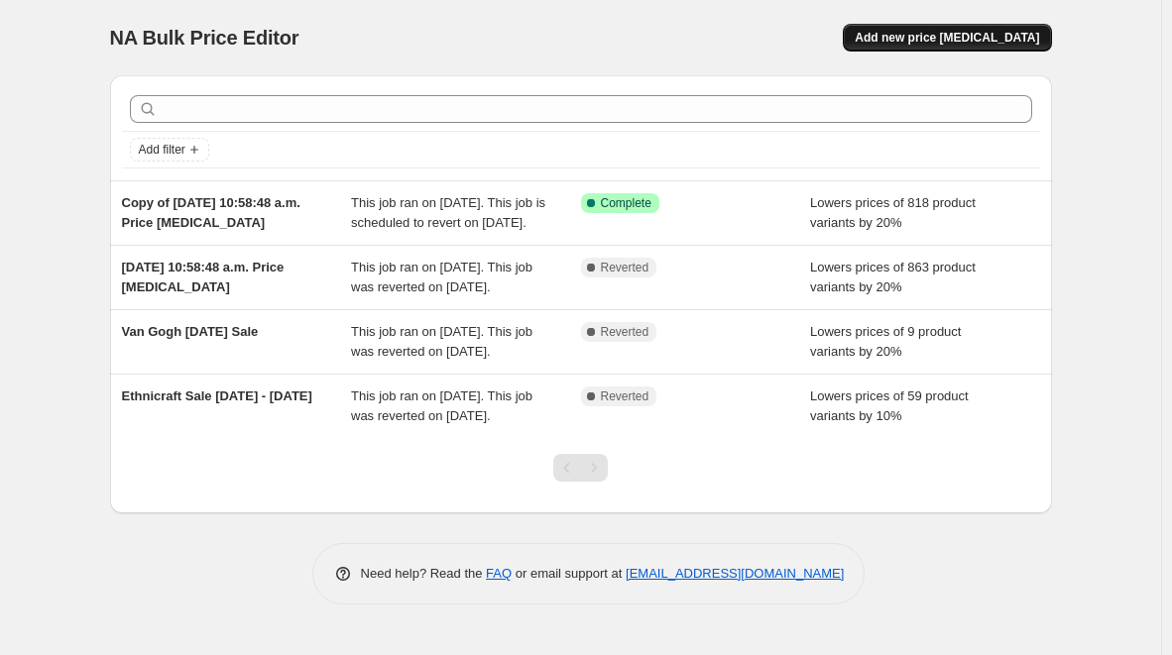
click at [968, 36] on span "Add new price [MEDICAL_DATA]" at bounding box center [947, 38] width 184 height 16
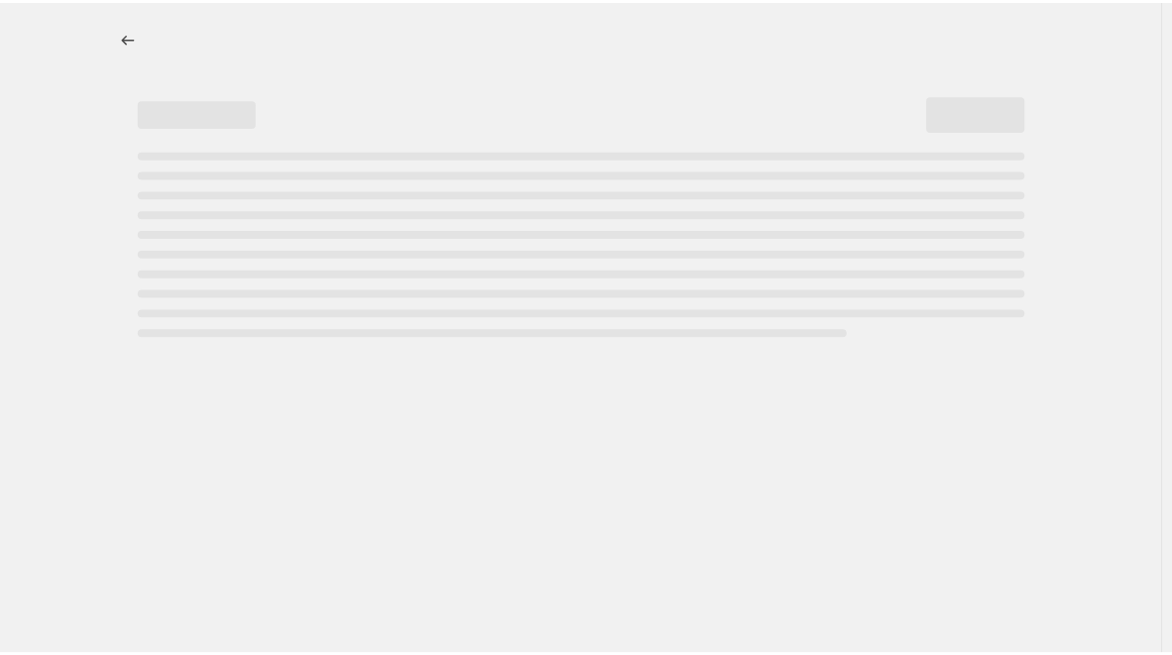
select select "percentage"
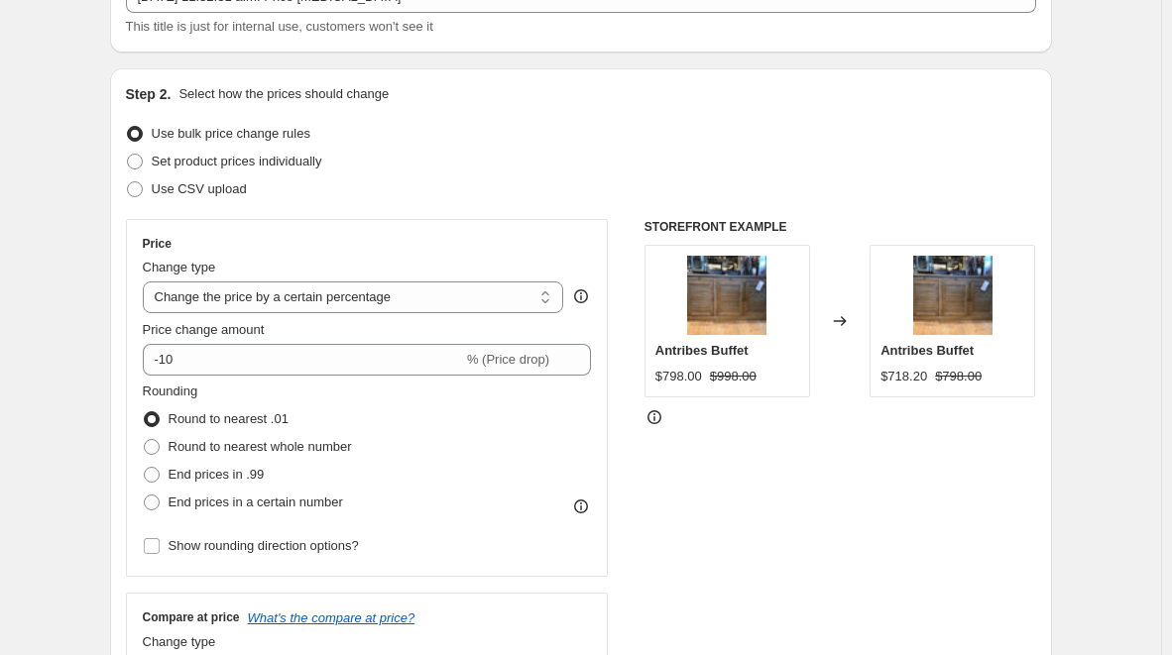
scroll to position [161, 0]
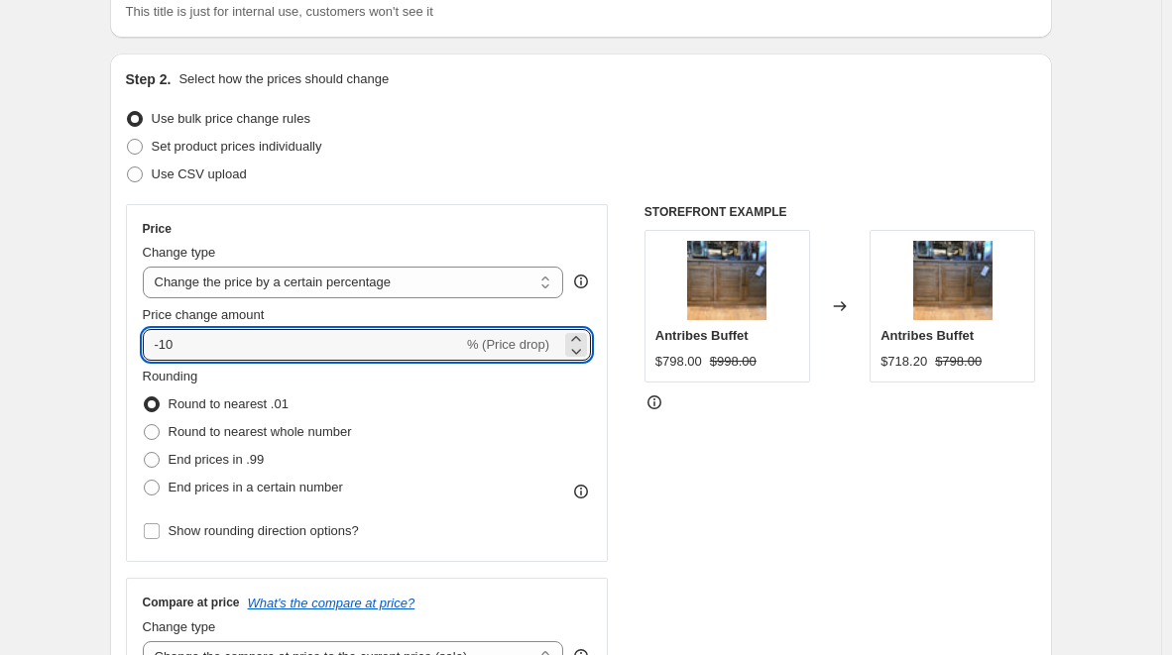
drag, startPoint x: 236, startPoint y: 346, endPoint x: 135, endPoint y: 344, distance: 101.2
click at [135, 344] on div "Price Change type Change the price to a certain amount Change the price by a ce…" at bounding box center [367, 383] width 483 height 358
type input "25"
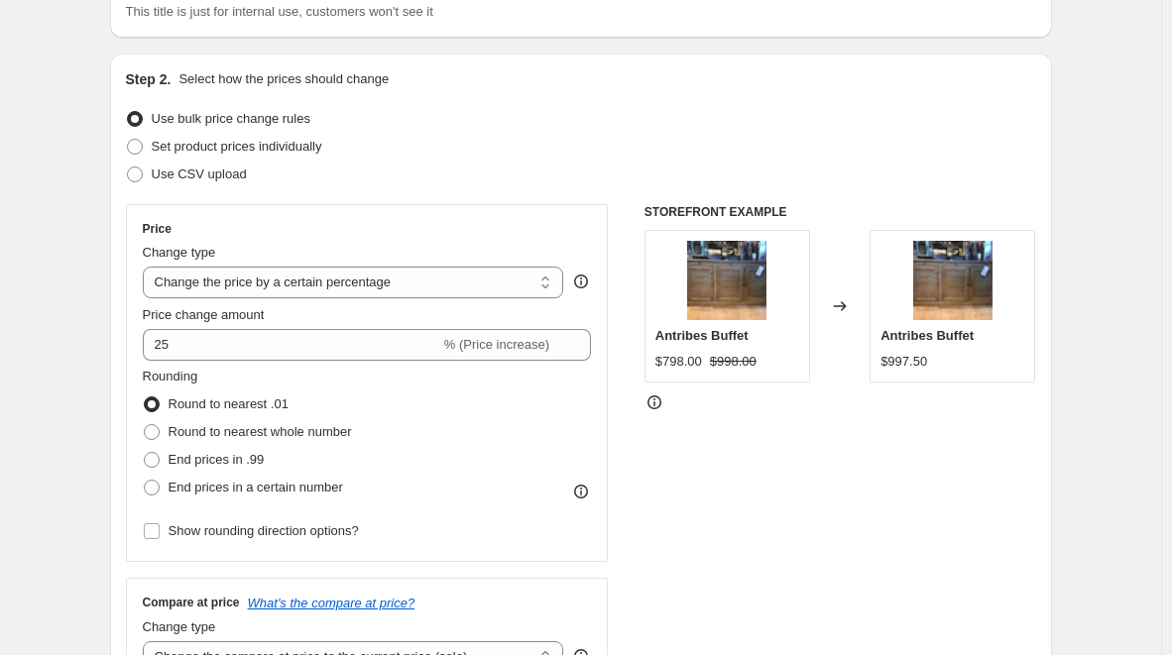
click at [696, 451] on div "STOREFRONT EXAMPLE Antribes Buffet $798.00 $998.00 Changed to Antribes Buffet $…" at bounding box center [841, 447] width 392 height 486
click at [160, 432] on span at bounding box center [152, 432] width 16 height 16
click at [145, 425] on input "Round to nearest whole number" at bounding box center [144, 424] width 1 height 1
radio input "true"
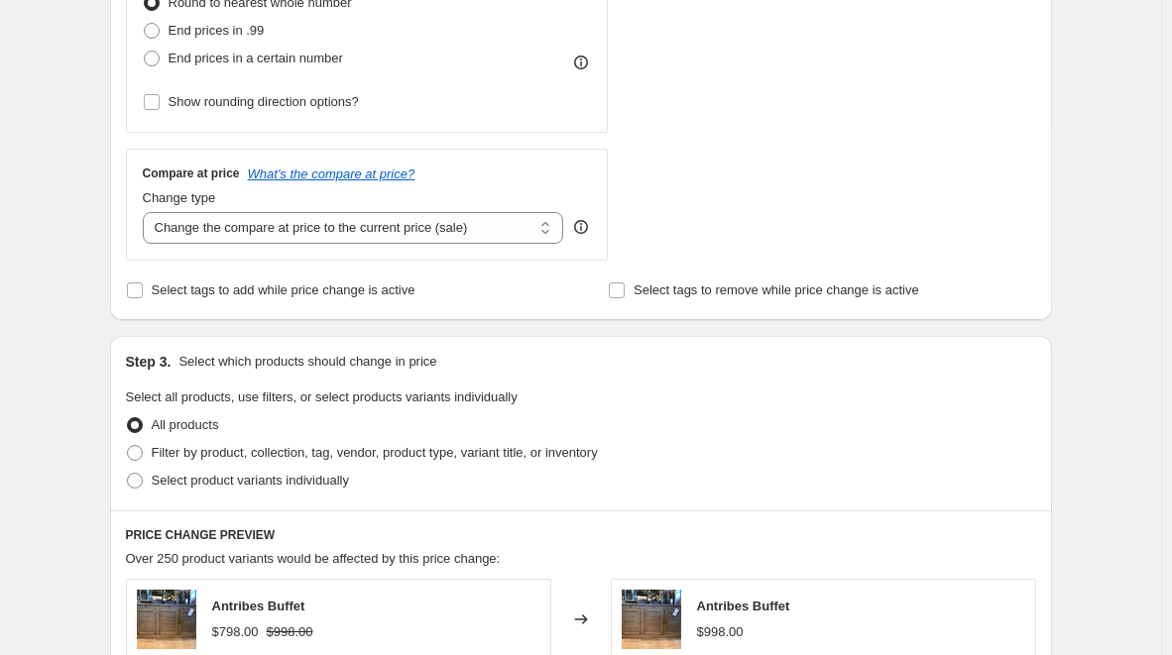
scroll to position [588, 0]
click at [140, 293] on input "Select tags to add while price change is active" at bounding box center [135, 293] width 16 height 16
checkbox input "true"
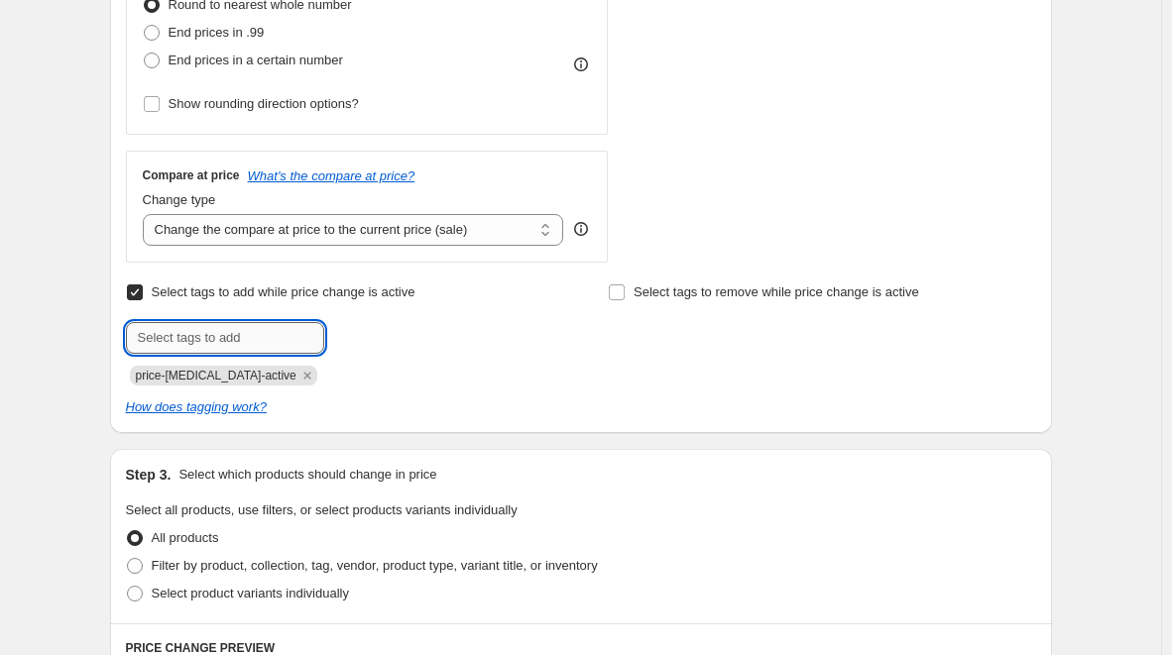
click at [224, 340] on input "text" at bounding box center [225, 338] width 198 height 32
type input "Fall Indoor Sale"
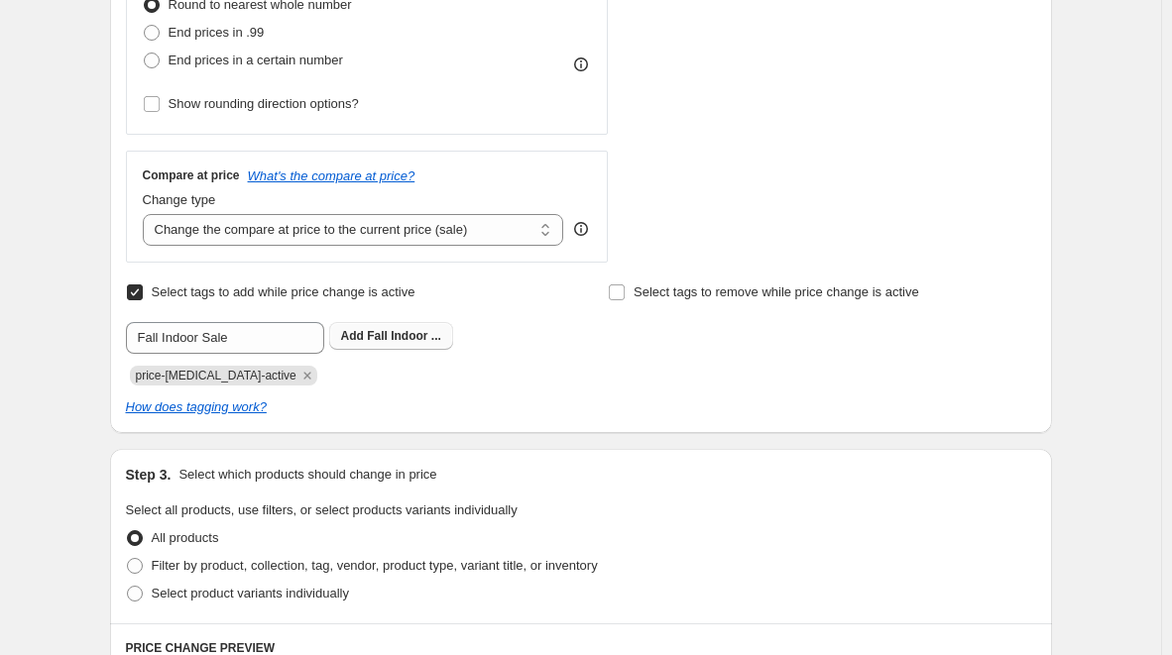
click at [420, 338] on span "Fall Indoor ..." at bounding box center [404, 336] width 74 height 14
click at [298, 373] on icon "Remove price-change-job-active" at bounding box center [307, 376] width 18 height 18
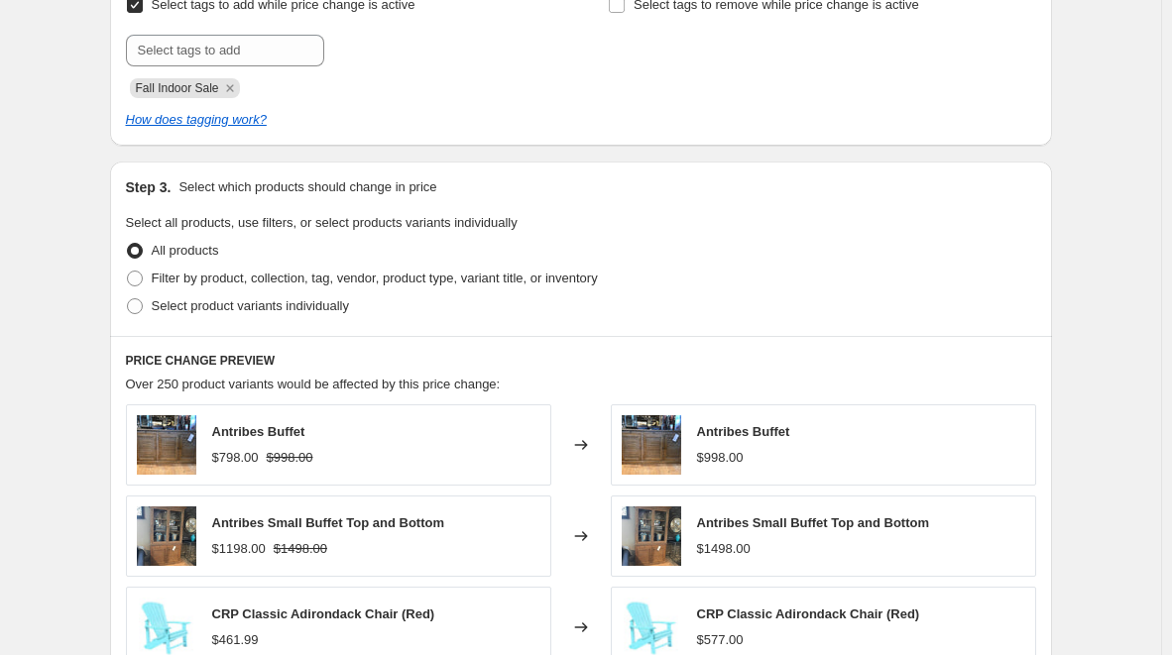
scroll to position [890, 0]
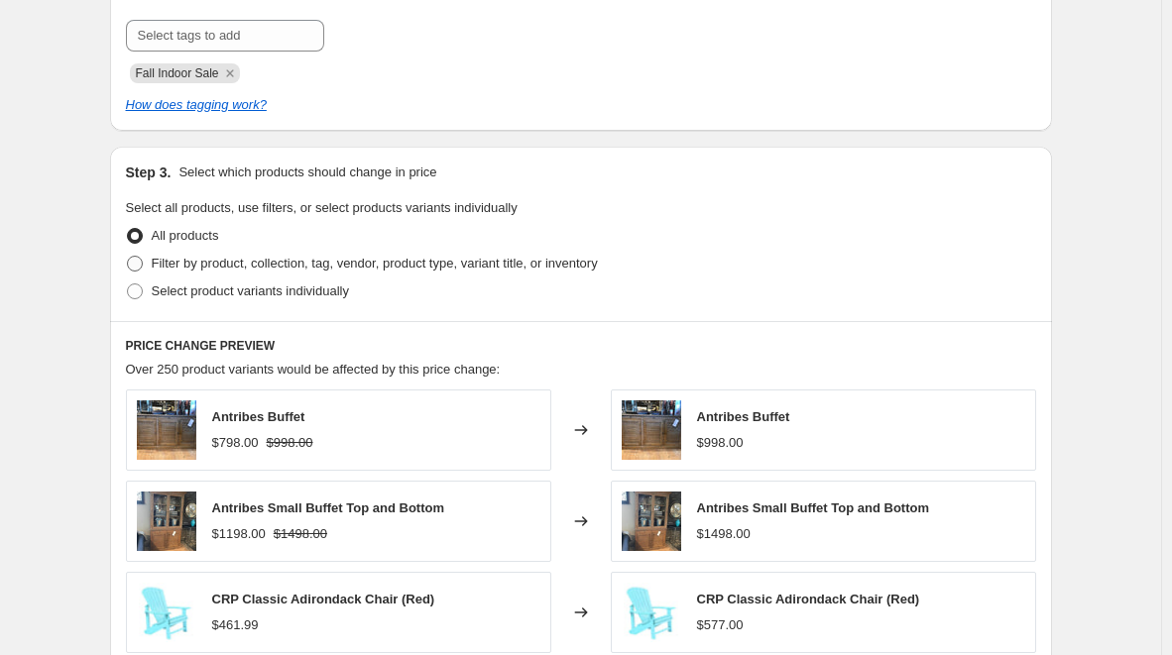
click at [142, 266] on span at bounding box center [135, 264] width 16 height 16
click at [128, 257] on input "Filter by product, collection, tag, vendor, product type, variant title, or inv…" at bounding box center [127, 256] width 1 height 1
radio input "true"
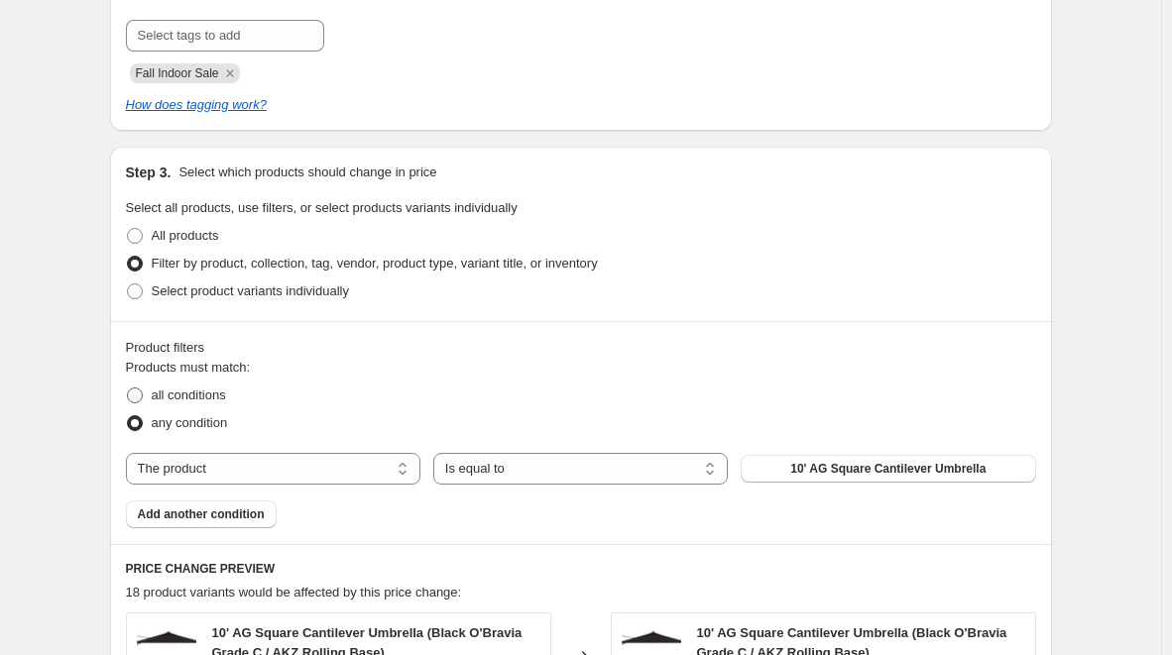
click at [139, 397] on span at bounding box center [135, 396] width 16 height 16
click at [128, 389] on input "all conditions" at bounding box center [127, 388] width 1 height 1
radio input "true"
click at [392, 460] on select "The product The product's collection The product's tag The product's vendor The…" at bounding box center [273, 469] width 295 height 32
select select "vendor"
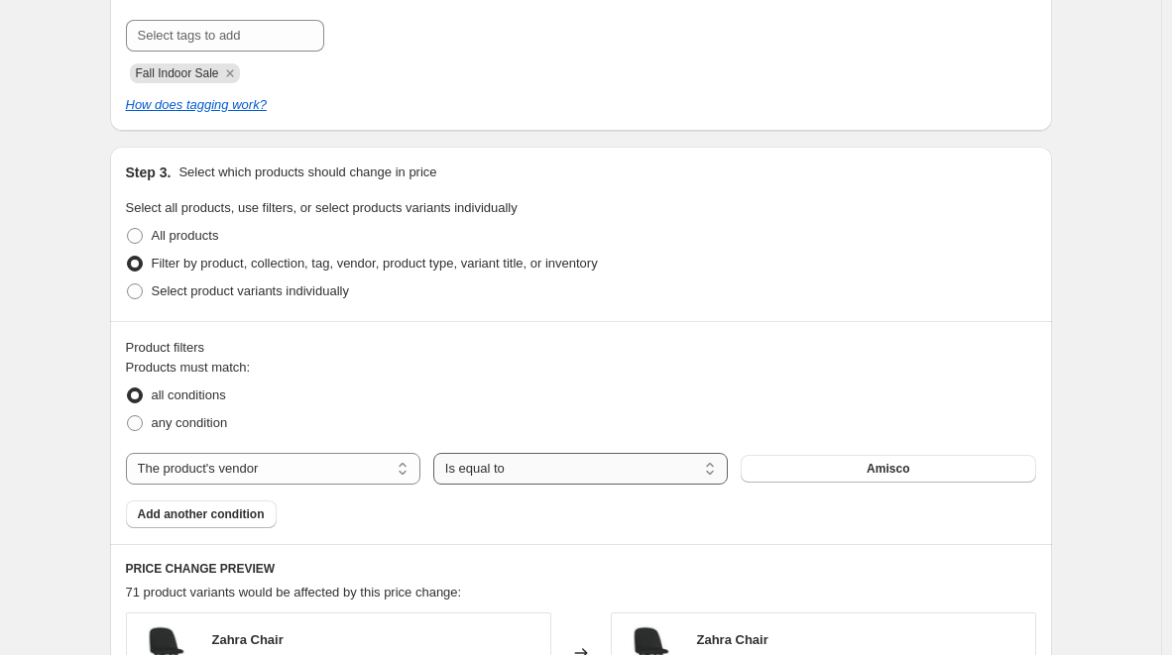
click at [634, 472] on select "Is equal to Is not equal to" at bounding box center [580, 469] width 295 height 32
click at [623, 464] on select "Is equal to Is not equal to" at bounding box center [580, 469] width 295 height 32
click at [836, 461] on button "Amisco" at bounding box center [888, 469] width 295 height 28
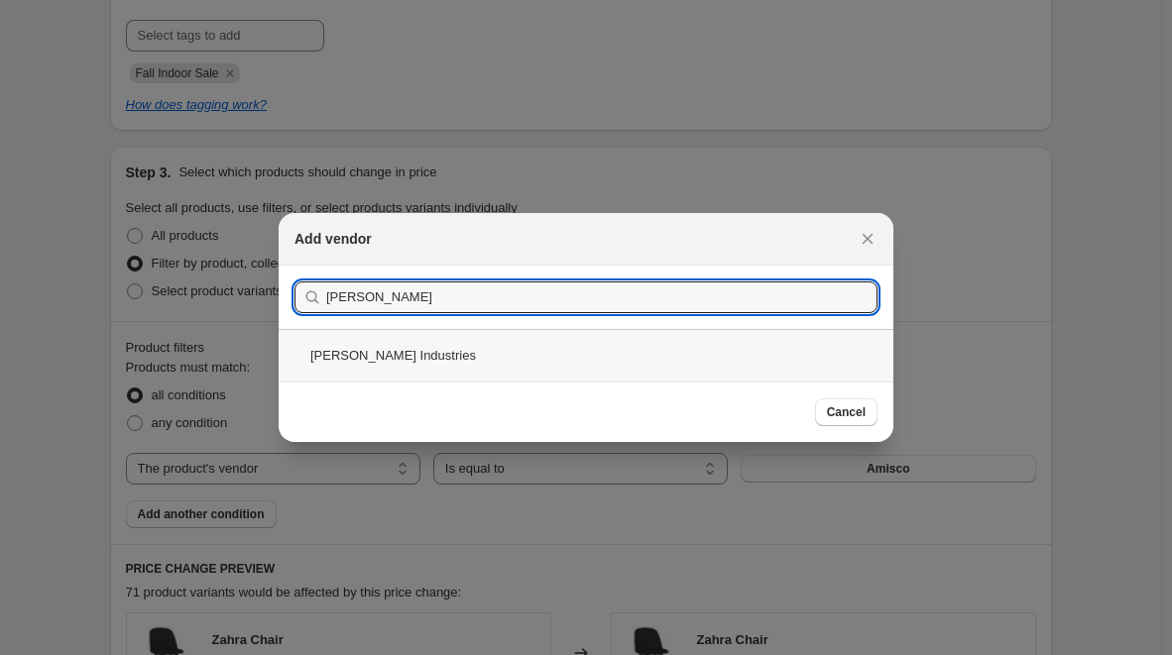
type input "Lee"
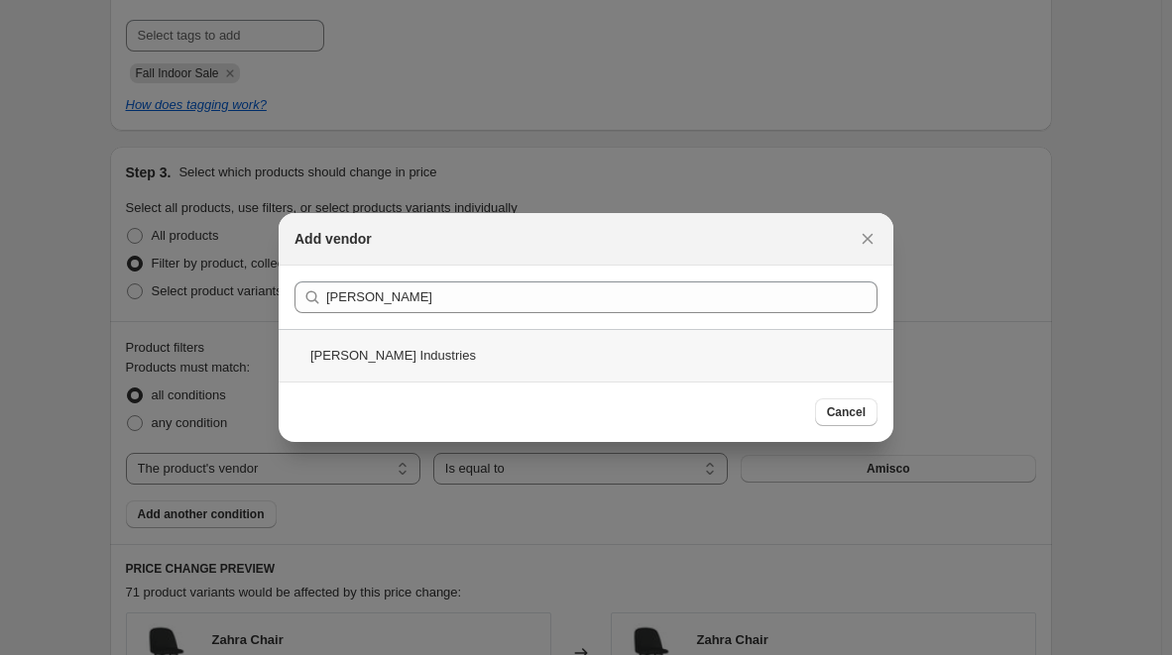
click at [388, 362] on div "Lee Industries" at bounding box center [586, 355] width 615 height 53
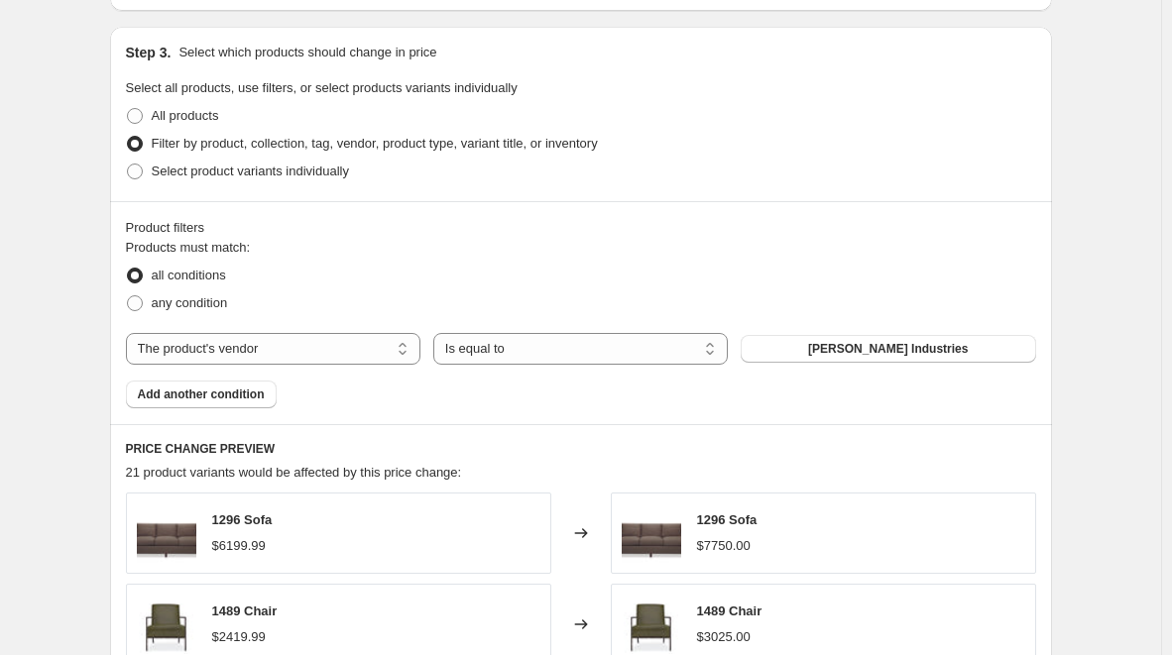
scroll to position [1008, 0]
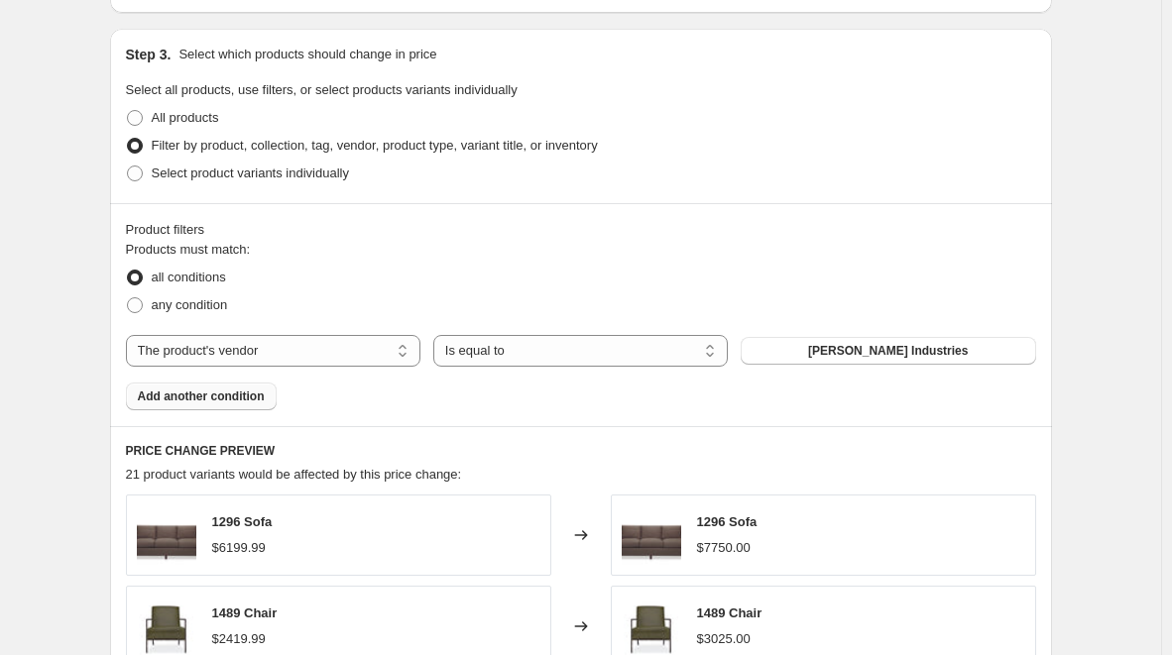
click at [219, 397] on span "Add another condition" at bounding box center [201, 397] width 127 height 16
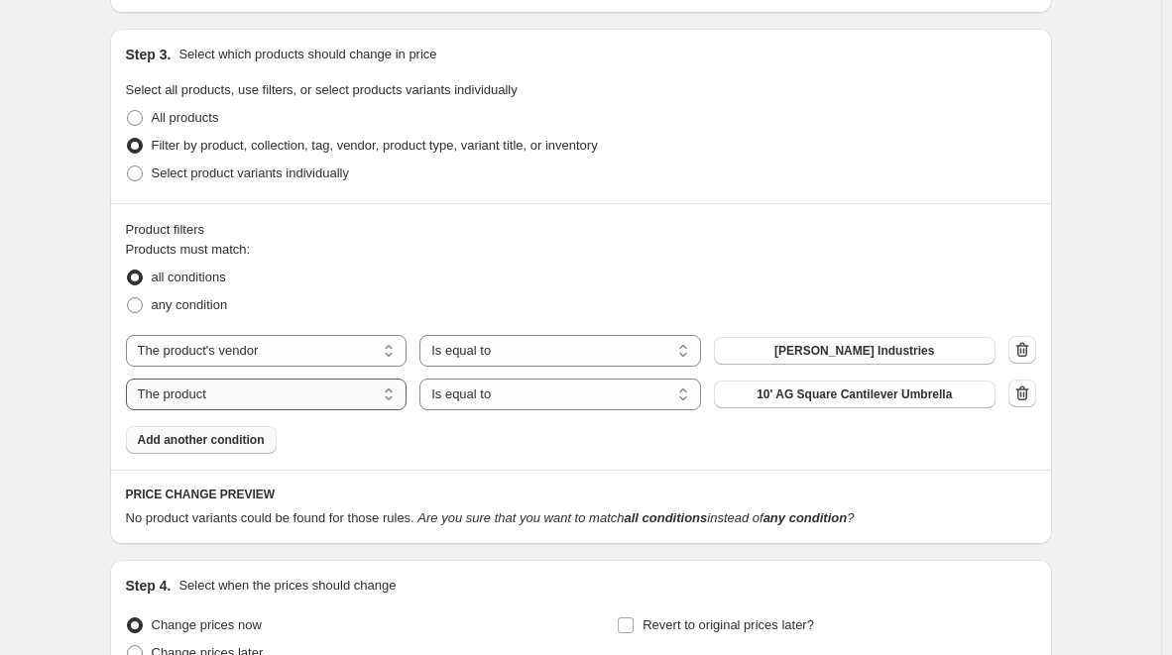
click at [362, 392] on select "The product The product's collection The product's tag The product's vendor The…" at bounding box center [267, 395] width 282 height 32
select select "tag"
click at [566, 390] on select "Is equal to Is not equal to" at bounding box center [560, 395] width 282 height 32
select select "not_equal"
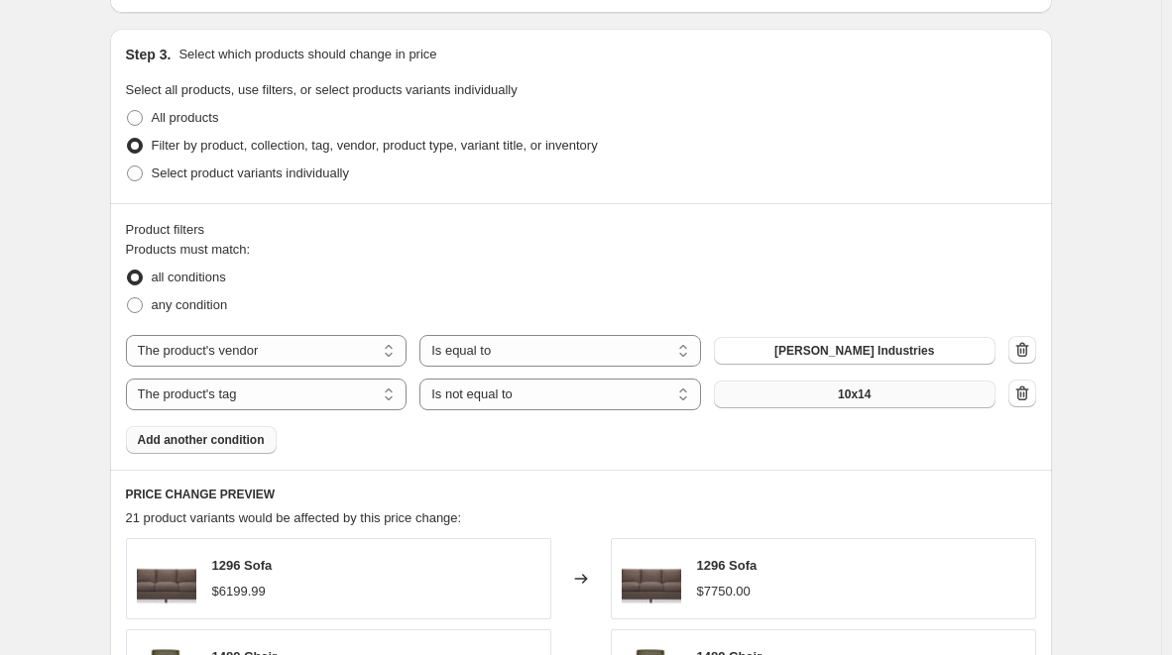
click at [863, 396] on span "10x14" at bounding box center [854, 395] width 33 height 16
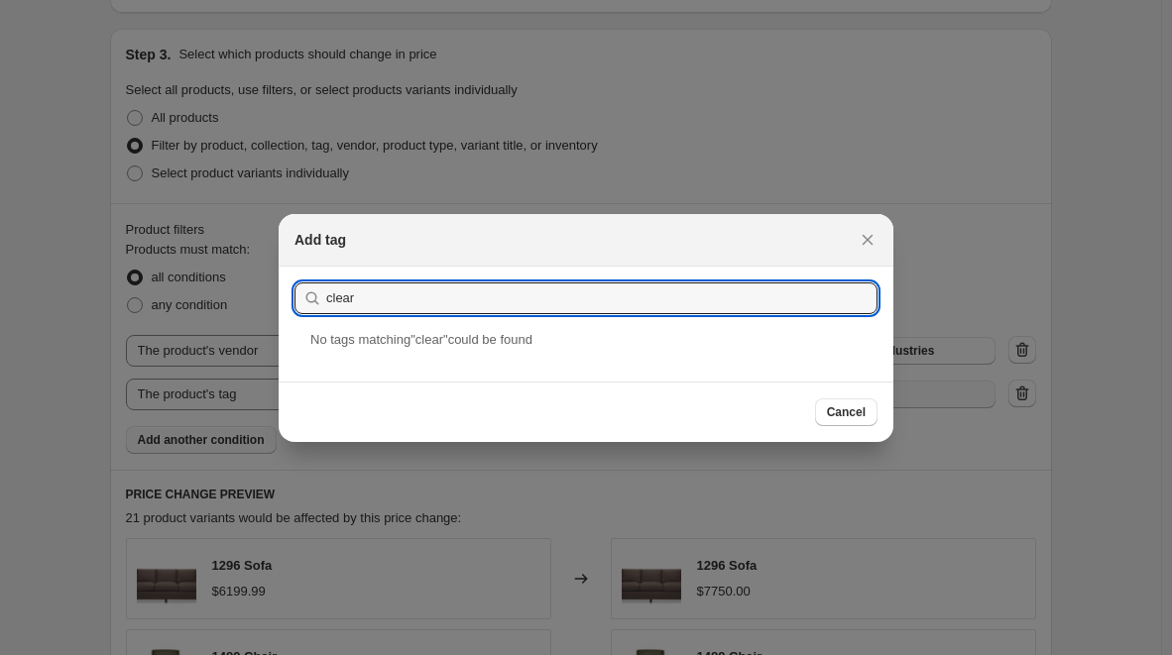
type input "clearance"
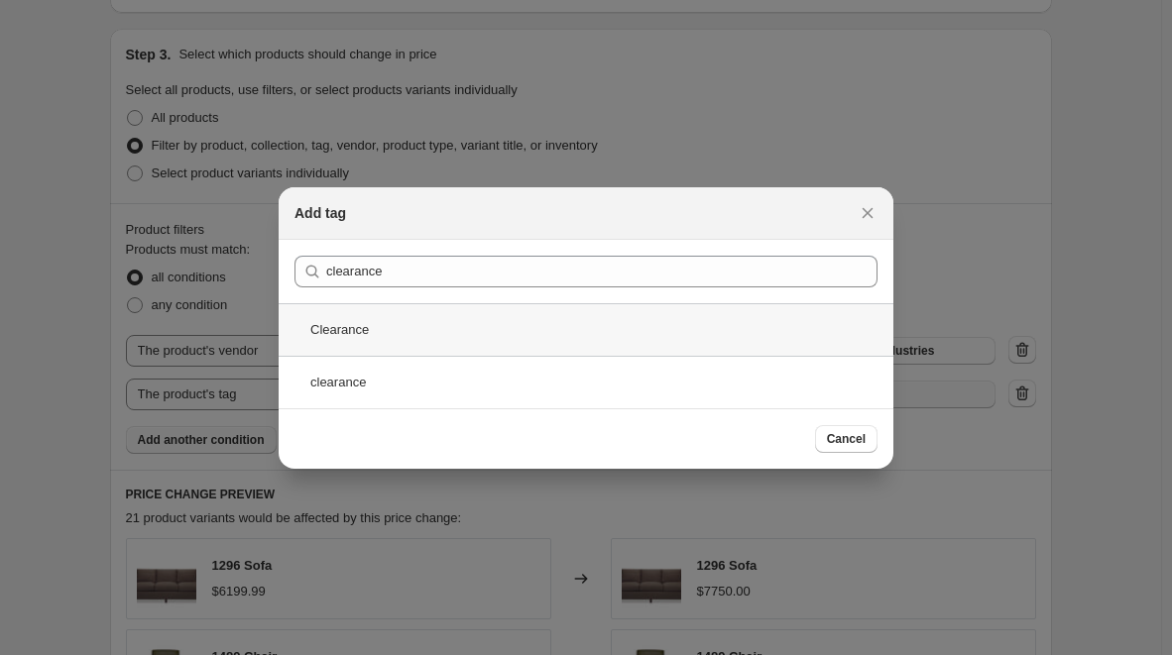
click at [413, 325] on div "Clearance" at bounding box center [586, 329] width 615 height 53
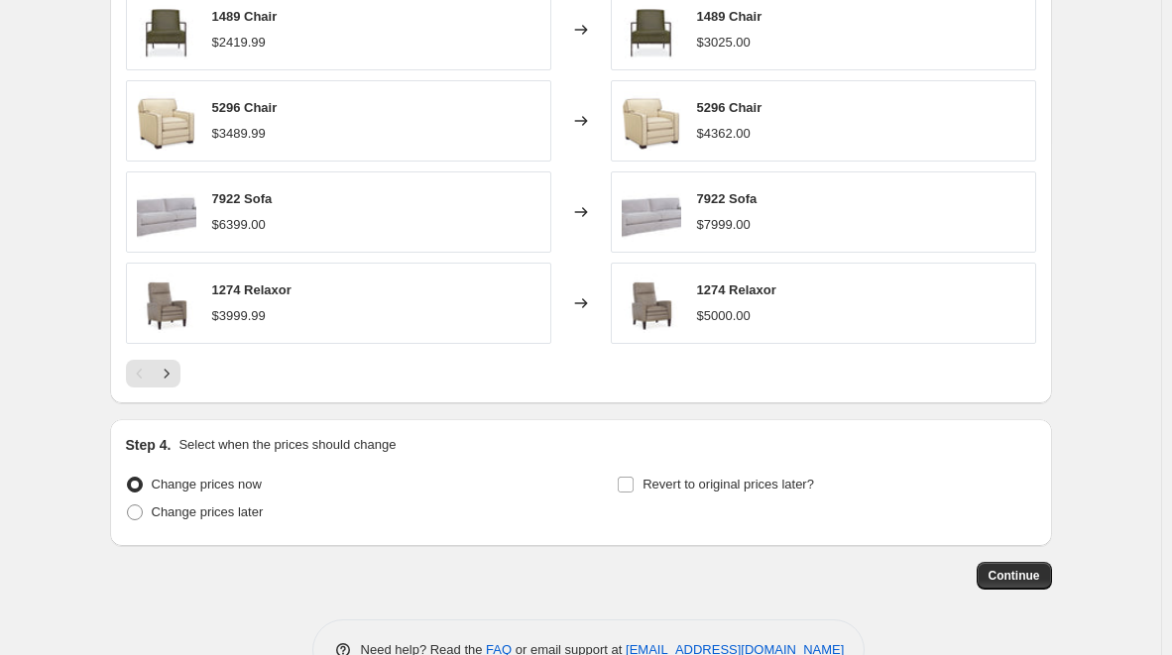
scroll to position [1706, 0]
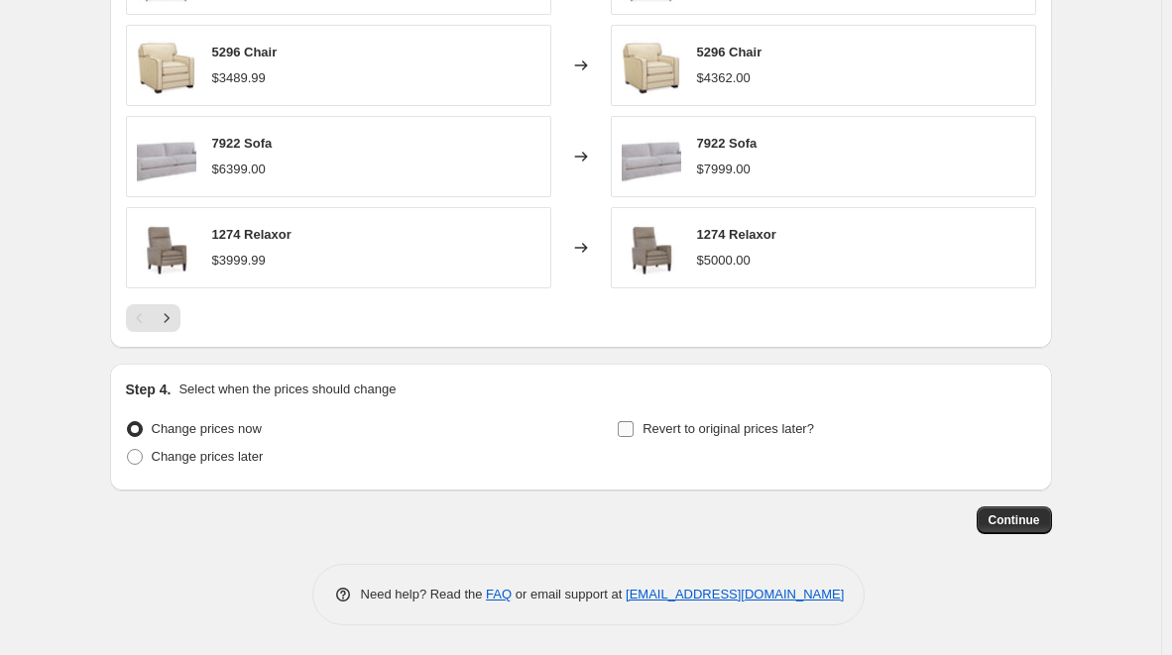
click at [634, 425] on input "Revert to original prices later?" at bounding box center [626, 429] width 16 height 16
checkbox input "true"
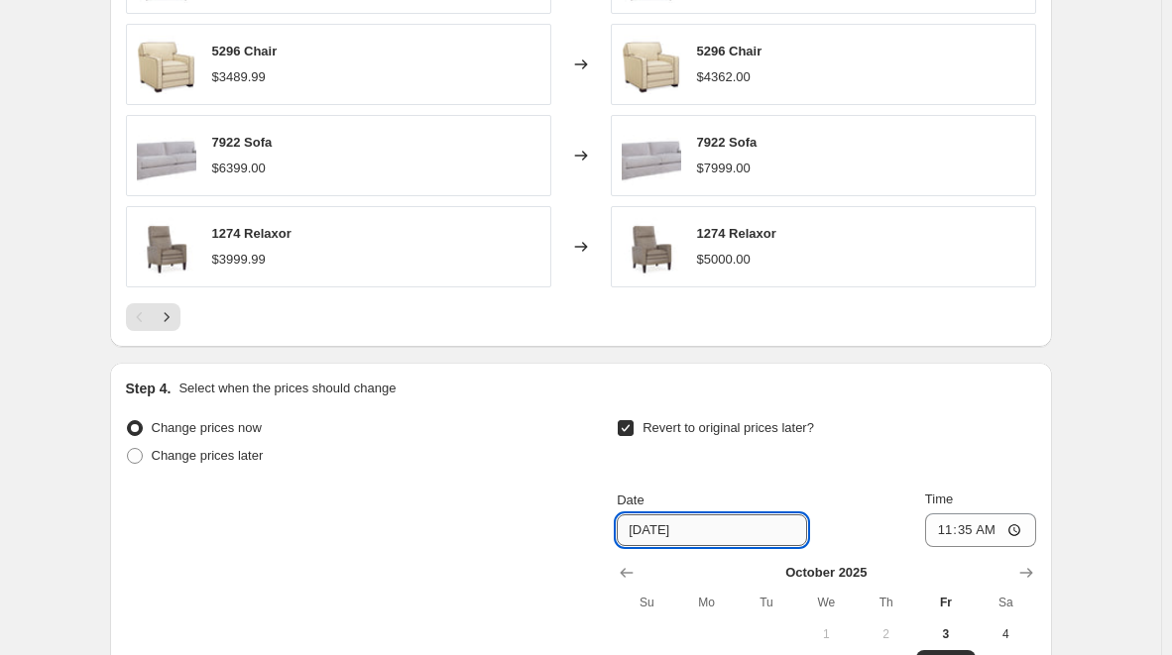
click at [709, 529] on input "10/10/2025" at bounding box center [712, 531] width 190 height 32
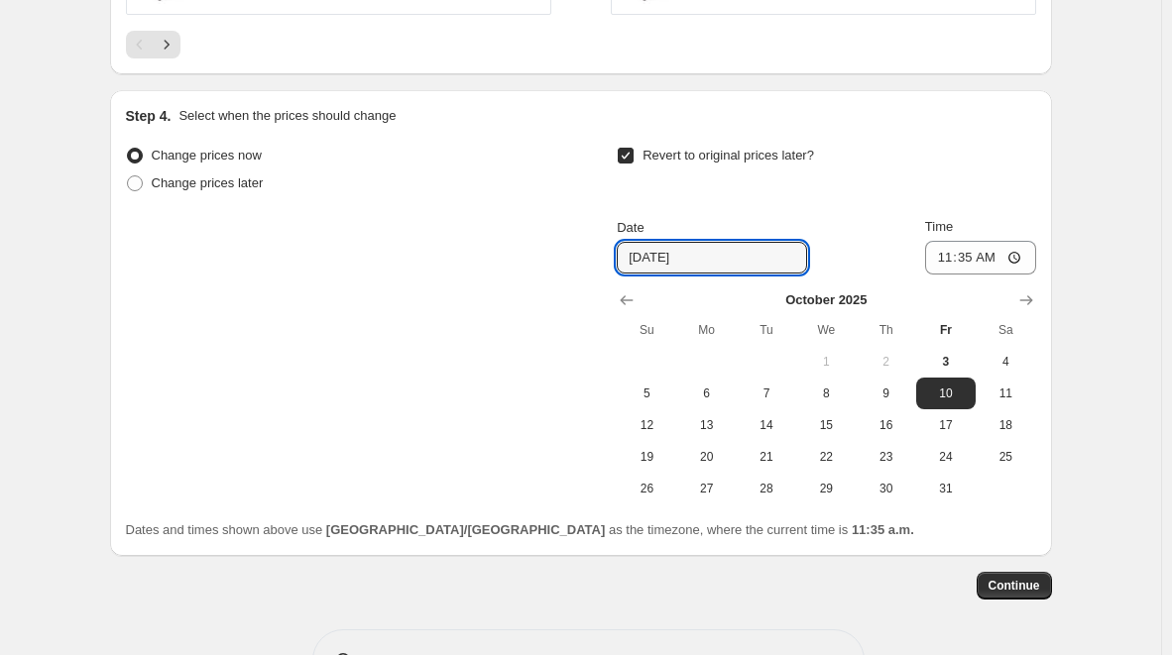
scroll to position [2045, 0]
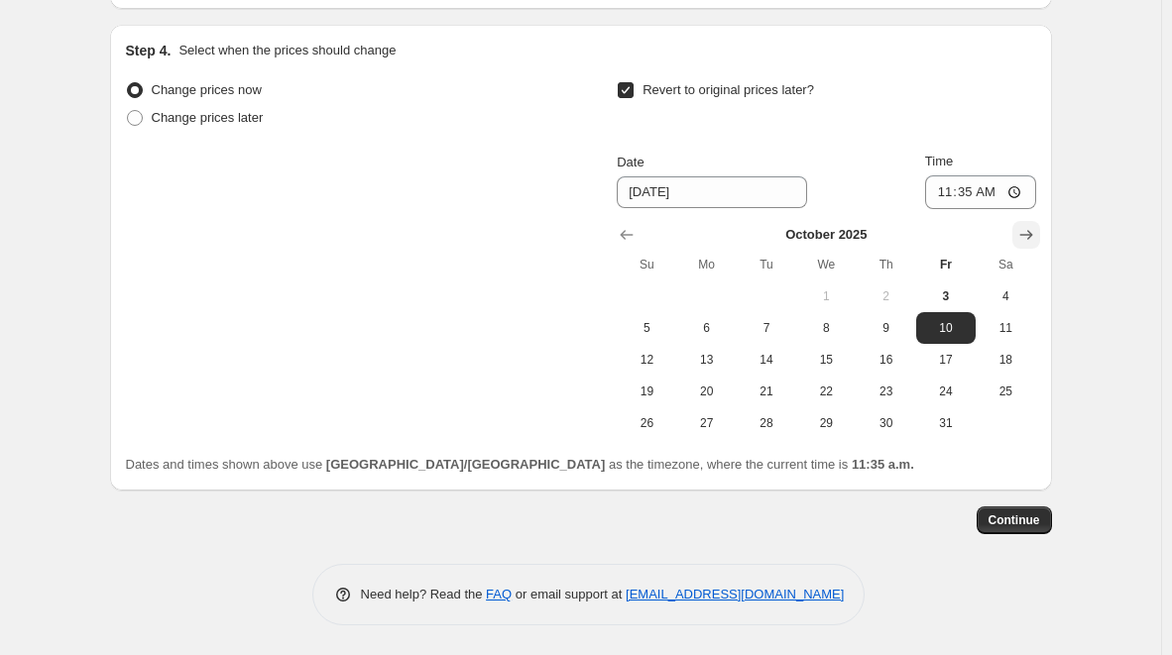
click at [1034, 231] on icon "Show next month, November 2025" at bounding box center [1026, 235] width 20 height 20
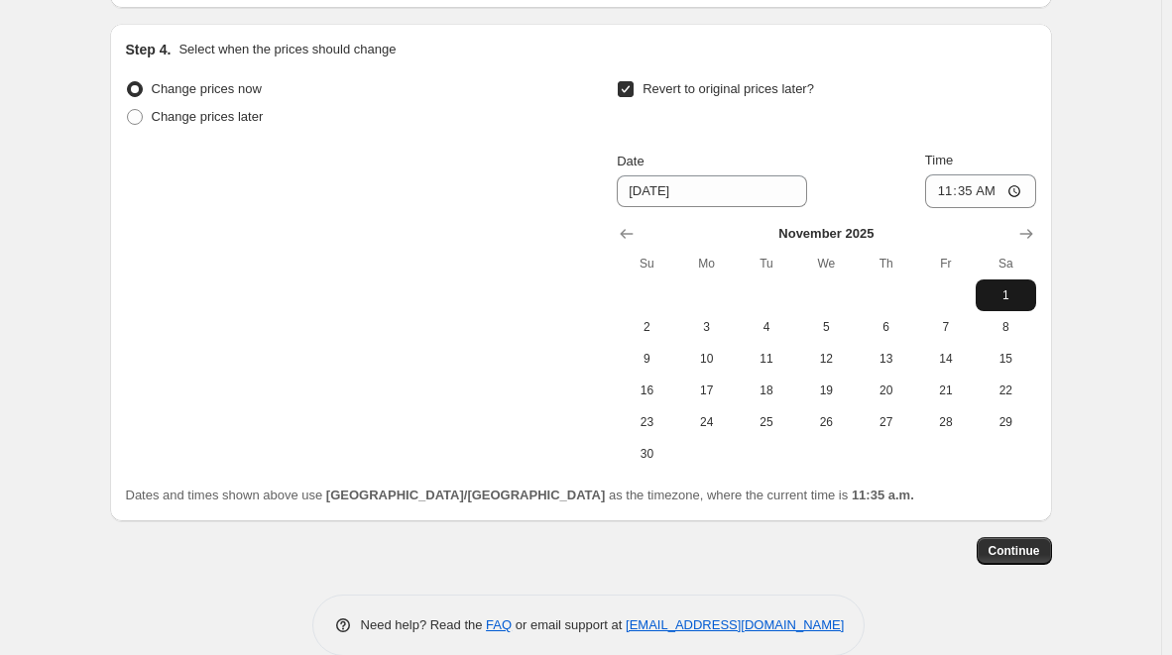
click at [1017, 301] on span "1" at bounding box center [1006, 296] width 44 height 16
type input "11/1/2025"
click at [963, 192] on input "11:35" at bounding box center [980, 192] width 111 height 34
click at [986, 190] on input "11:35" at bounding box center [980, 192] width 111 height 34
click at [972, 188] on input "11:35" at bounding box center [980, 192] width 111 height 34
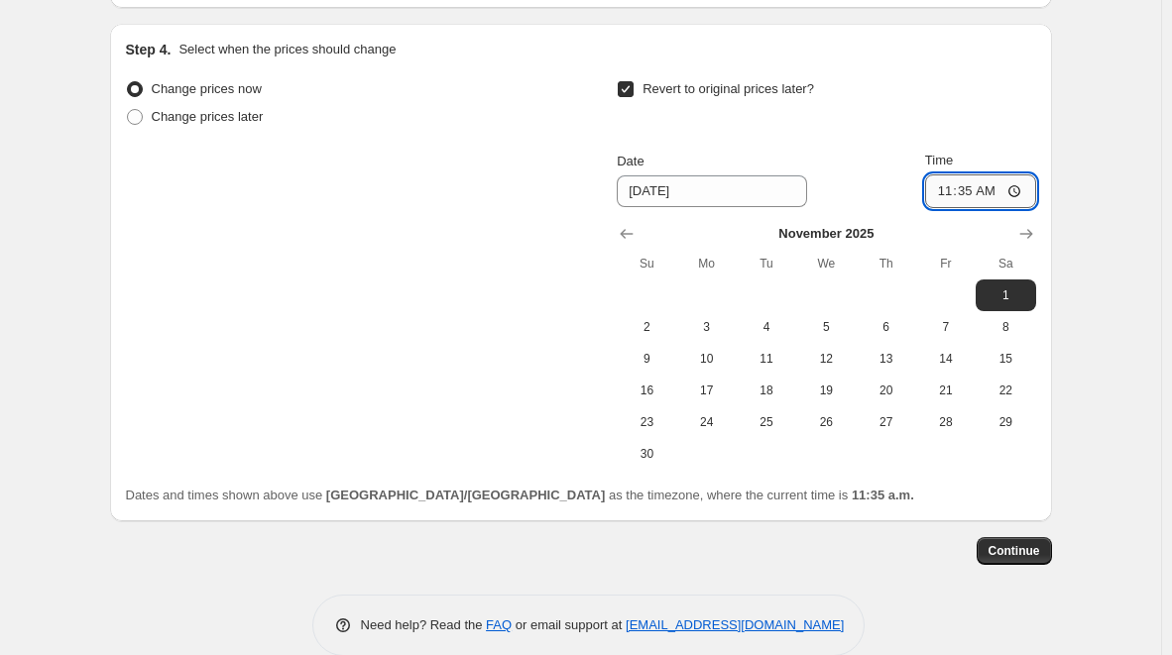
click at [972, 188] on input "11:35" at bounding box center [980, 192] width 111 height 34
click at [1012, 190] on input "11:35" at bounding box center [980, 192] width 111 height 34
type input "23:59"
click at [1015, 553] on span "Continue" at bounding box center [1015, 551] width 52 height 16
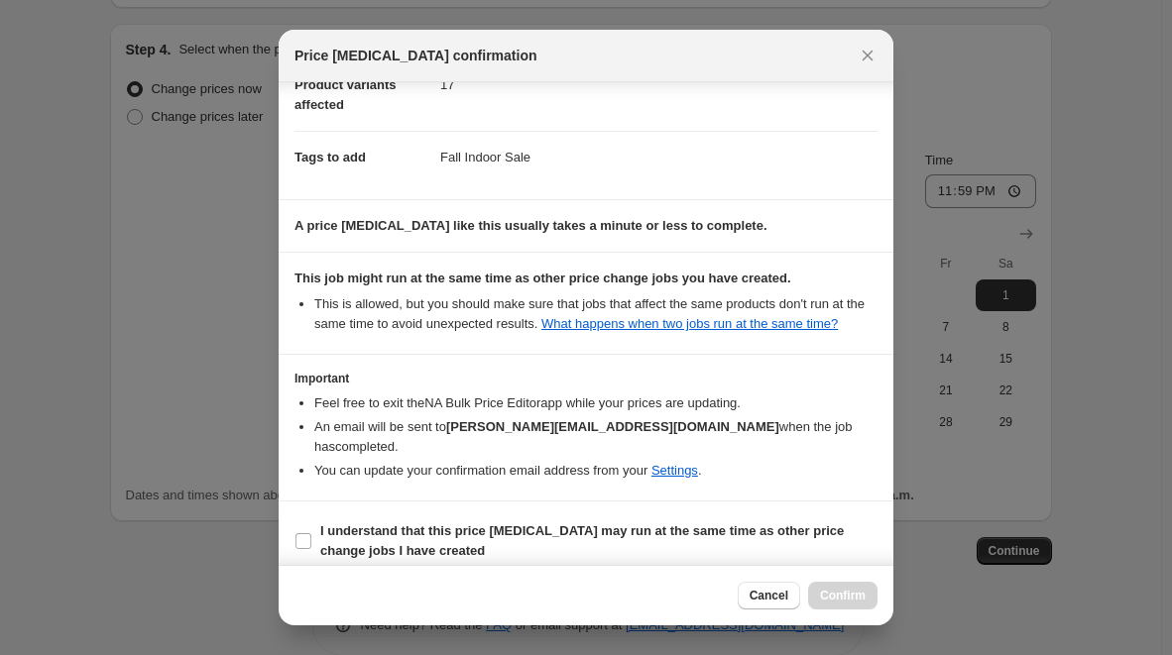
scroll to position [252, 0]
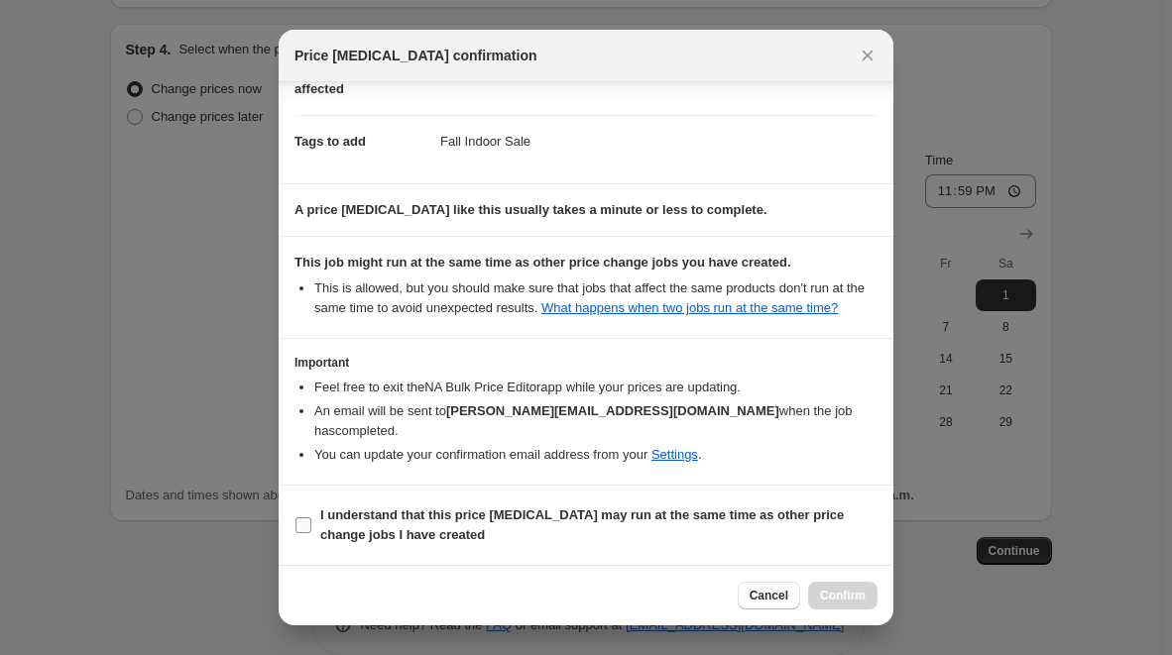
click at [306, 518] on input "I understand that this price change job may run at the same time as other price…" at bounding box center [303, 526] width 16 height 16
checkbox input "true"
click at [856, 607] on button "Confirm" at bounding box center [842, 596] width 69 height 28
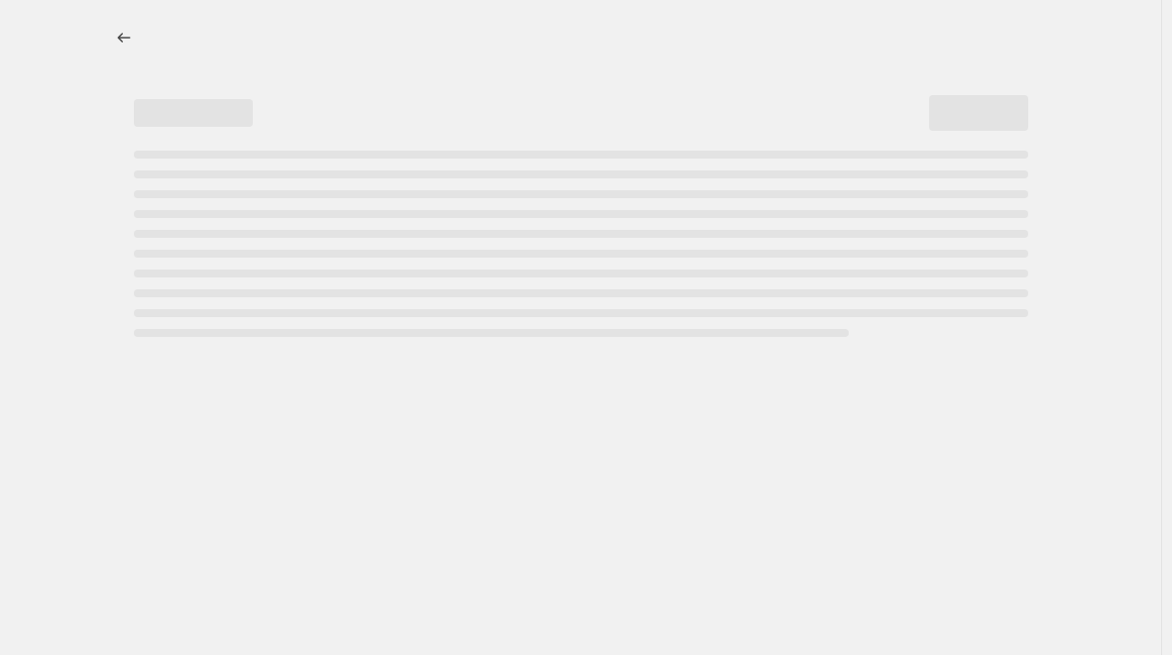
select select "percentage"
select select "vendor"
select select "tag"
select select "not_equal"
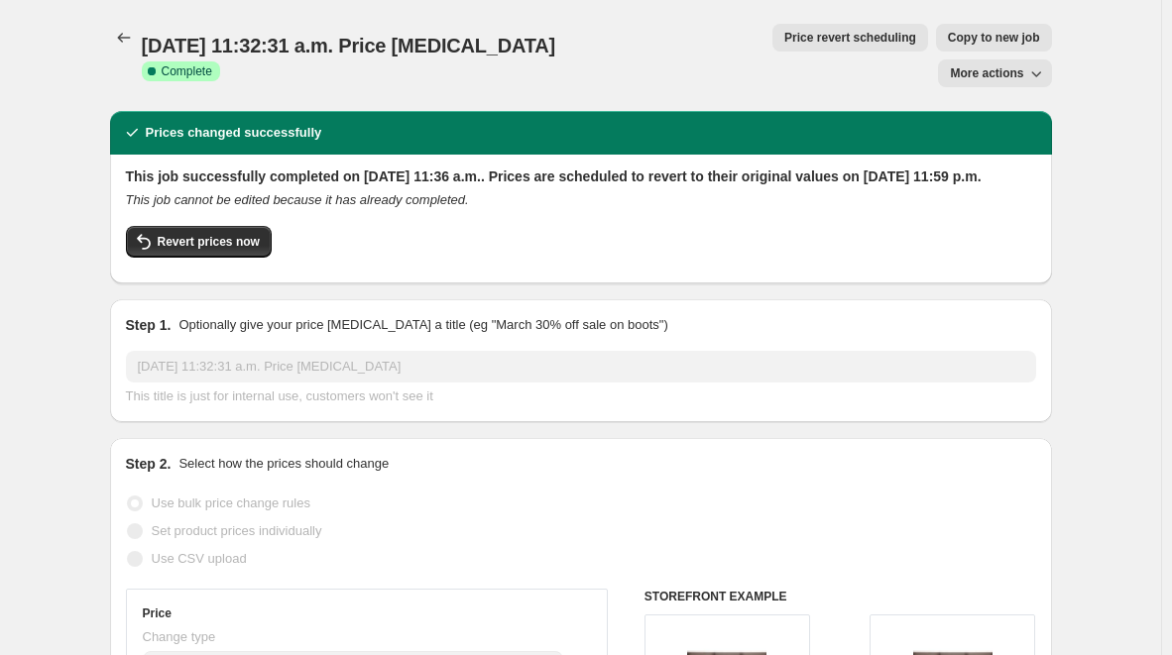
click at [1037, 63] on icon "button" at bounding box center [1036, 73] width 20 height 20
click at [165, 234] on span "Revert prices now" at bounding box center [209, 242] width 102 height 16
checkbox input "false"
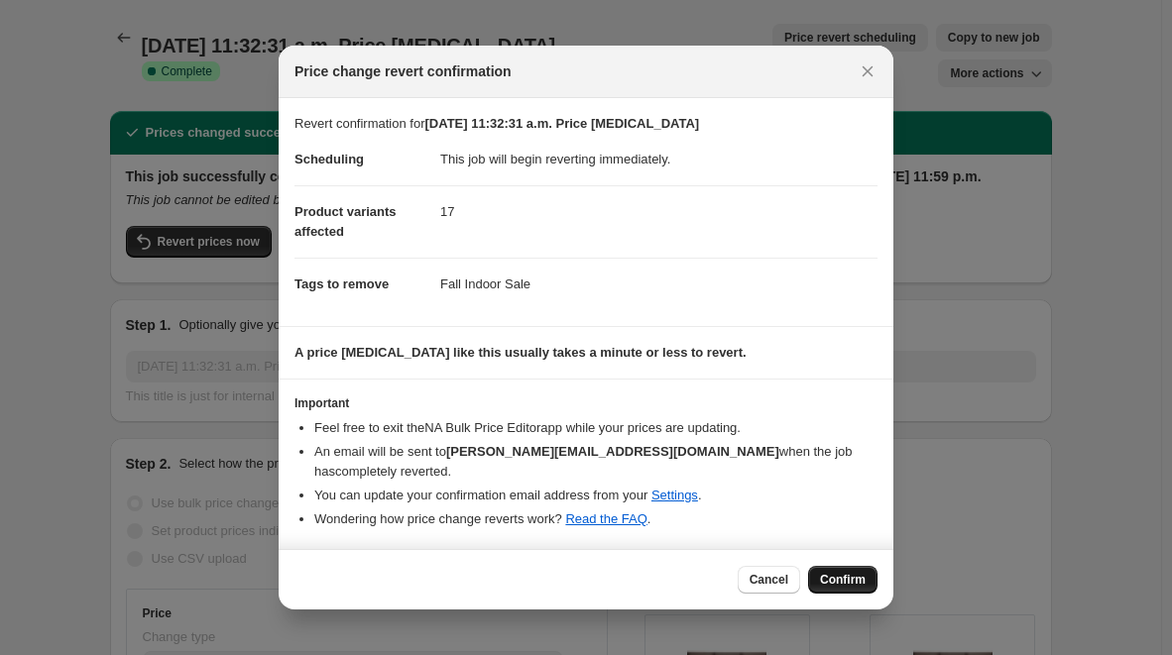
click at [849, 572] on span "Confirm" at bounding box center [843, 580] width 46 height 16
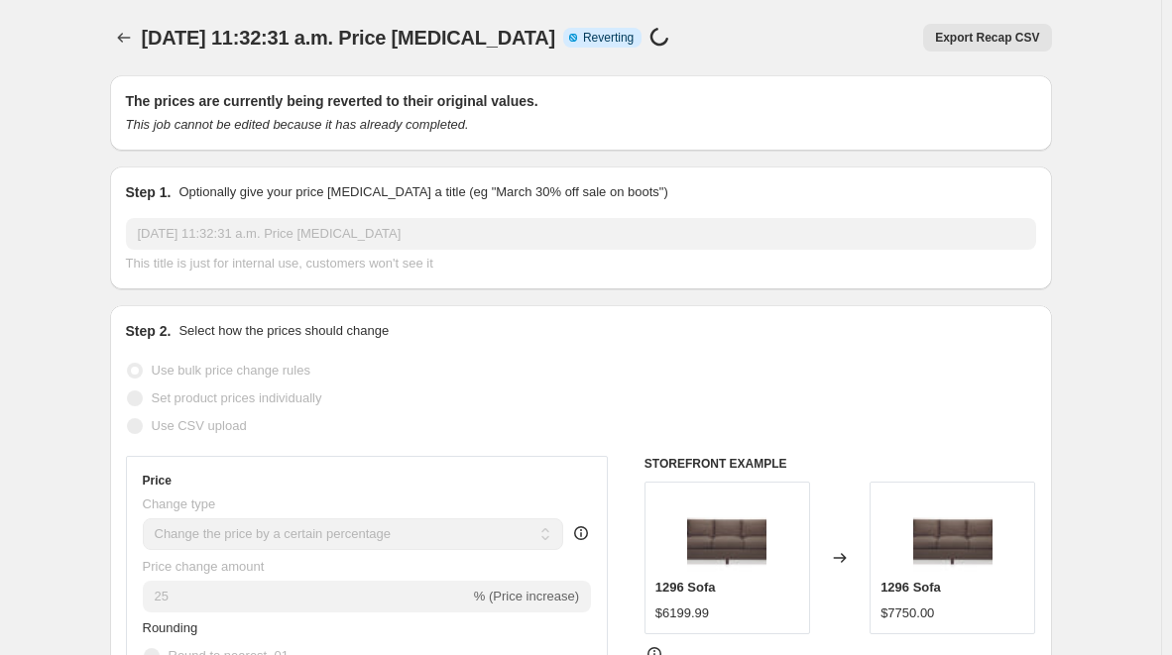
click at [125, 36] on icon "Price change jobs" at bounding box center [123, 38] width 13 height 10
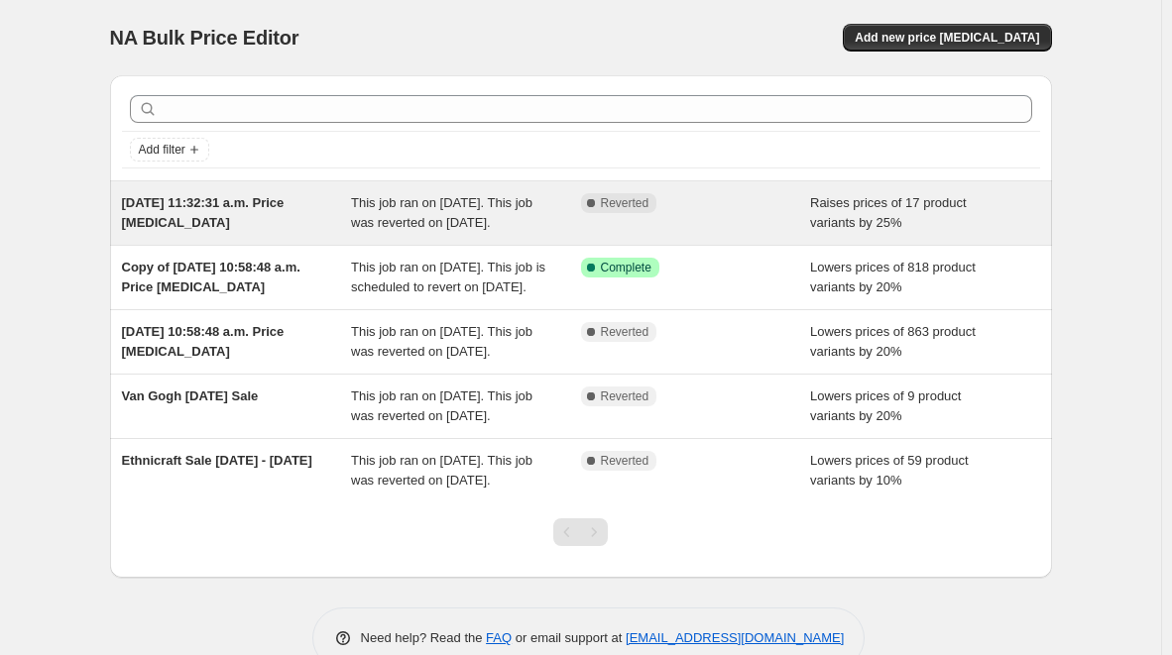
click at [769, 233] on div "Complete Reverted" at bounding box center [696, 213] width 230 height 40
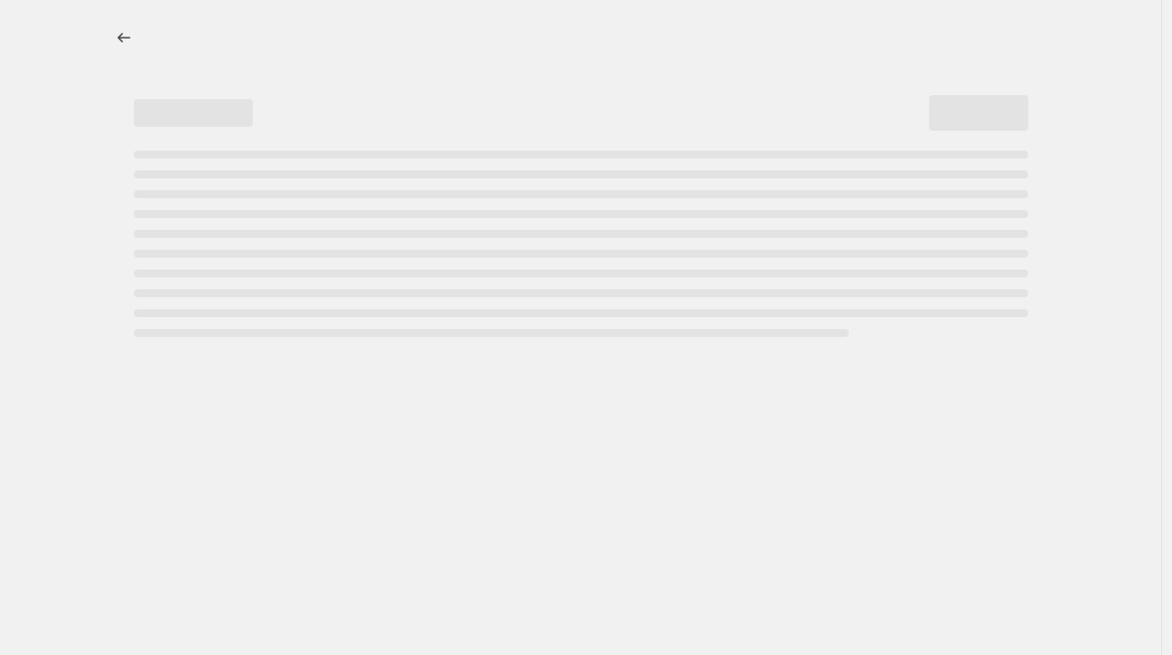
select select "percentage"
select select "vendor"
select select "tag"
select select "not_equal"
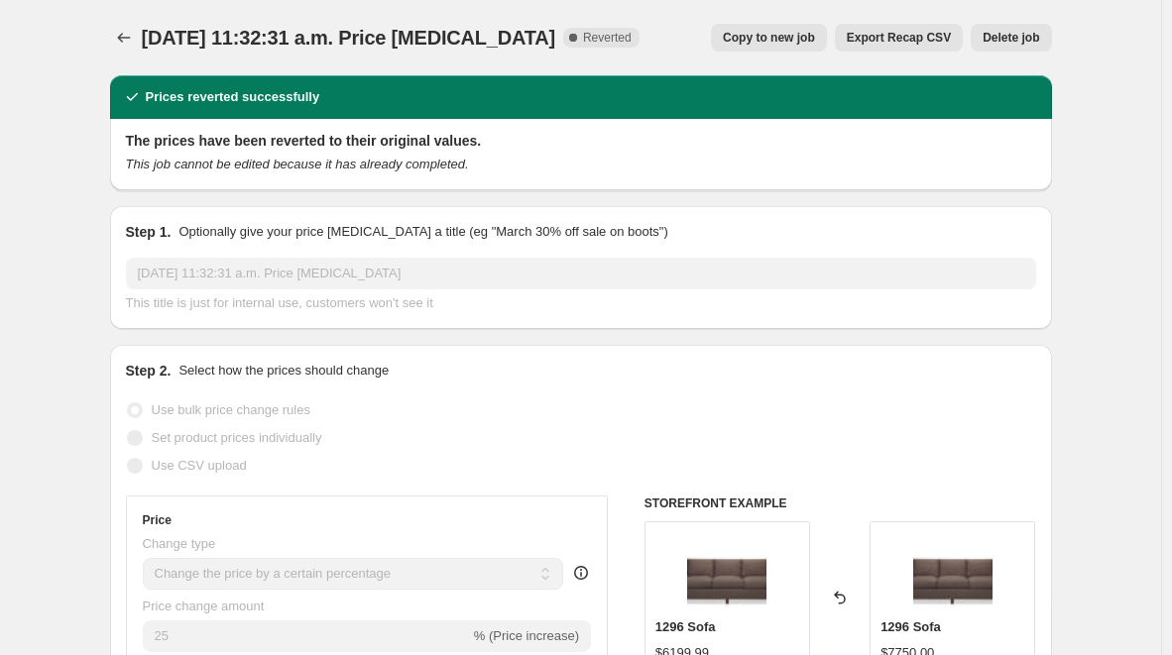
click at [797, 42] on span "Copy to new job" at bounding box center [769, 38] width 92 height 16
select select "percentage"
select select "vendor"
select select "tag"
select select "not_equal"
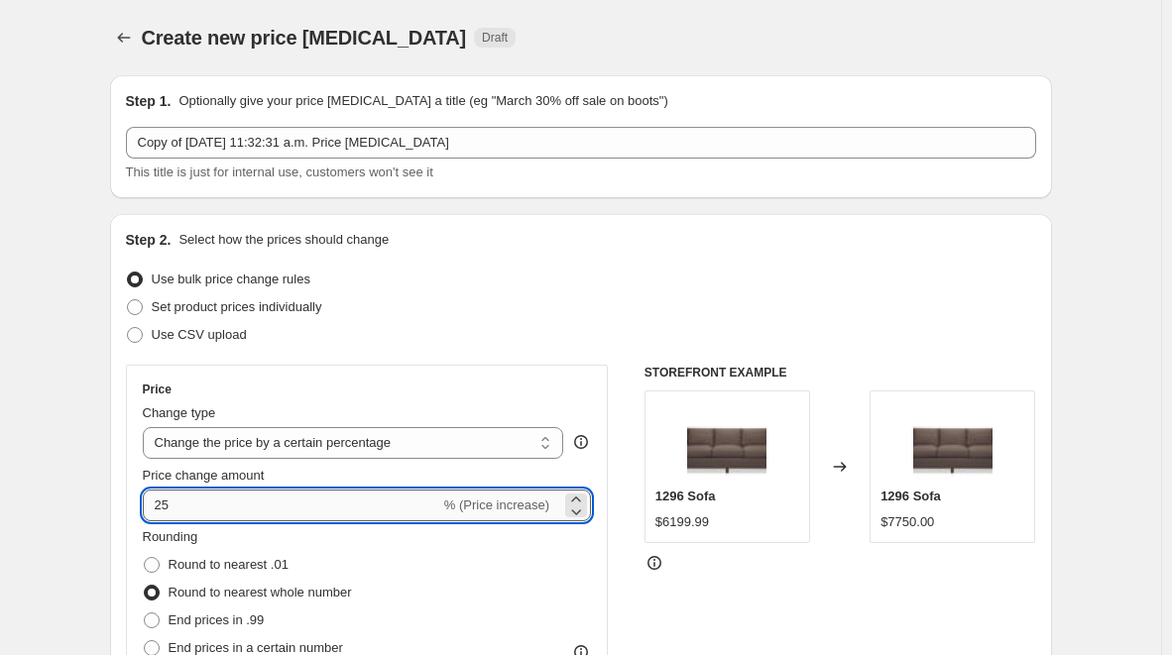
click at [160, 505] on input "25" at bounding box center [291, 506] width 297 height 32
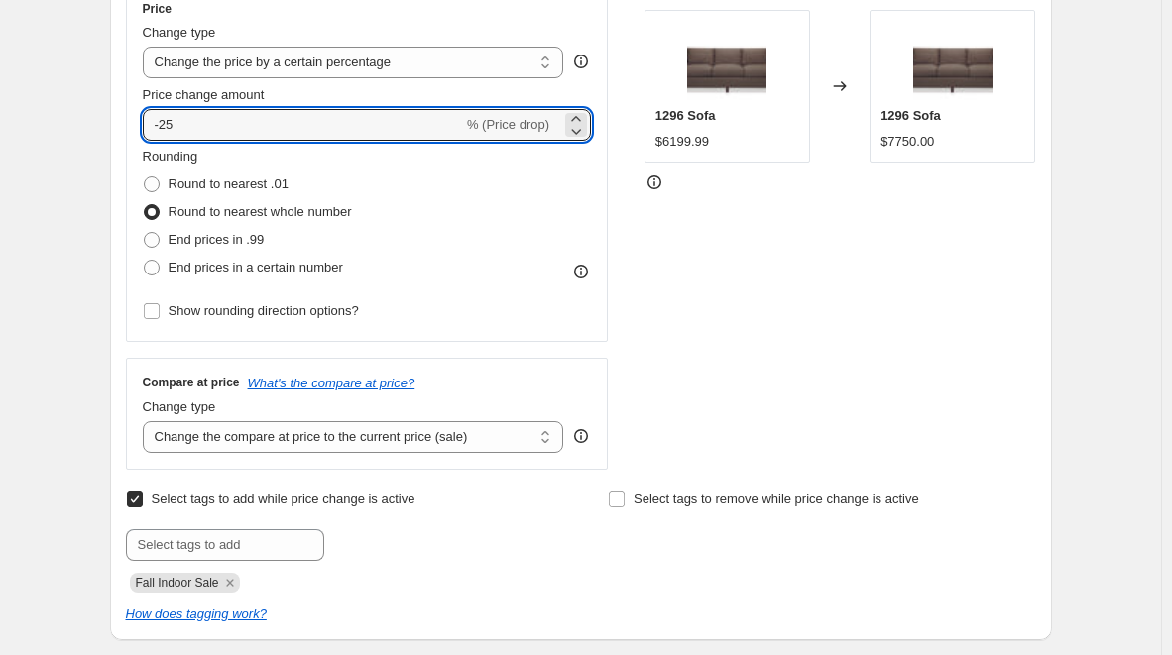
scroll to position [377, 0]
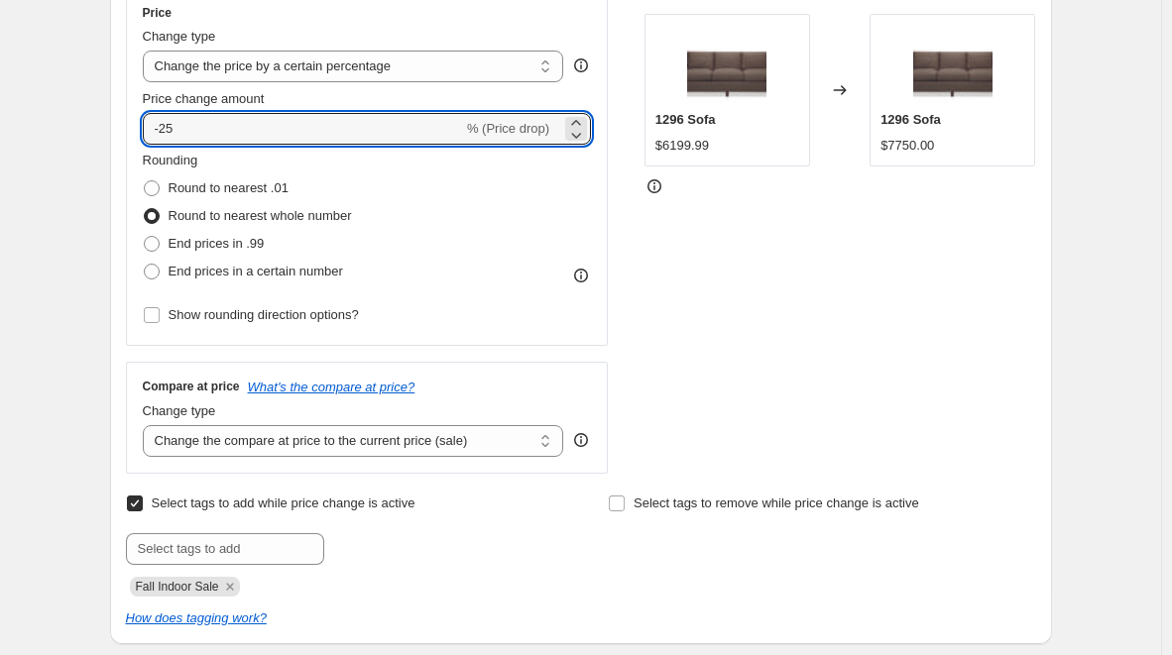
type input "-25"
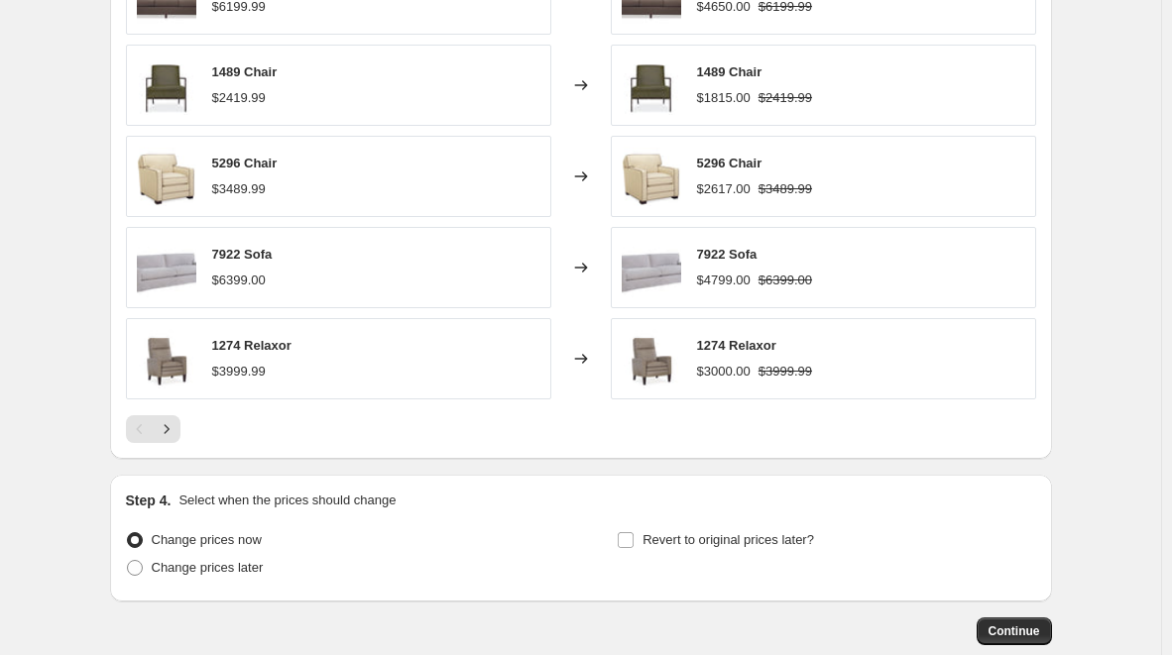
scroll to position [1706, 0]
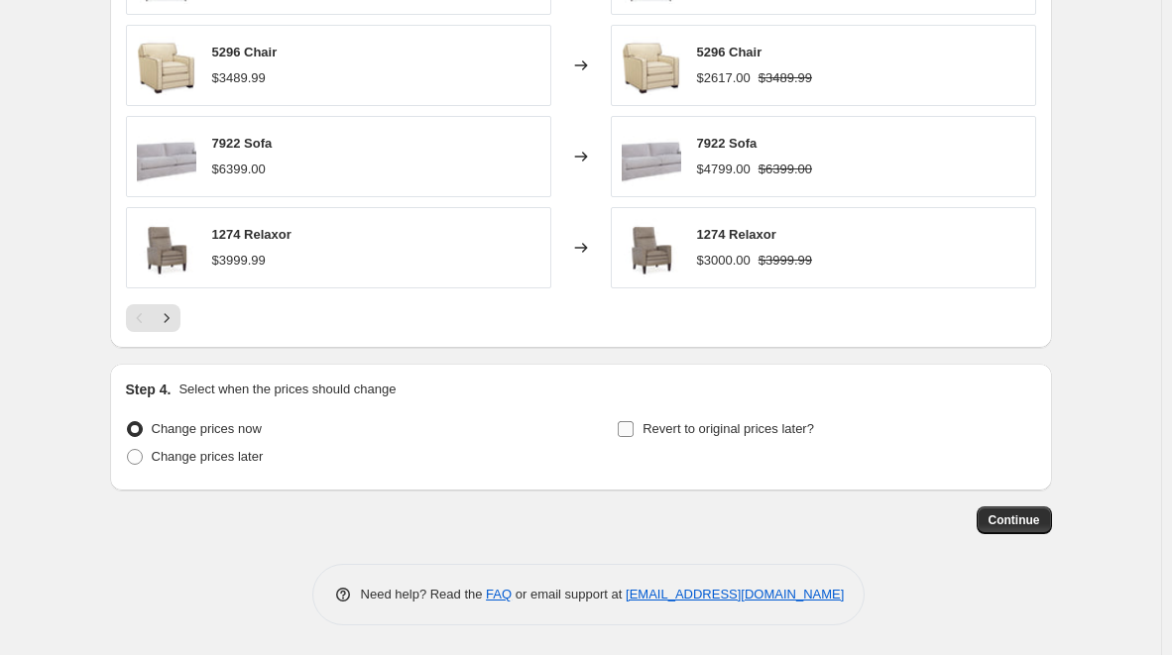
click at [634, 429] on input "Revert to original prices later?" at bounding box center [626, 429] width 16 height 16
checkbox input "true"
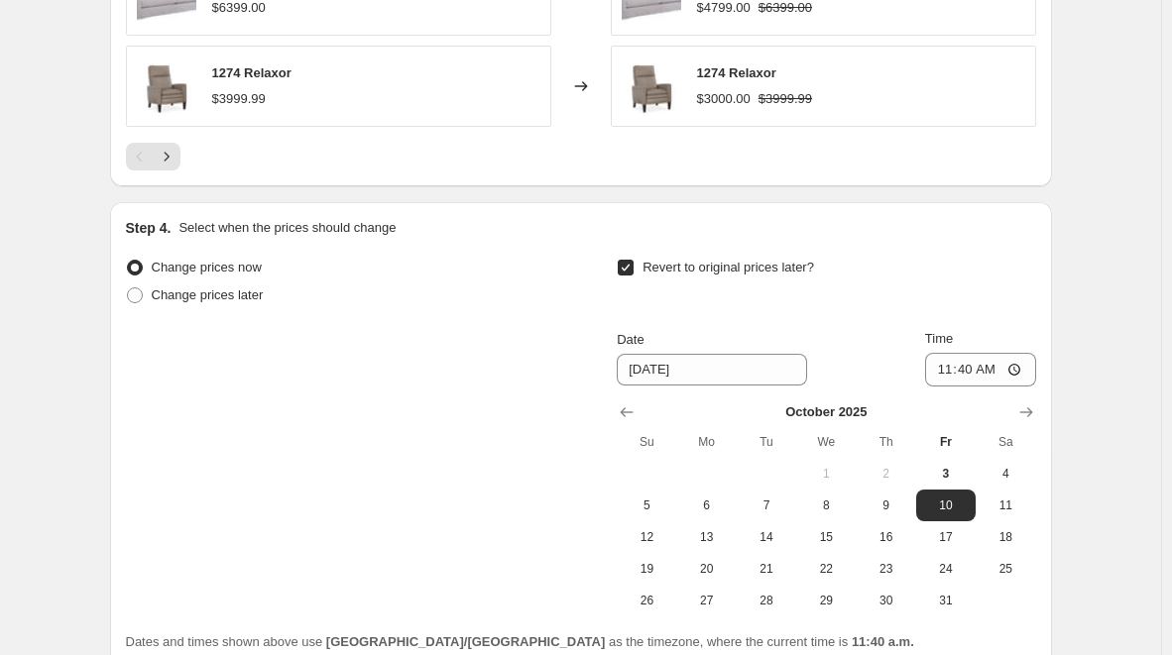
scroll to position [1862, 0]
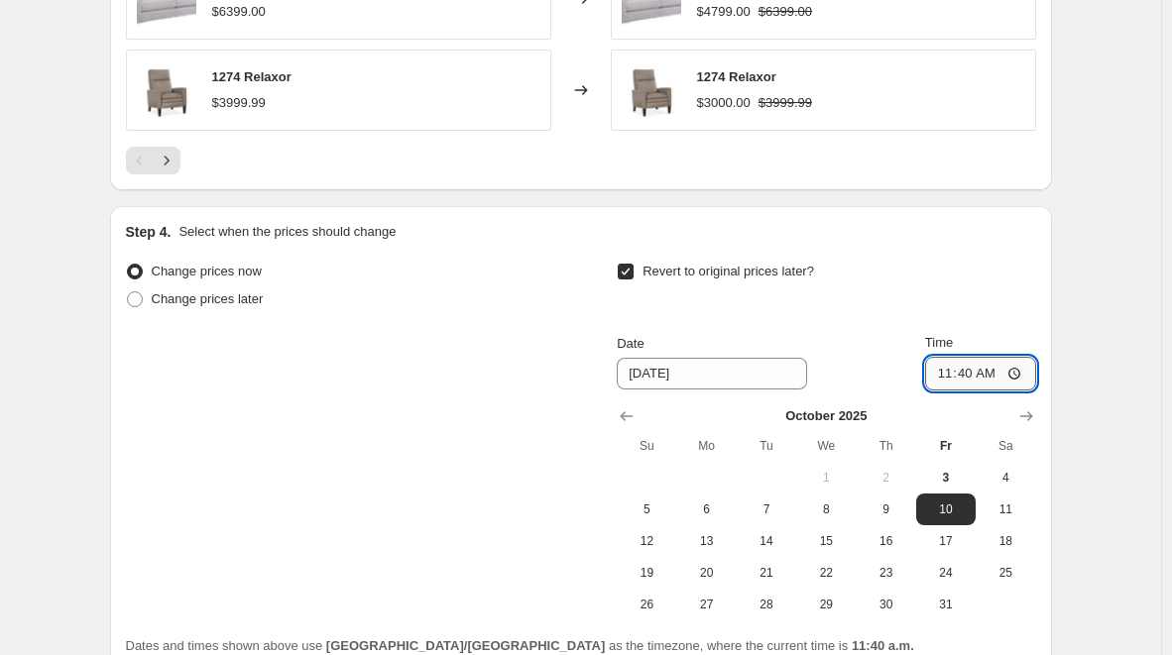
click at [975, 381] on input "11:40" at bounding box center [980, 374] width 111 height 34
click at [1017, 372] on input "11:40" at bounding box center [980, 374] width 111 height 34
type input "23:59"
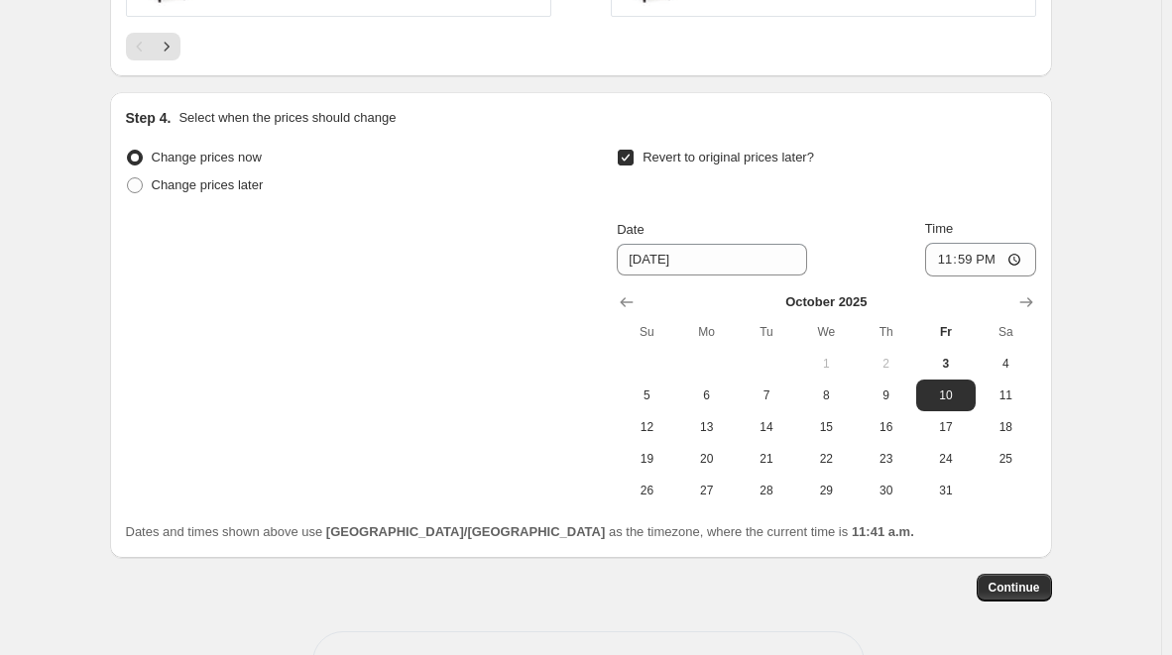
scroll to position [1969, 0]
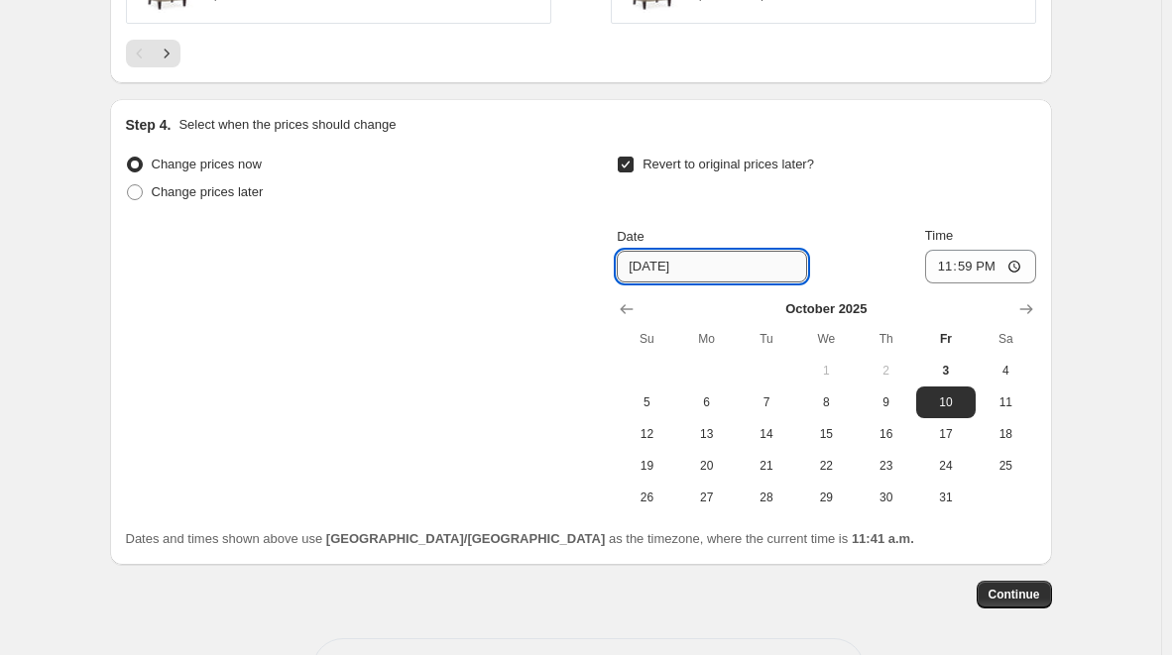
click at [720, 262] on input "10/10/2025" at bounding box center [712, 267] width 190 height 32
drag, startPoint x: 717, startPoint y: 264, endPoint x: 611, endPoint y: 271, distance: 106.3
click at [611, 271] on div "Change prices now Change prices later Revert to original prices later? Date 10/…" at bounding box center [581, 332] width 910 height 363
click at [1029, 307] on icon "Show next month, November 2025" at bounding box center [1026, 309] width 20 height 20
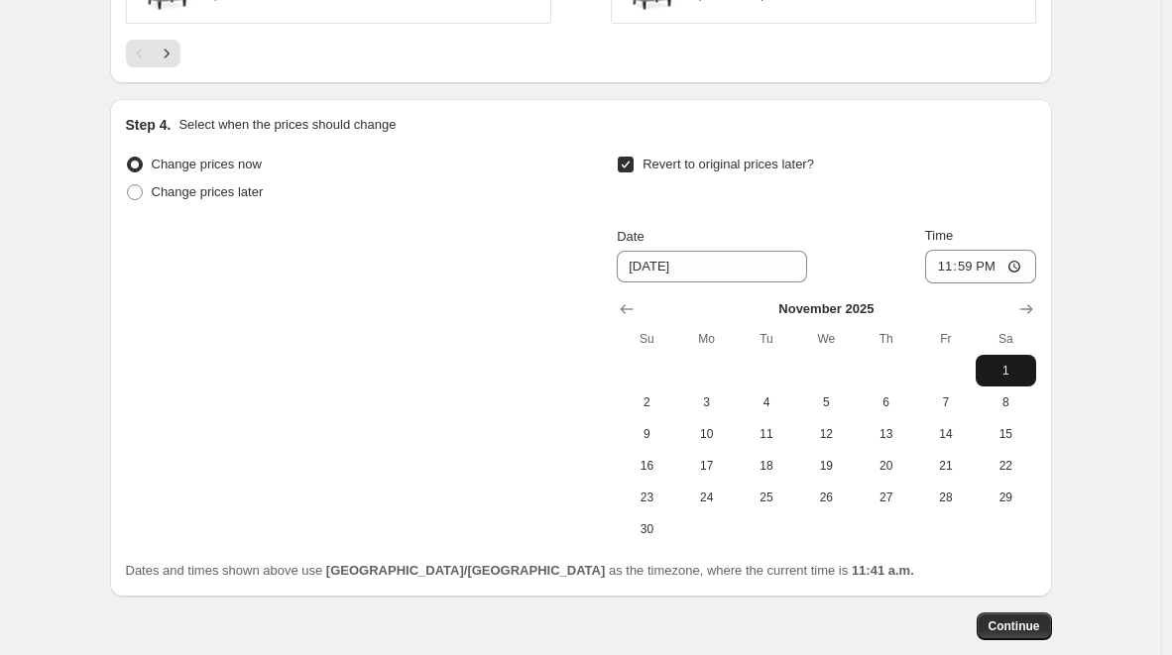
click at [1011, 378] on span "1" at bounding box center [1006, 371] width 44 height 16
type input "11/1/2025"
click at [1004, 634] on span "Continue" at bounding box center [1015, 627] width 52 height 16
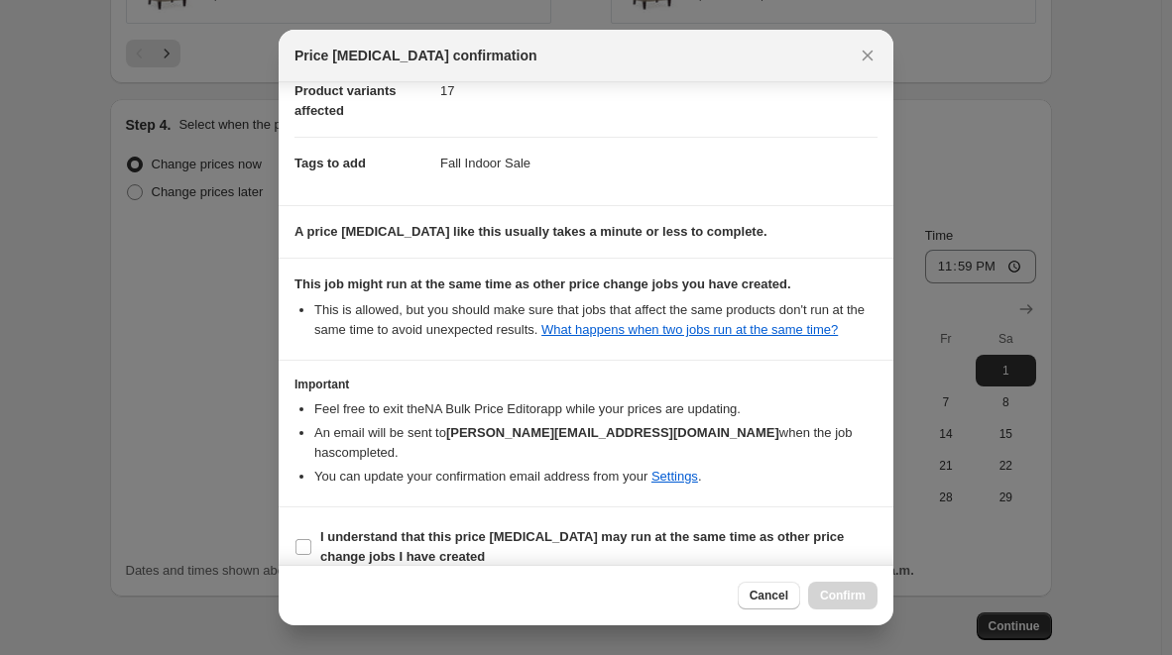
scroll to position [252, 0]
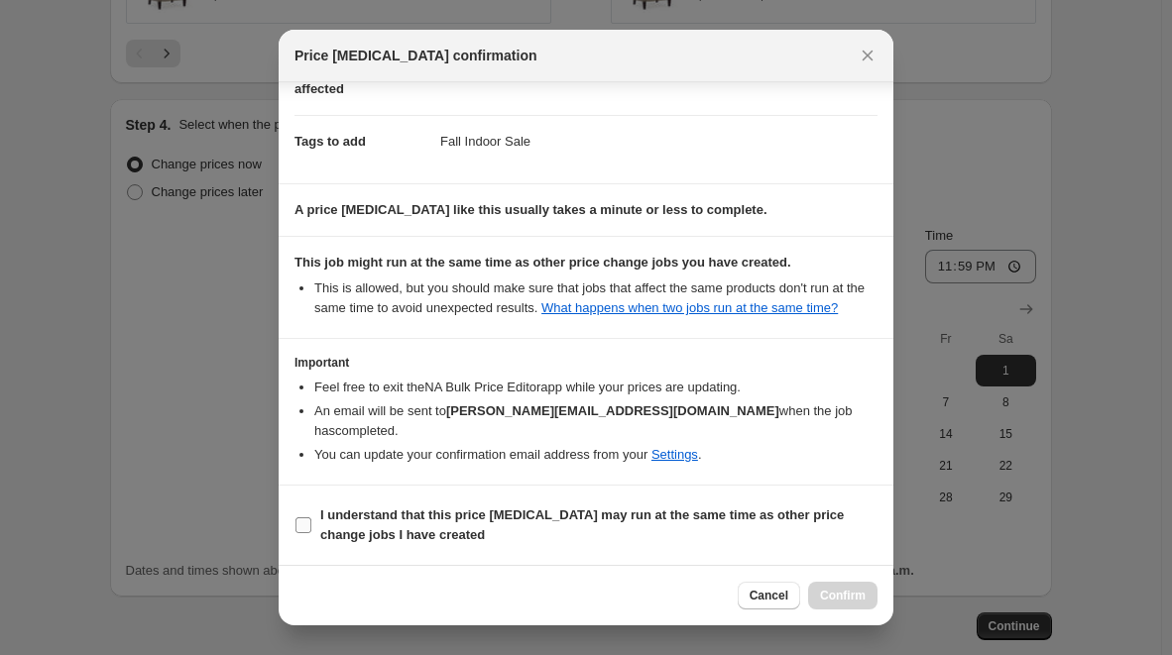
click at [311, 524] on span ":r9b:" at bounding box center [304, 526] width 18 height 18
click at [311, 524] on input "I understand that this price change job may run at the same time as other price…" at bounding box center [303, 526] width 16 height 16
checkbox input "true"
click at [842, 599] on span "Confirm" at bounding box center [843, 596] width 46 height 16
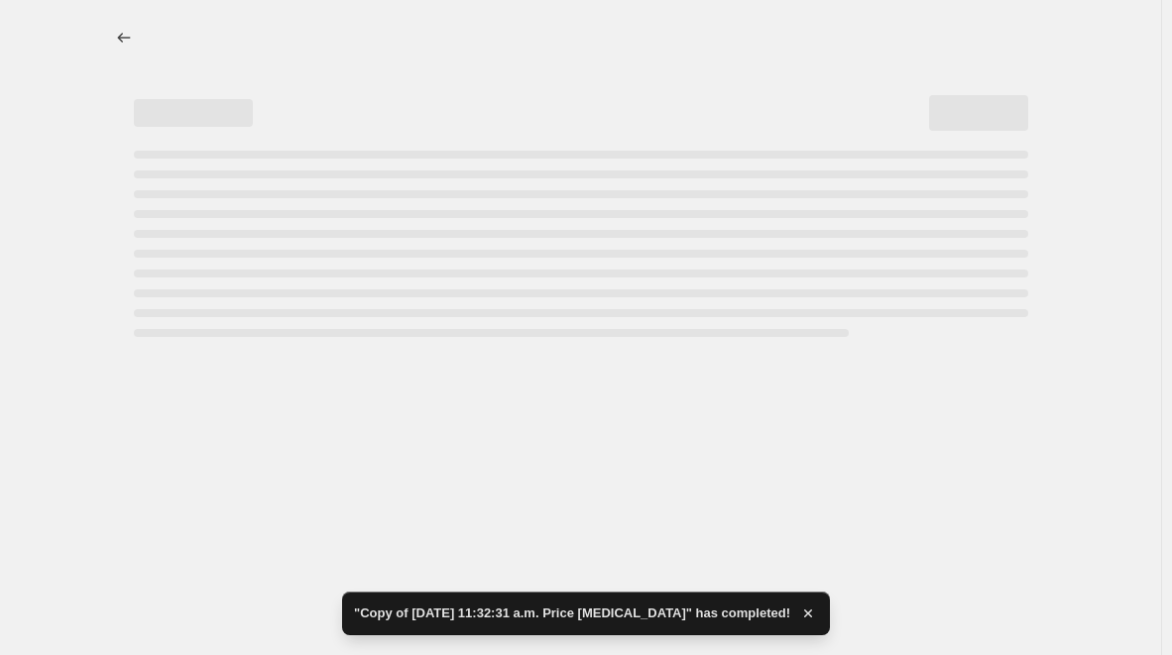
select select "percentage"
select select "vendor"
select select "tag"
select select "not_equal"
